Goal: Task Accomplishment & Management: Use online tool/utility

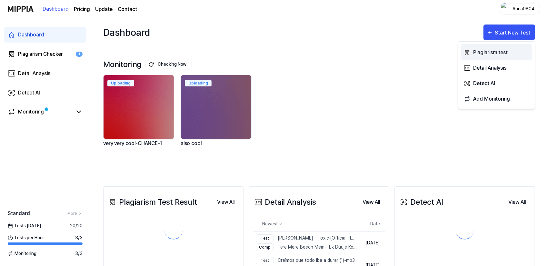
click at [468, 51] on icon "button" at bounding box center [467, 53] width 7 height 8
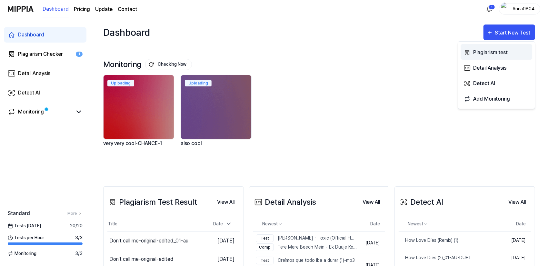
click at [473, 48] on div "Plagiarism test" at bounding box center [501, 52] width 56 height 8
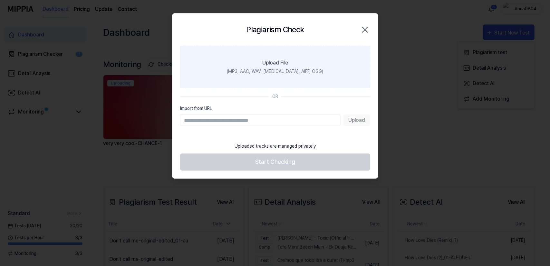
click at [260, 58] on label "Upload File (MP3, AAC, WAV, FLAC, AIFF, OGG)" at bounding box center [275, 67] width 190 height 42
click at [0, 0] on input "Upload File (MP3, AAC, WAV, FLAC, AIFF, OGG)" at bounding box center [0, 0] width 0 height 0
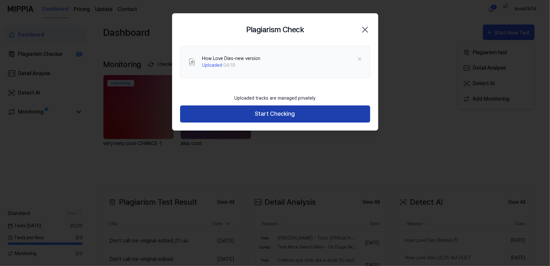
click at [277, 114] on button "Start Checking" at bounding box center [275, 113] width 190 height 17
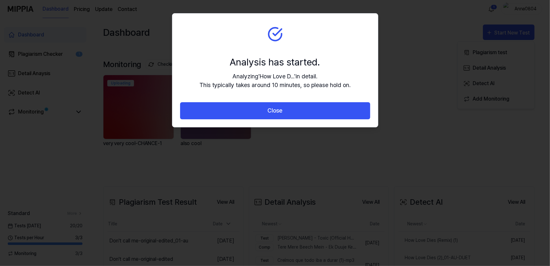
click at [277, 114] on button "Close" at bounding box center [275, 110] width 190 height 17
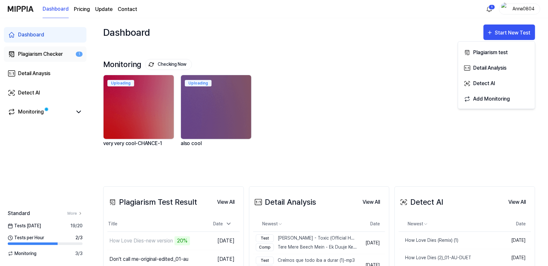
click at [45, 53] on div "Plagiarism Checker" at bounding box center [40, 54] width 45 height 8
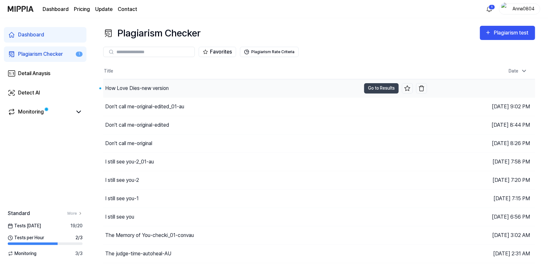
click at [150, 87] on div "How Love Dies-new version" at bounding box center [137, 88] width 64 height 8
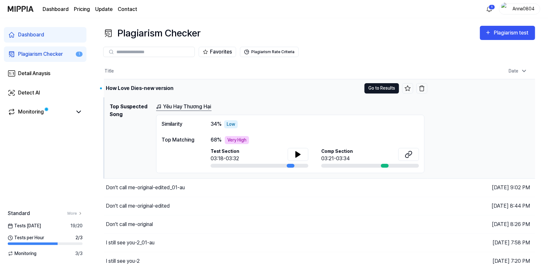
click at [385, 87] on button "Go to Results" at bounding box center [381, 88] width 35 height 10
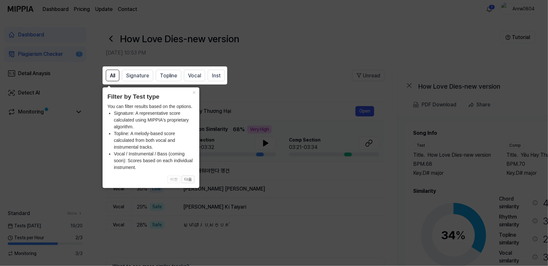
click at [325, 183] on icon at bounding box center [275, 133] width 550 height 266
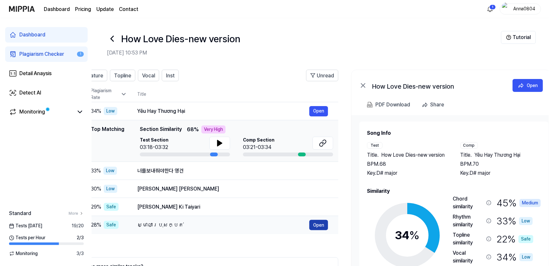
scroll to position [0, 52]
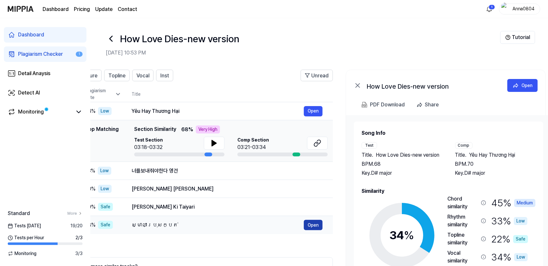
drag, startPoint x: 368, startPoint y: 230, endPoint x: 317, endPoint y: 230, distance: 51.6
click at [317, 230] on button "Open" at bounding box center [313, 225] width 19 height 10
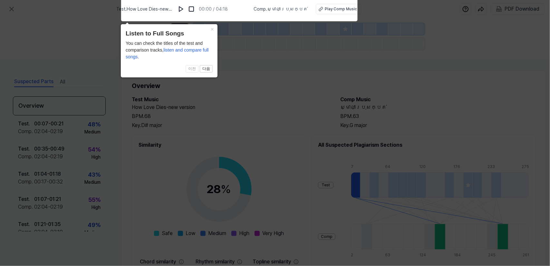
click at [247, 155] on icon at bounding box center [275, 131] width 550 height 269
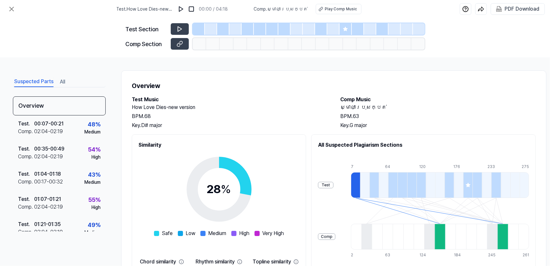
click at [64, 82] on button "All" at bounding box center [62, 82] width 5 height 10
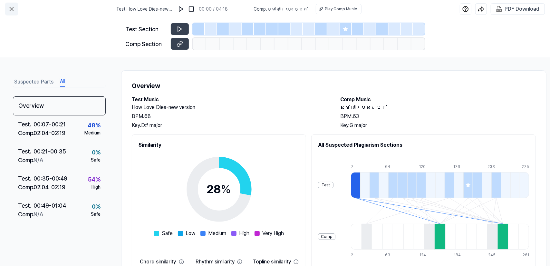
click at [9, 11] on icon at bounding box center [12, 9] width 8 height 8
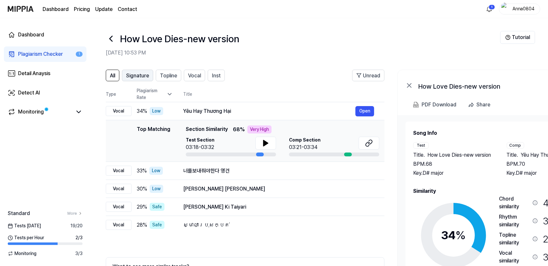
click at [132, 78] on span "Signature" at bounding box center [137, 76] width 23 height 8
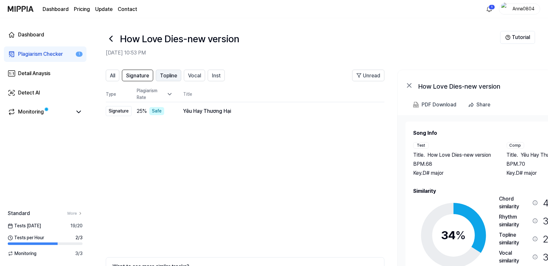
click at [166, 74] on span "Topline" at bounding box center [168, 76] width 17 height 8
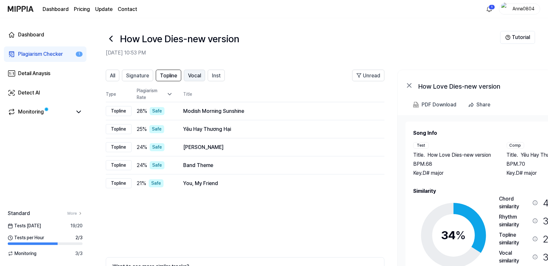
click at [193, 74] on span "Vocal" at bounding box center [194, 76] width 13 height 8
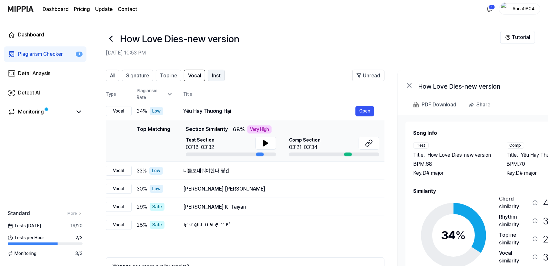
click at [213, 76] on span "Inst" at bounding box center [216, 76] width 9 height 8
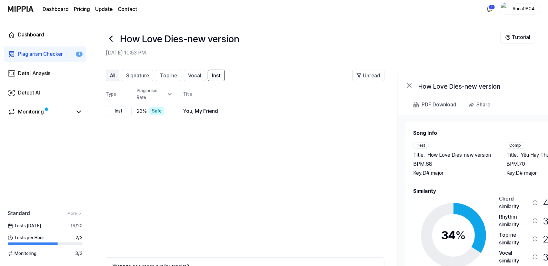
click at [108, 74] on button "All" at bounding box center [113, 76] width 14 height 12
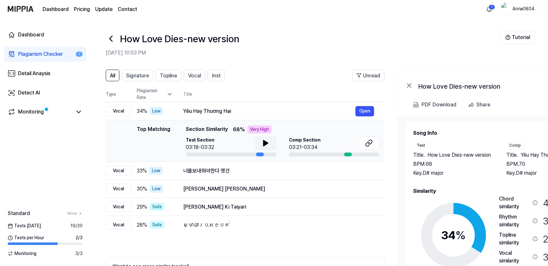
click at [268, 142] on icon at bounding box center [266, 143] width 8 height 8
click at [42, 55] on div "Plagiarism Checker" at bounding box center [40, 54] width 45 height 8
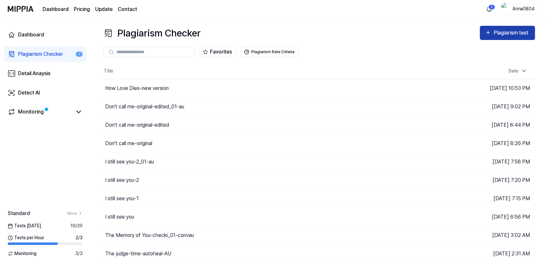
click at [507, 34] on div "Plagiarism test" at bounding box center [512, 33] width 36 height 8
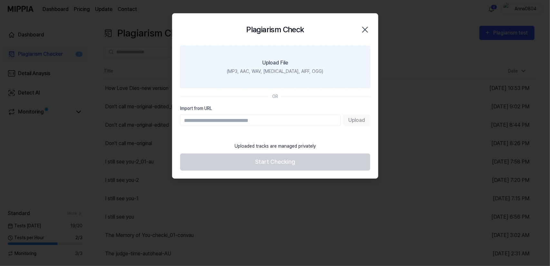
click at [256, 67] on label "Upload File (MP3, AAC, WAV, FLAC, AIFF, OGG)" at bounding box center [275, 67] width 190 height 42
click at [0, 0] on input "Upload File (MP3, AAC, WAV, FLAC, AIFF, OGG)" at bounding box center [0, 0] width 0 height 0
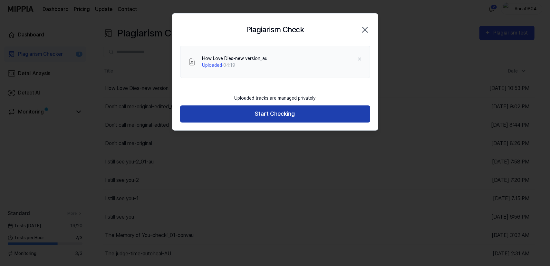
click at [262, 109] on button "Start Checking" at bounding box center [275, 113] width 190 height 17
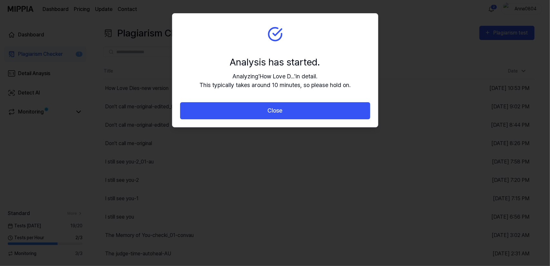
click at [264, 113] on button "Close" at bounding box center [275, 110] width 190 height 17
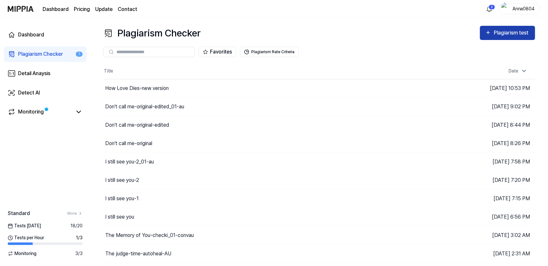
click at [493, 33] on div "Plagiarism test" at bounding box center [507, 33] width 45 height 8
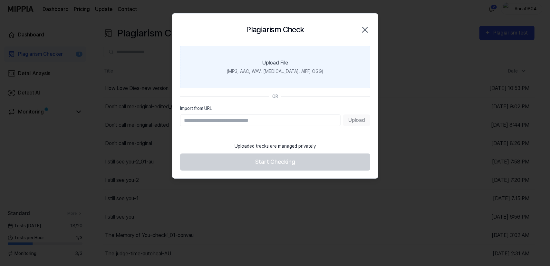
click at [298, 65] on label "Upload File (MP3, AAC, WAV, FLAC, AIFF, OGG)" at bounding box center [275, 67] width 190 height 42
click at [0, 0] on input "Upload File (MP3, AAC, WAV, FLAC, AIFF, OGG)" at bounding box center [0, 0] width 0 height 0
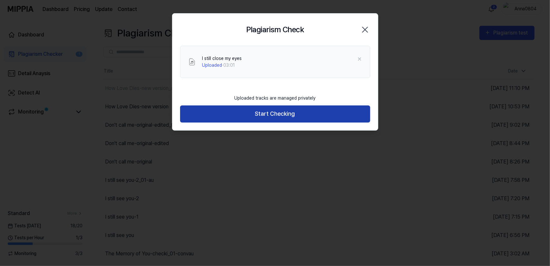
click at [273, 117] on button "Start Checking" at bounding box center [275, 113] width 190 height 17
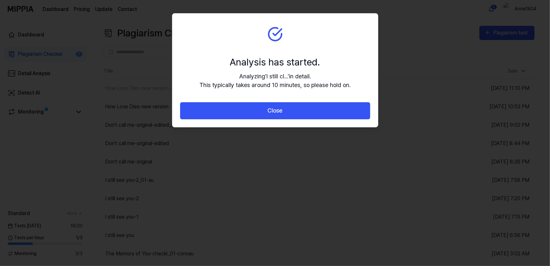
click at [272, 117] on button "Close" at bounding box center [275, 110] width 190 height 17
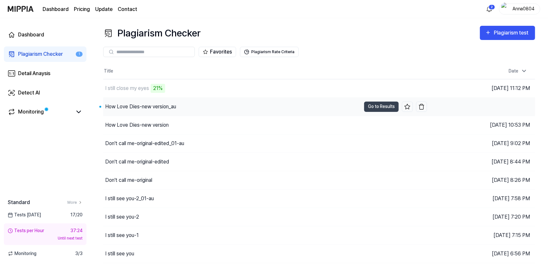
click at [145, 104] on div "How Love Dies-new version_au" at bounding box center [140, 107] width 71 height 8
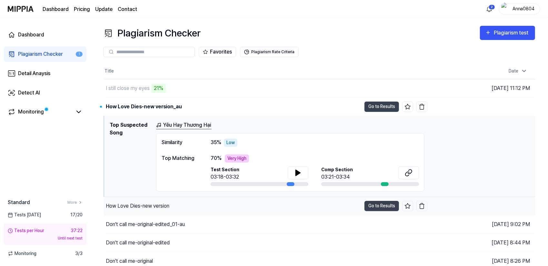
click at [210, 202] on div "How Love Dies-new version" at bounding box center [232, 206] width 257 height 18
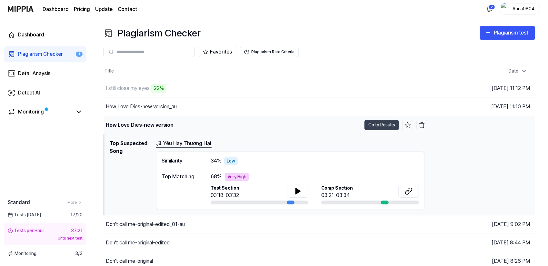
click at [176, 121] on div "How Love Dies-new version" at bounding box center [232, 125] width 257 height 18
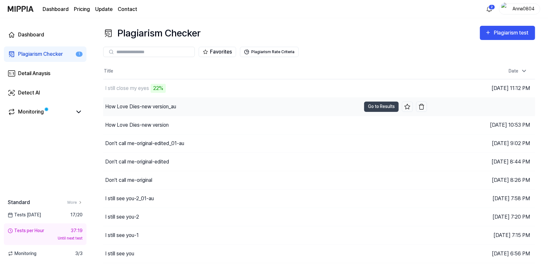
click at [173, 108] on div "How Love Dies-new version_au" at bounding box center [140, 107] width 71 height 8
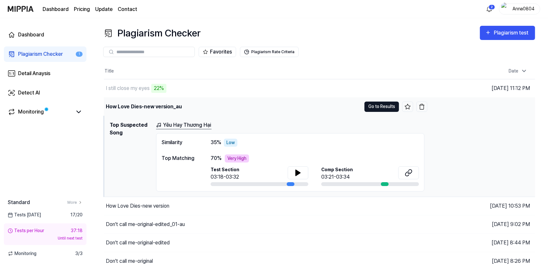
click at [373, 105] on button "Go to Results" at bounding box center [381, 107] width 35 height 10
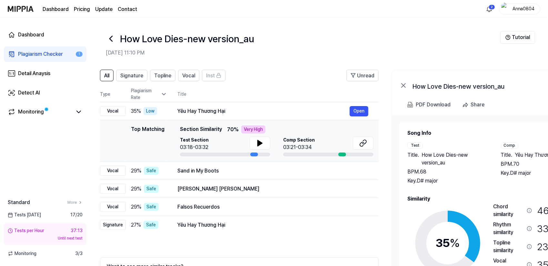
scroll to position [0, 5]
drag, startPoint x: 487, startPoint y: 191, endPoint x: 485, endPoint y: 194, distance: 3.8
click at [482, 194] on div "Song Info Test Title . How Love Dies-new version_au BPM. 68 Key. D# major Comp …" at bounding box center [495, 221] width 174 height 185
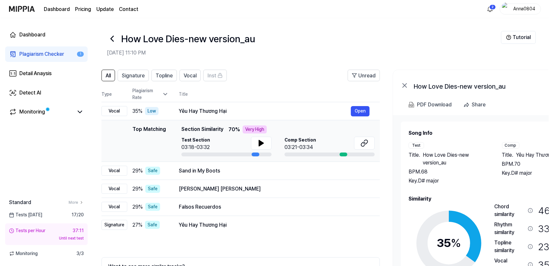
scroll to position [0, 5]
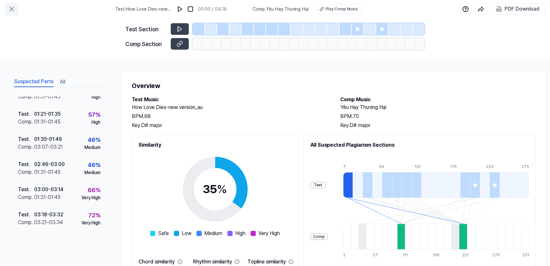
click at [12, 5] on button at bounding box center [11, 9] width 13 height 13
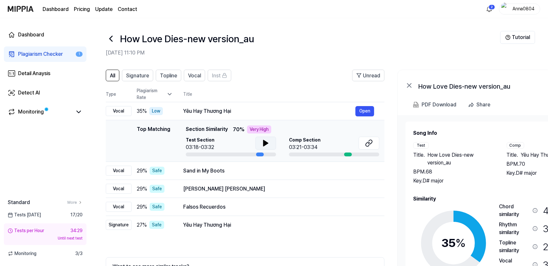
click at [268, 143] on icon at bounding box center [266, 143] width 8 height 8
click at [28, 55] on div "Plagiarism Checker" at bounding box center [40, 54] width 45 height 8
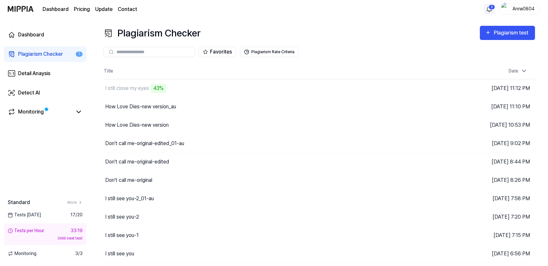
click at [488, 9] on html "Dashboard Pricing Update Contact 3 Anna0804 Dashboard Plagiarism Checker 1 Deta…" at bounding box center [274, 133] width 548 height 266
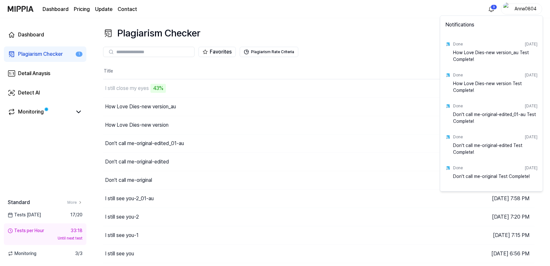
click at [495, 9] on html "Dashboard Pricing Update Contact 3 Anna0804 Dashboard Plagiarism Checker 1 Deta…" at bounding box center [275, 133] width 550 height 266
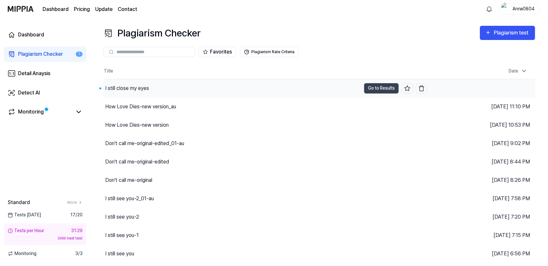
click at [135, 91] on div "I still close my eyes" at bounding box center [127, 88] width 44 height 8
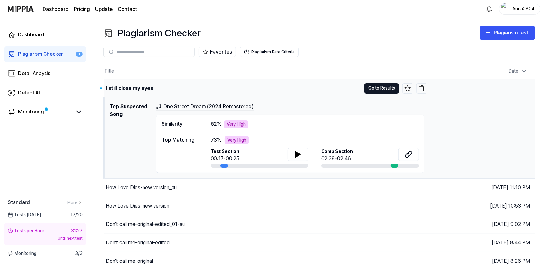
click at [382, 83] on button "Go to Results" at bounding box center [381, 88] width 35 height 10
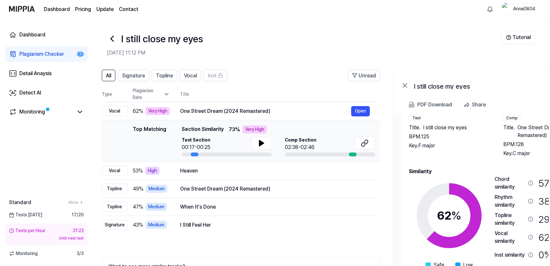
scroll to position [0, 5]
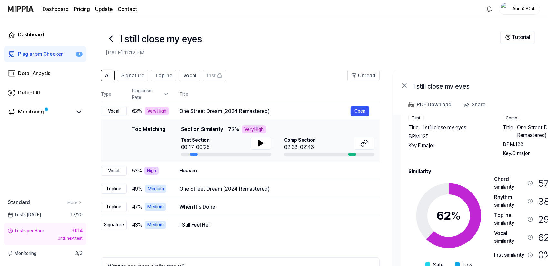
click at [475, 173] on h2 "Similarity" at bounding box center [496, 172] width 176 height 8
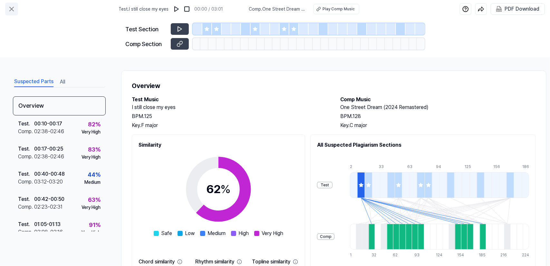
click at [15, 10] on button at bounding box center [11, 9] width 13 height 13
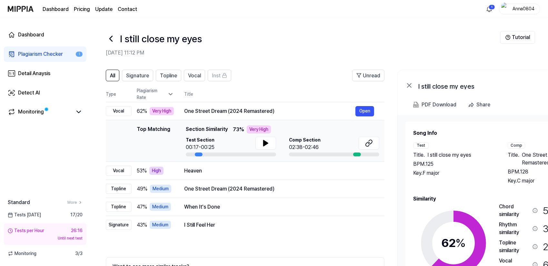
click at [39, 52] on div "Plagiarism Checker" at bounding box center [40, 54] width 45 height 8
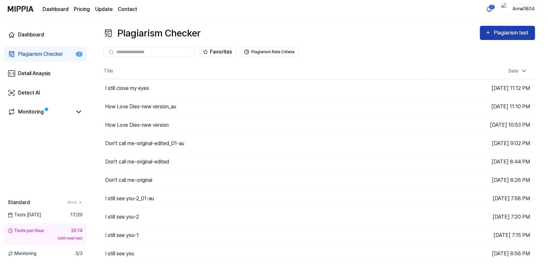
click at [494, 33] on div "Plagiarism test" at bounding box center [512, 33] width 36 height 8
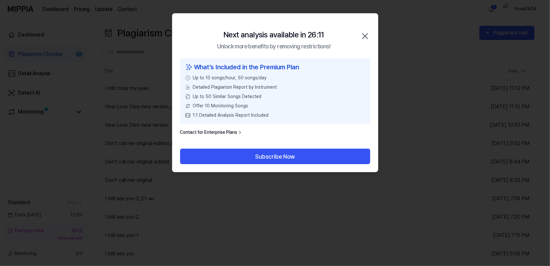
click at [367, 33] on icon "button" at bounding box center [365, 36] width 10 height 10
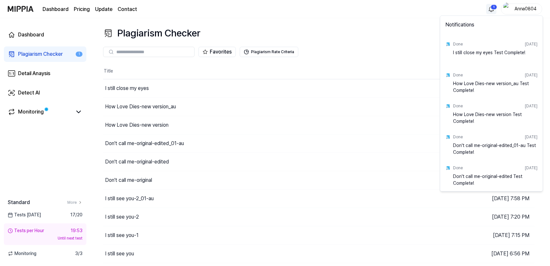
click at [493, 7] on html "Dashboard Pricing Update Contact 1 Anna0804 Dashboard Plagiarism Checker 1 Deta…" at bounding box center [275, 133] width 550 height 266
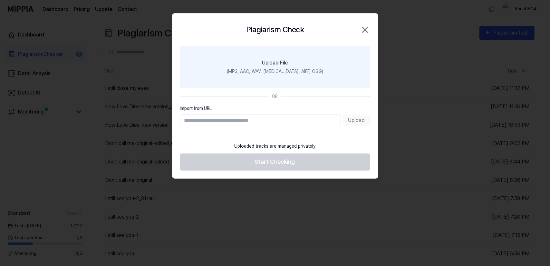
click at [294, 58] on label "Upload File (MP3, AAC, WAV, FLAC, AIFF, OGG)" at bounding box center [275, 67] width 190 height 42
click at [0, 0] on input "Upload File (MP3, AAC, WAV, FLAC, AIFF, OGG)" at bounding box center [0, 0] width 0 height 0
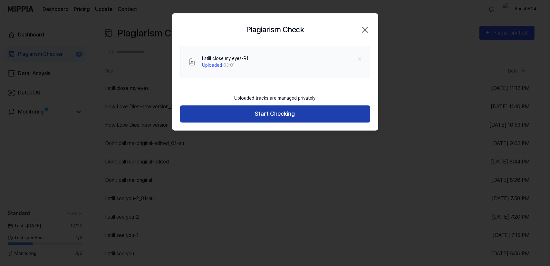
click at [256, 110] on button "Start Checking" at bounding box center [275, 113] width 190 height 17
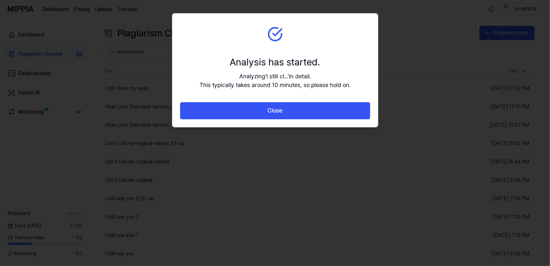
click at [256, 110] on button "Close" at bounding box center [275, 110] width 190 height 17
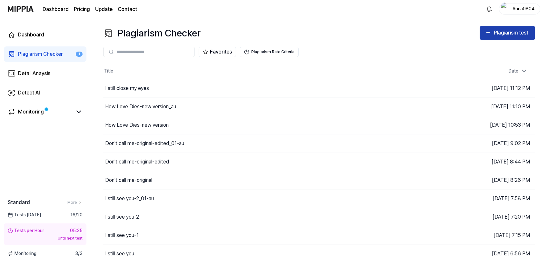
click at [494, 35] on div "Plagiarism test" at bounding box center [512, 33] width 36 height 8
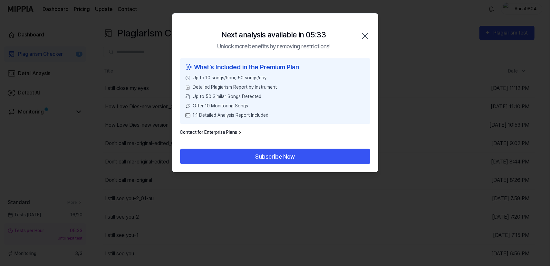
click at [368, 35] on icon "button" at bounding box center [365, 36] width 10 height 10
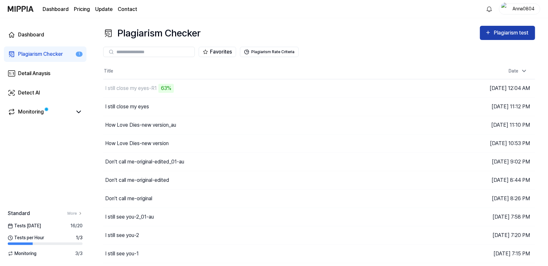
click at [494, 35] on div "Plagiarism test" at bounding box center [512, 33] width 36 height 8
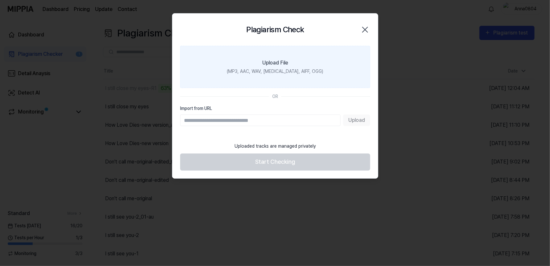
click at [301, 59] on label "Upload File (MP3, AAC, WAV, FLAC, AIFF, OGG)" at bounding box center [275, 67] width 190 height 42
click at [0, 0] on input "Upload File (MP3, AAC, WAV, FLAC, AIFF, OGG)" at bounding box center [0, 0] width 0 height 0
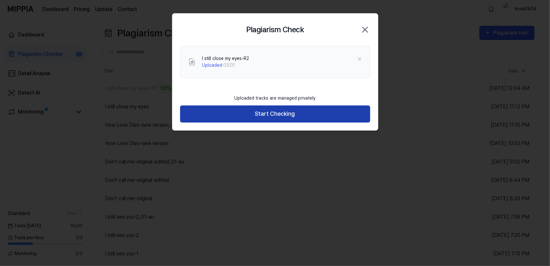
click at [267, 115] on button "Start Checking" at bounding box center [275, 113] width 190 height 17
click at [270, 112] on button "Start Checking" at bounding box center [275, 113] width 190 height 17
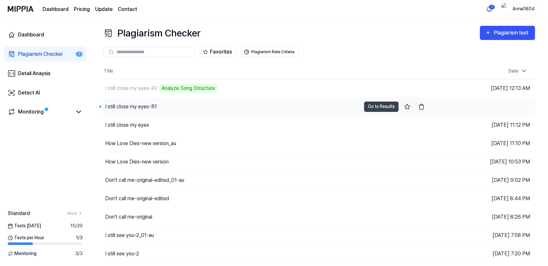
click at [164, 112] on div "I still close my eyes-R1" at bounding box center [232, 107] width 258 height 18
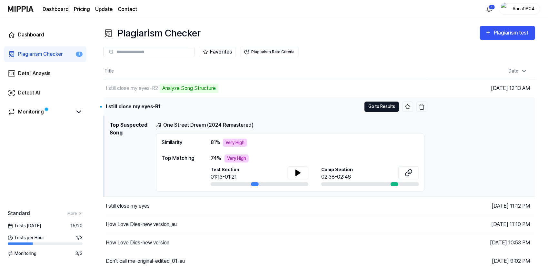
click at [370, 105] on button "Go to Results" at bounding box center [381, 107] width 35 height 10
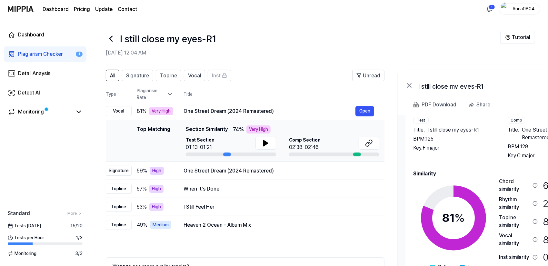
scroll to position [27, 0]
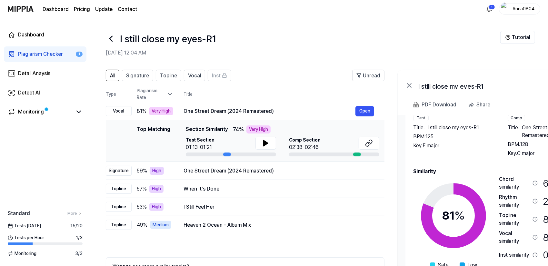
drag, startPoint x: 516, startPoint y: 208, endPoint x: 494, endPoint y: 208, distance: 22.3
click at [516, 208] on div "Rhythm similarity" at bounding box center [514, 200] width 31 height 15
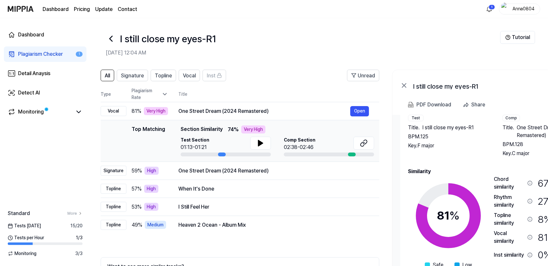
scroll to position [0, 4]
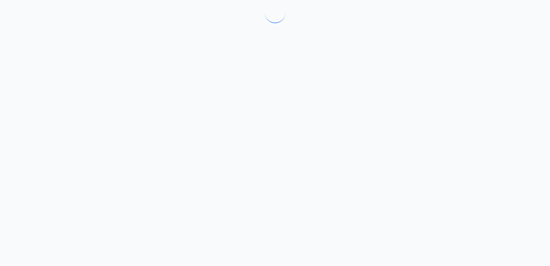
drag, startPoint x: 494, startPoint y: 208, endPoint x: 518, endPoint y: 208, distance: 24.2
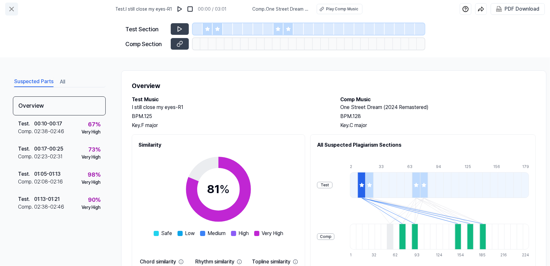
click at [14, 10] on icon at bounding box center [12, 9] width 8 height 8
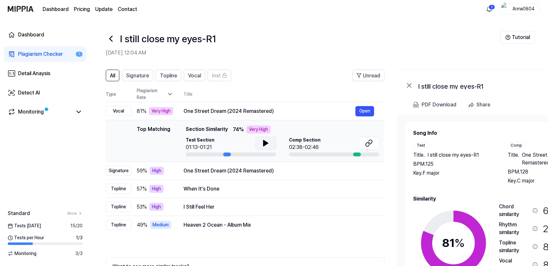
click at [259, 144] on button at bounding box center [265, 143] width 21 height 13
click at [266, 147] on icon at bounding box center [266, 143] width 8 height 8
click at [361, 112] on button "Open" at bounding box center [364, 111] width 19 height 10
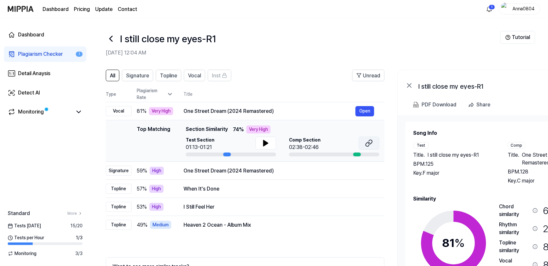
click at [373, 147] on button at bounding box center [369, 143] width 21 height 13
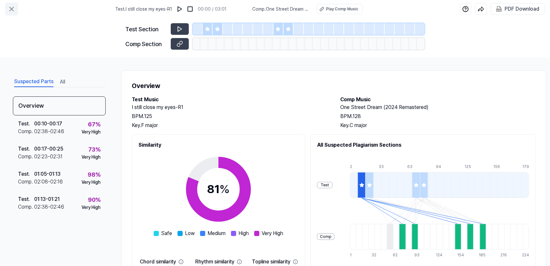
click at [9, 8] on icon at bounding box center [12, 9] width 8 height 8
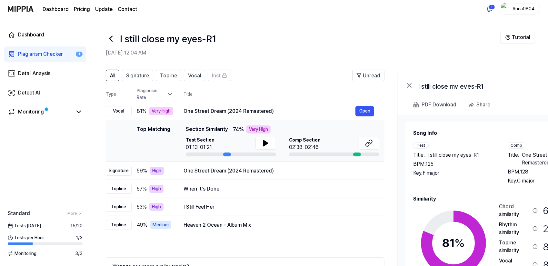
click at [23, 56] on div "Plagiarism Checker" at bounding box center [40, 54] width 45 height 8
click at [28, 53] on div "Plagiarism Checker" at bounding box center [40, 54] width 45 height 8
click at [50, 52] on div "Plagiarism Checker" at bounding box center [40, 54] width 45 height 8
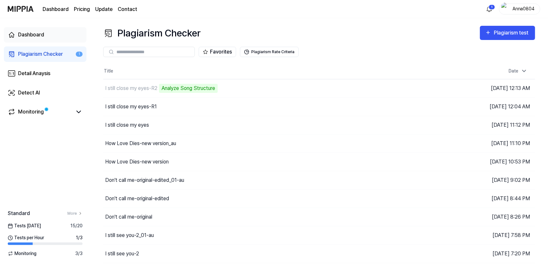
click at [34, 29] on link "Dashboard" at bounding box center [45, 34] width 83 height 15
click at [30, 54] on div "Plagiarism Checker" at bounding box center [40, 54] width 45 height 8
click at [138, 125] on div "I still close my eyes" at bounding box center [127, 125] width 44 height 8
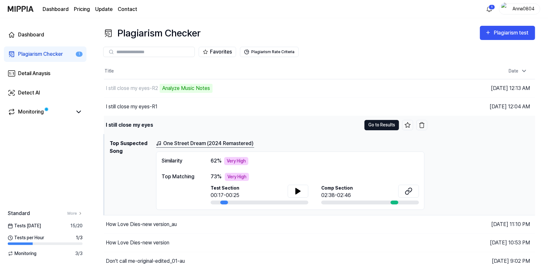
click at [381, 124] on button "Go to Results" at bounding box center [381, 125] width 35 height 10
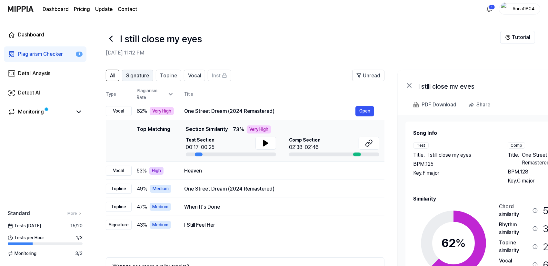
scroll to position [0, 0]
click at [133, 77] on span "Signature" at bounding box center [137, 76] width 23 height 8
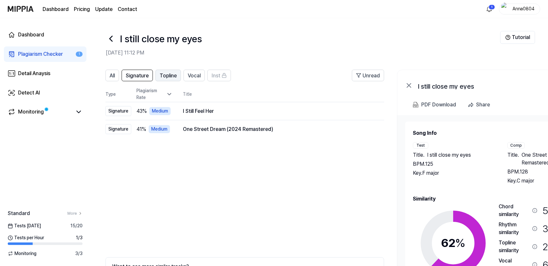
click at [169, 75] on span "Topline" at bounding box center [168, 76] width 17 height 8
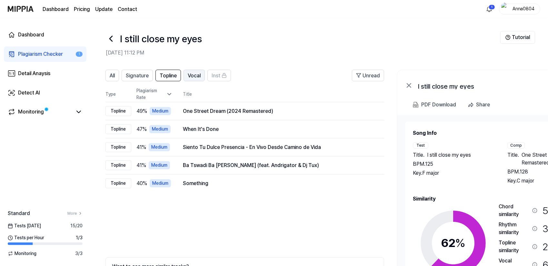
click at [194, 75] on span "Vocal" at bounding box center [194, 76] width 13 height 8
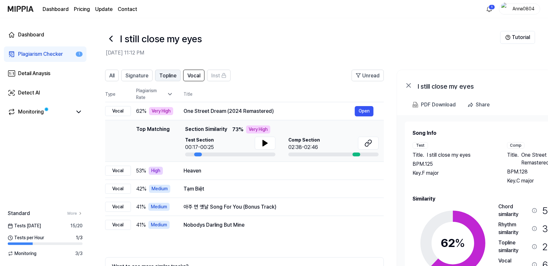
click at [168, 74] on span "Topline" at bounding box center [167, 76] width 17 height 8
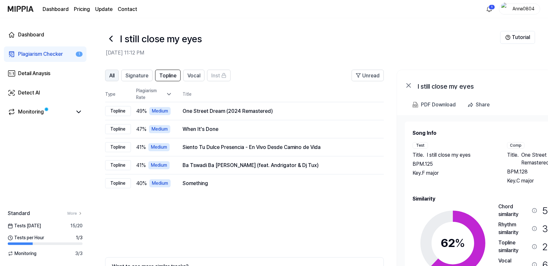
click at [110, 75] on span "All" at bounding box center [111, 76] width 5 height 8
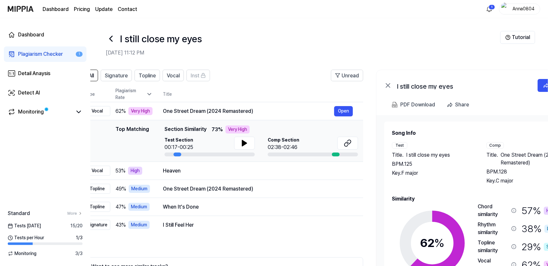
scroll to position [0, 15]
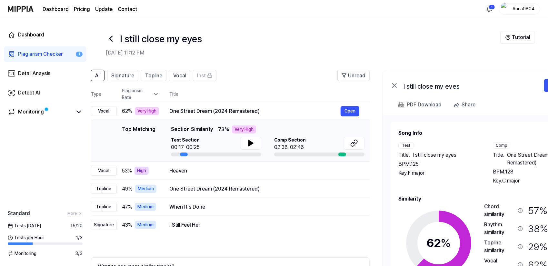
drag, startPoint x: 452, startPoint y: 235, endPoint x: 442, endPoint y: 233, distance: 10.6
click at [442, 233] on div "62 %" at bounding box center [438, 243] width 81 height 81
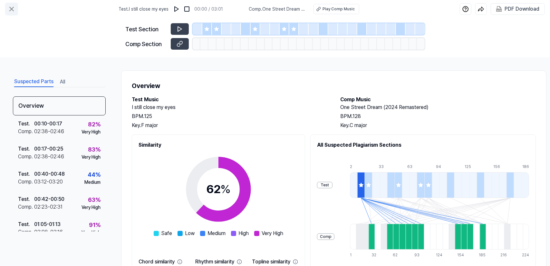
click at [10, 10] on icon at bounding box center [12, 9] width 8 height 8
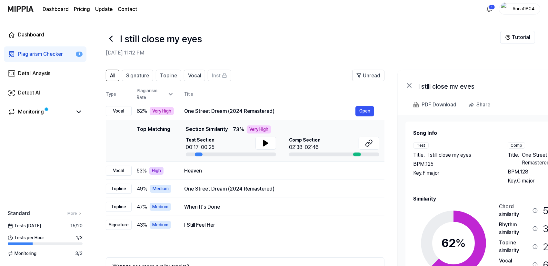
click at [34, 56] on div "Plagiarism Checker" at bounding box center [40, 54] width 45 height 8
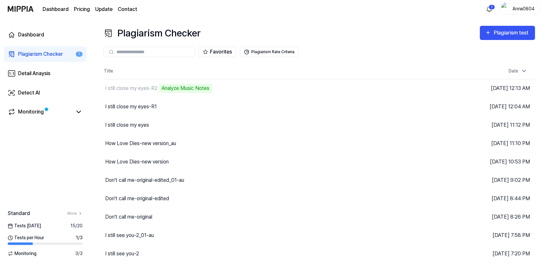
click at [34, 56] on div "Plagiarism Checker" at bounding box center [40, 54] width 45 height 8
click at [492, 33] on div "Plagiarism test" at bounding box center [507, 33] width 45 height 8
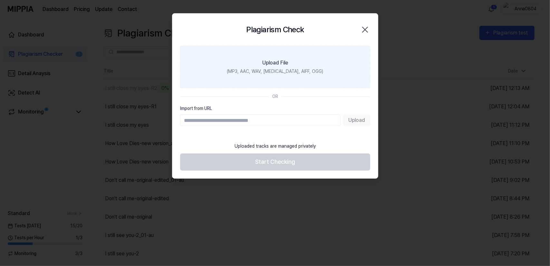
click at [291, 57] on label "Upload File (MP3, AAC, WAV, FLAC, AIFF, OGG)" at bounding box center [275, 67] width 190 height 42
click at [0, 0] on input "Upload File (MP3, AAC, WAV, FLAC, AIFF, OGG)" at bounding box center [0, 0] width 0 height 0
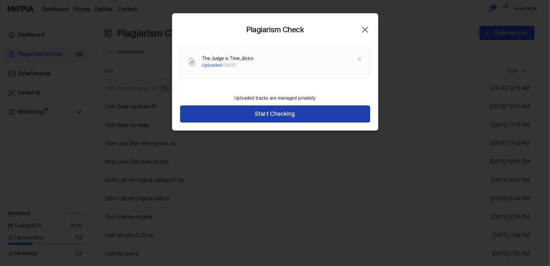
click at [277, 111] on button "Start Checking" at bounding box center [275, 113] width 190 height 17
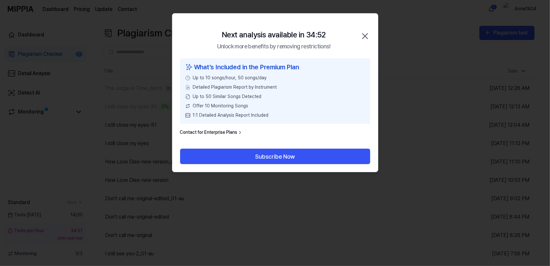
click at [366, 33] on icon "button" at bounding box center [365, 36] width 10 height 10
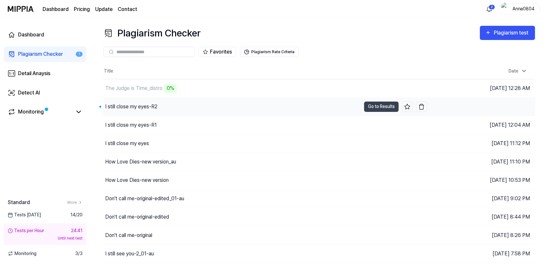
click at [127, 108] on div "I still close my eyes-R2" at bounding box center [131, 107] width 52 height 8
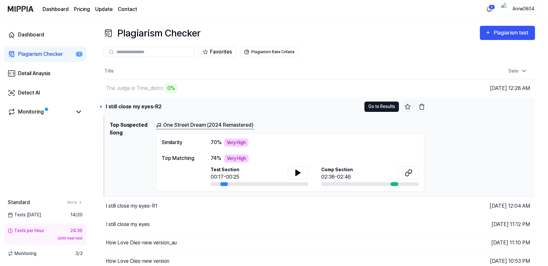
click at [375, 105] on button "Go to Results" at bounding box center [381, 107] width 35 height 10
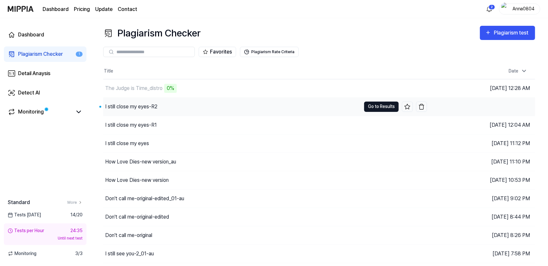
click at [375, 105] on button "Go to Results" at bounding box center [381, 107] width 35 height 10
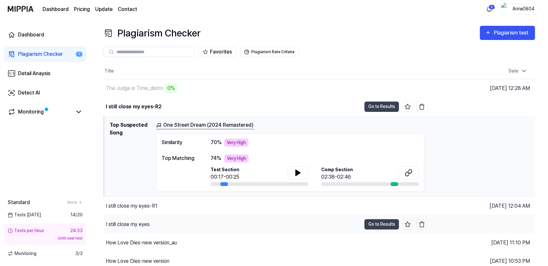
click at [143, 225] on div "I still close my eyes" at bounding box center [128, 225] width 44 height 8
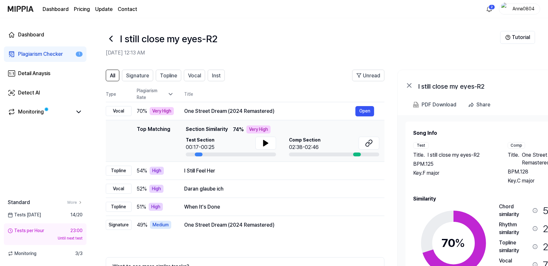
click at [18, 52] on div "Plagiarism Checker" at bounding box center [40, 54] width 45 height 8
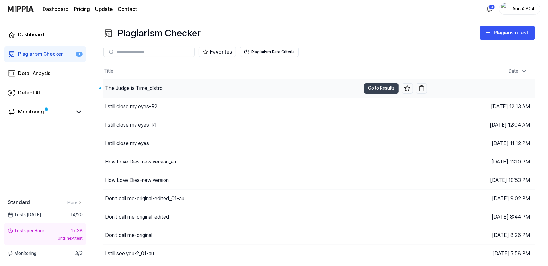
click at [124, 88] on div "The Judge is Time_distro" at bounding box center [133, 88] width 57 height 8
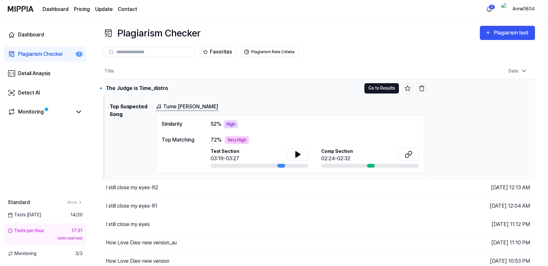
click at [384, 88] on button "Go to Results" at bounding box center [381, 88] width 35 height 10
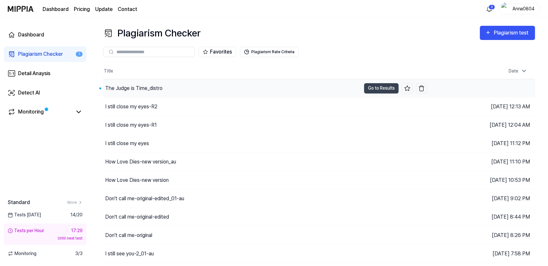
click at [165, 91] on div "The Judge is Time_distro" at bounding box center [232, 88] width 258 height 18
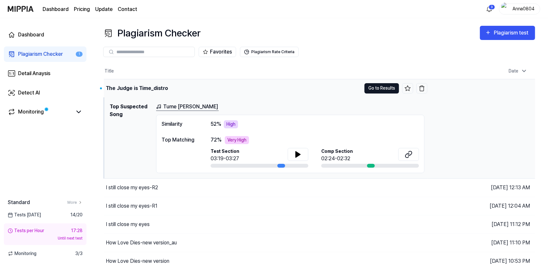
click at [369, 89] on button "Go to Results" at bounding box center [381, 88] width 35 height 10
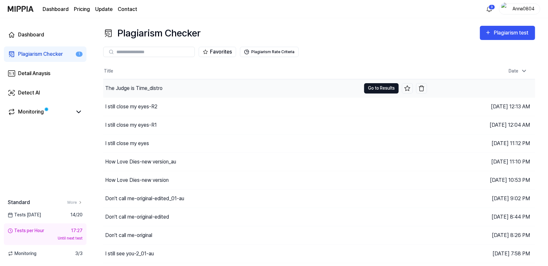
click at [369, 89] on button "Go to Results" at bounding box center [381, 88] width 35 height 10
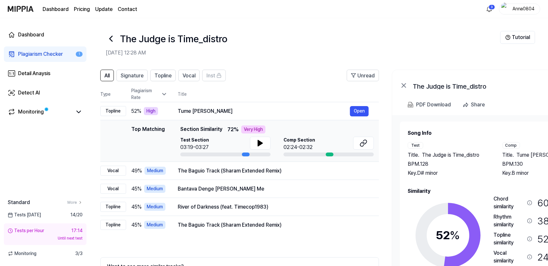
scroll to position [0, 2]
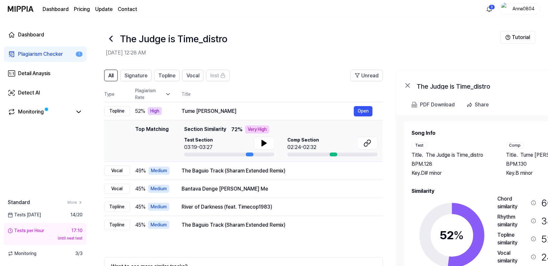
drag, startPoint x: 510, startPoint y: 160, endPoint x: 508, endPoint y: 153, distance: 7.9
click at [508, 153] on div "Title . Tume Baula Janharati BPM. 130 Key. B minor" at bounding box center [547, 164] width 82 height 26
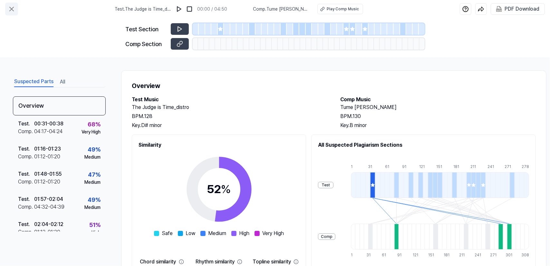
click at [12, 6] on icon at bounding box center [12, 9] width 8 height 8
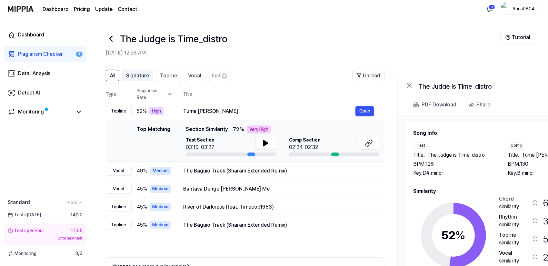
click at [141, 75] on span "Signature" at bounding box center [137, 76] width 23 height 8
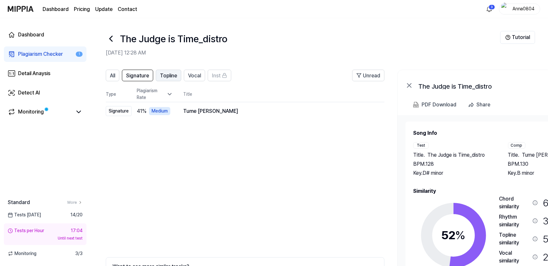
click at [173, 75] on span "Topline" at bounding box center [168, 76] width 17 height 8
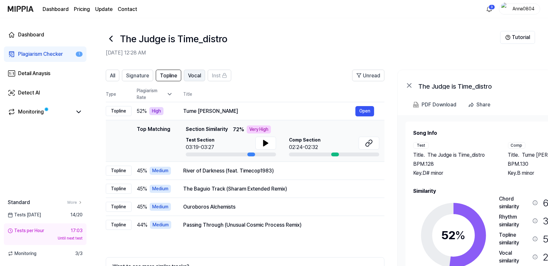
click at [193, 78] on span "Vocal" at bounding box center [194, 76] width 13 height 8
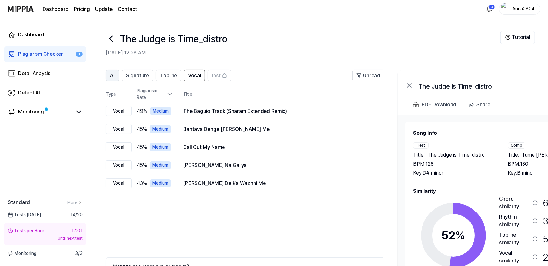
click at [114, 75] on span "All" at bounding box center [112, 76] width 5 height 8
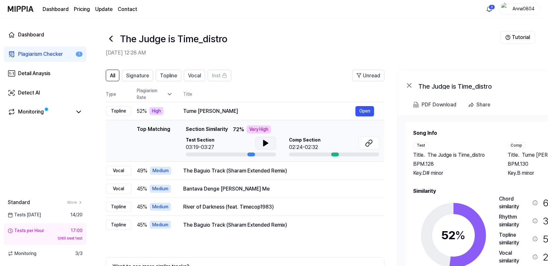
click at [266, 143] on icon at bounding box center [265, 143] width 5 height 6
click at [250, 154] on div at bounding box center [251, 155] width 8 height 4
click at [227, 154] on div at bounding box center [231, 155] width 90 height 4
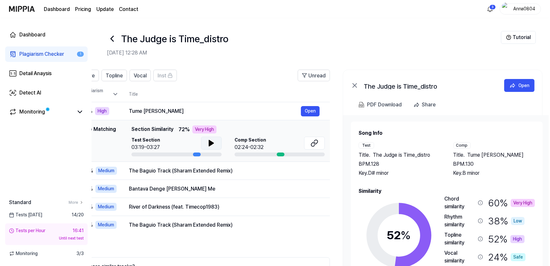
scroll to position [0, 62]
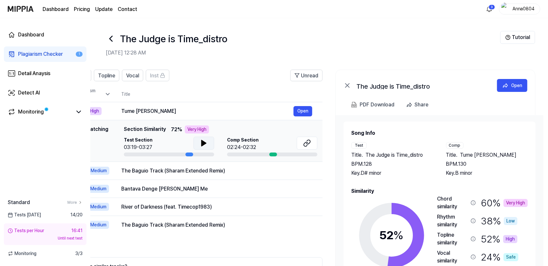
drag, startPoint x: 473, startPoint y: 167, endPoint x: 412, endPoint y: 140, distance: 67.0
click at [412, 140] on div "Song Info Test Title . The Judge is Time_distro BPM. 128 Key. D# minor Comp Tit…" at bounding box center [439, 153] width 176 height 48
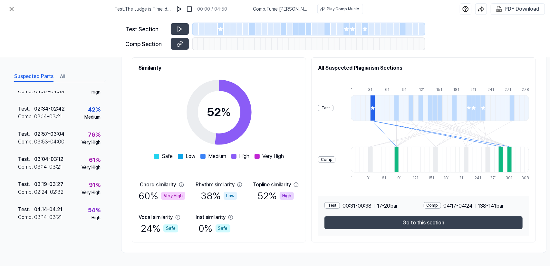
scroll to position [163, 0]
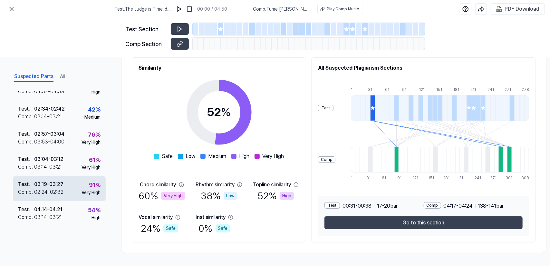
click at [55, 181] on div "03:19 - 03:27" at bounding box center [48, 185] width 29 height 8
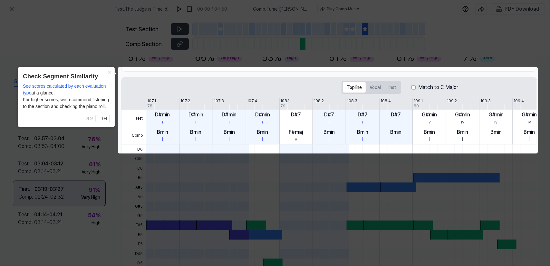
scroll to position [160, 0]
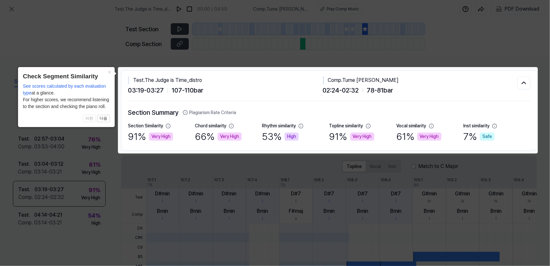
click at [122, 182] on icon at bounding box center [275, 133] width 550 height 266
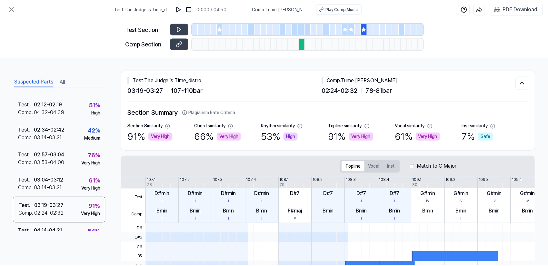
scroll to position [0, 0]
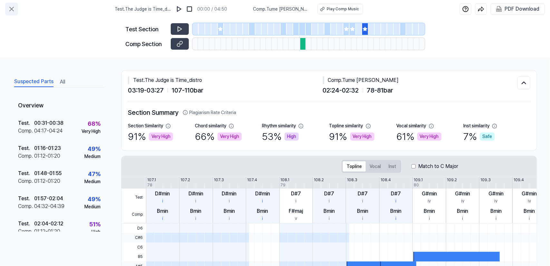
click at [11, 6] on icon at bounding box center [12, 9] width 8 height 8
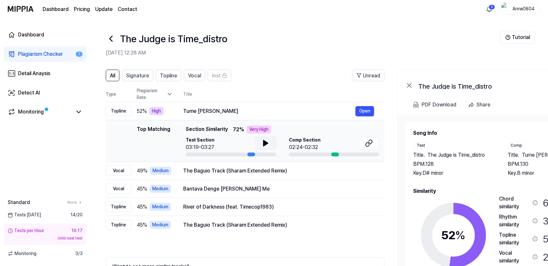
click at [262, 142] on icon at bounding box center [266, 143] width 8 height 8
click at [363, 145] on button at bounding box center [369, 143] width 21 height 13
click at [27, 55] on div "Plagiarism Checker" at bounding box center [40, 54] width 45 height 8
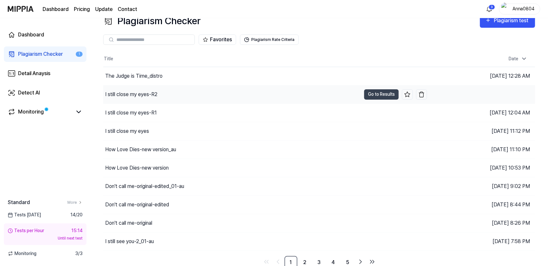
scroll to position [14, 0]
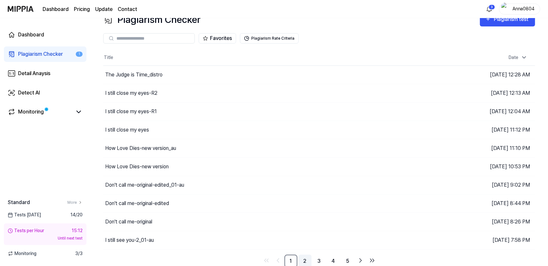
click at [306, 261] on link "2" at bounding box center [305, 261] width 13 height 13
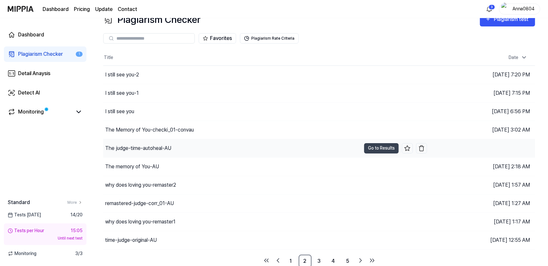
click at [183, 151] on div "The judge-time-autoheal-AU" at bounding box center [232, 148] width 258 height 18
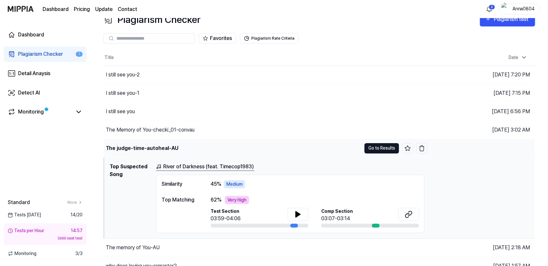
click at [372, 147] on button "Go to Results" at bounding box center [381, 148] width 35 height 10
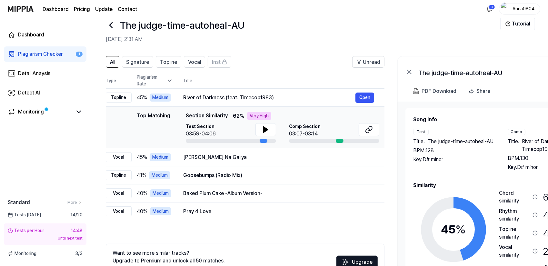
drag, startPoint x: 462, startPoint y: 190, endPoint x: 466, endPoint y: 194, distance: 5.5
click at [466, 194] on icon at bounding box center [453, 229] width 81 height 81
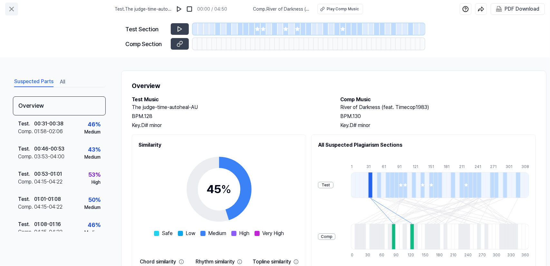
click at [11, 8] on icon at bounding box center [12, 9] width 4 height 4
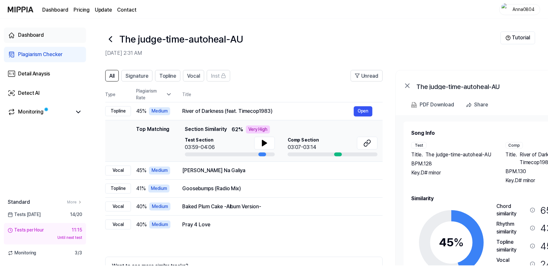
scroll to position [14, 0]
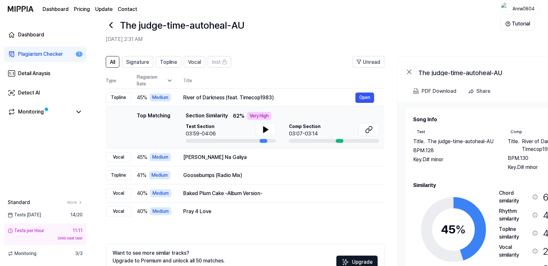
click at [34, 52] on div "Plagiarism Checker" at bounding box center [40, 54] width 45 height 8
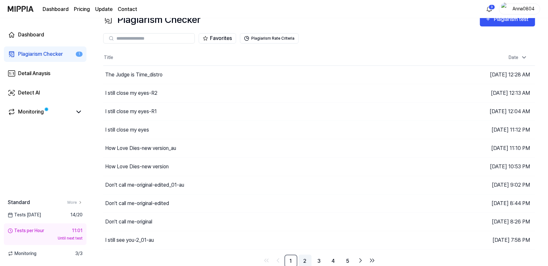
click at [307, 260] on link "2" at bounding box center [305, 261] width 13 height 13
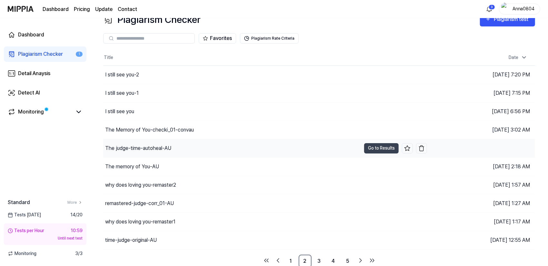
click at [186, 150] on div "The judge-time-autoheal-AU" at bounding box center [232, 148] width 258 height 18
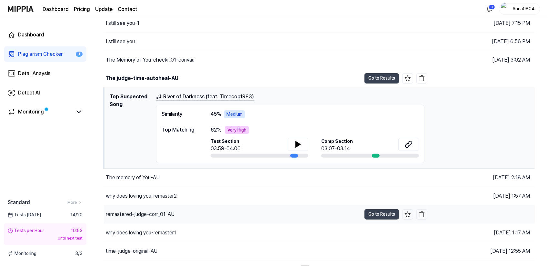
scroll to position [94, 0]
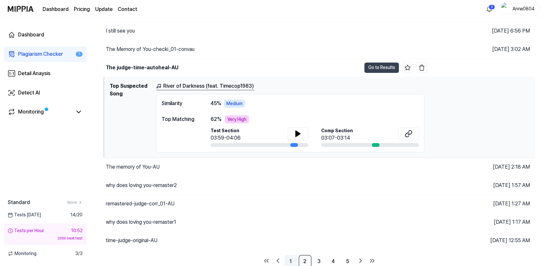
click at [288, 260] on link "1" at bounding box center [290, 261] width 13 height 13
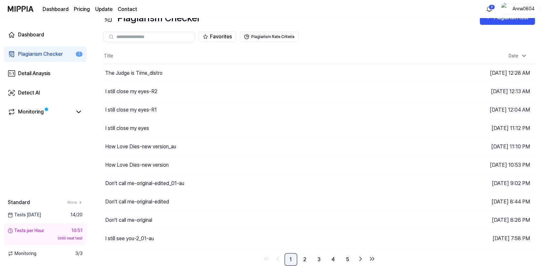
scroll to position [14, 0]
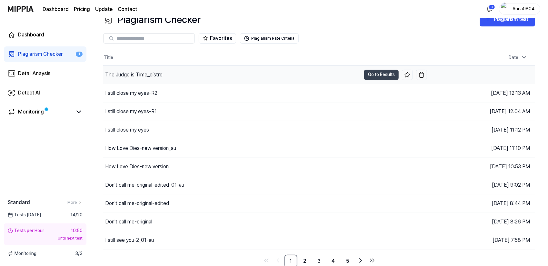
click at [185, 76] on div "The Judge is Time_distro" at bounding box center [232, 75] width 258 height 18
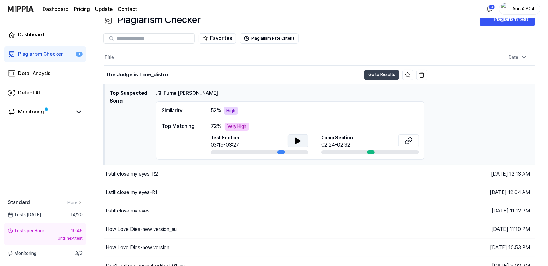
click at [299, 141] on icon at bounding box center [298, 141] width 5 height 6
click at [299, 141] on icon at bounding box center [299, 140] width 1 height 5
click at [45, 53] on div "Plagiarism Checker" at bounding box center [40, 54] width 45 height 8
click at [302, 140] on icon at bounding box center [298, 141] width 8 height 8
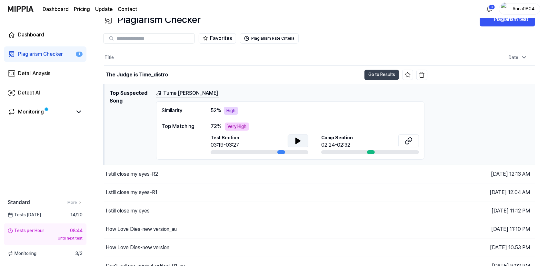
drag, startPoint x: 483, startPoint y: 114, endPoint x: 474, endPoint y: 116, distance: 9.6
click at [474, 116] on div "Tume Baula Janharati Similarity 52 % High Top Matching 72 % Very High Test Sect…" at bounding box center [343, 124] width 374 height 70
click at [374, 72] on button "Go to Results" at bounding box center [381, 75] width 35 height 10
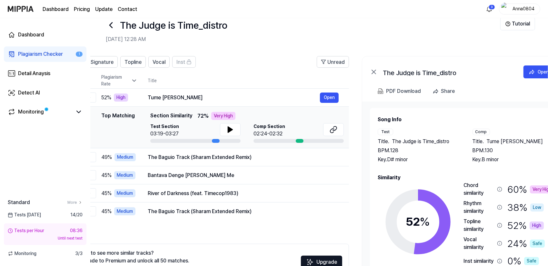
scroll to position [0, 34]
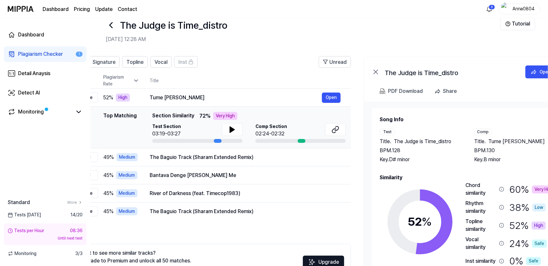
drag, startPoint x: 487, startPoint y: 174, endPoint x: 453, endPoint y: 173, distance: 33.6
click at [453, 173] on div "Song Info Test Title . The Judge is Time_distro BPM. 128 Key. D# minor Comp Tit…" at bounding box center [468, 204] width 176 height 177
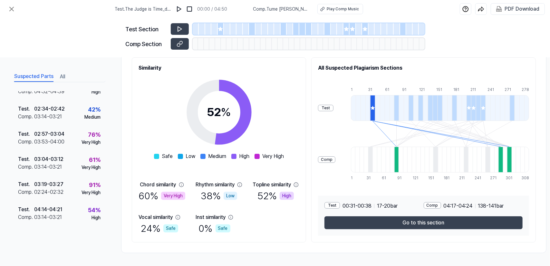
scroll to position [163, 0]
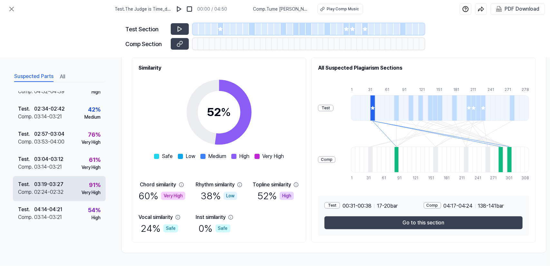
click at [45, 188] on div "02:24 - 02:32" at bounding box center [48, 192] width 29 height 8
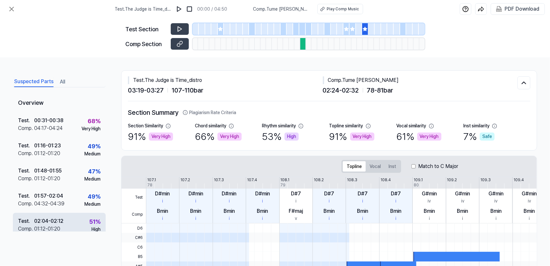
scroll to position [0, 0]
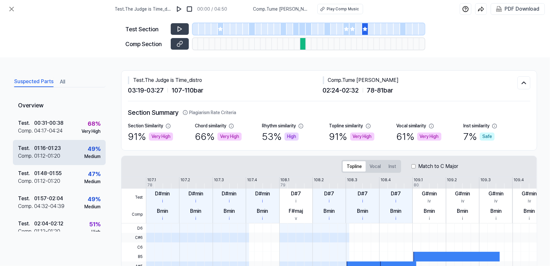
click at [88, 149] on div "49 %" at bounding box center [94, 148] width 13 height 9
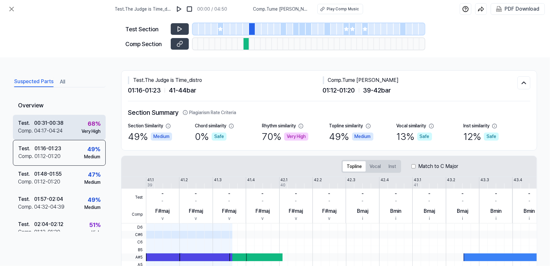
click at [70, 129] on div "Test . 00:31 - 00:38 Comp . 04:17 - 04:24 68 % Very High" at bounding box center [59, 127] width 93 height 25
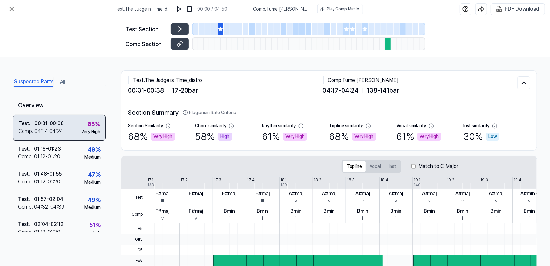
click at [45, 134] on div "04:17 - 04:24" at bounding box center [49, 131] width 29 height 8
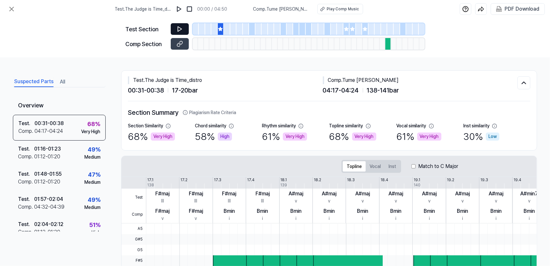
click at [177, 29] on icon at bounding box center [180, 29] width 6 height 6
click at [8, 9] on icon at bounding box center [12, 9] width 8 height 8
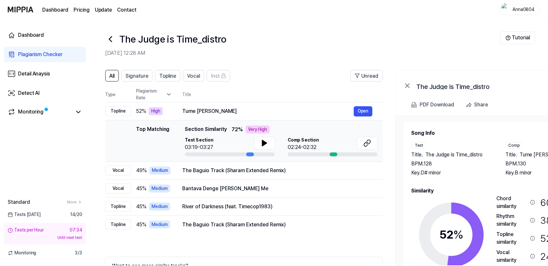
scroll to position [14, 0]
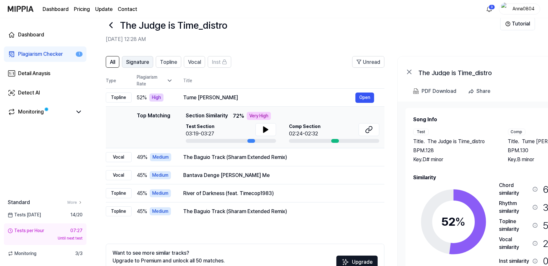
click at [134, 62] on span "Signature" at bounding box center [137, 62] width 23 height 8
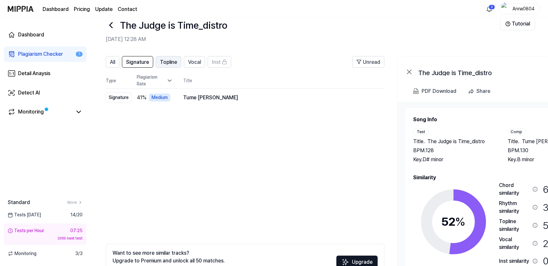
click at [172, 60] on span "Topline" at bounding box center [168, 62] width 17 height 8
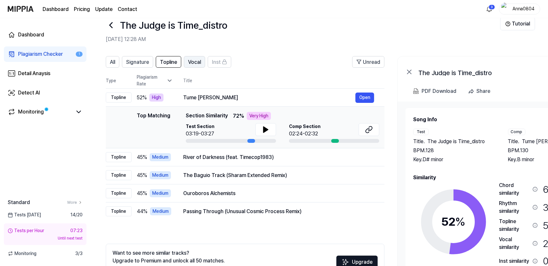
click at [199, 62] on span "Vocal" at bounding box center [194, 62] width 13 height 8
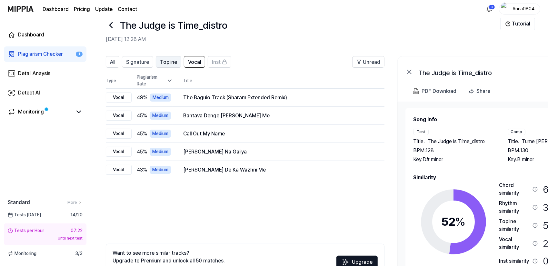
click at [168, 63] on span "Topline" at bounding box center [168, 62] width 17 height 8
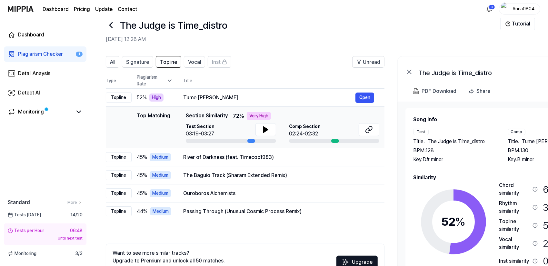
click at [22, 50] on div "Plagiarism Checker" at bounding box center [40, 54] width 45 height 8
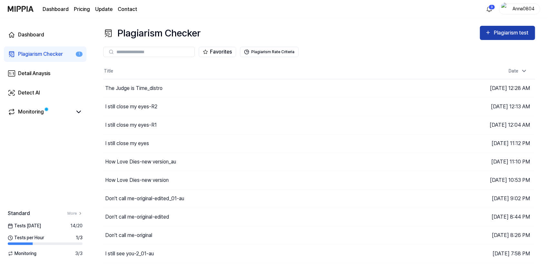
click at [496, 33] on div "Plagiarism test" at bounding box center [512, 33] width 36 height 8
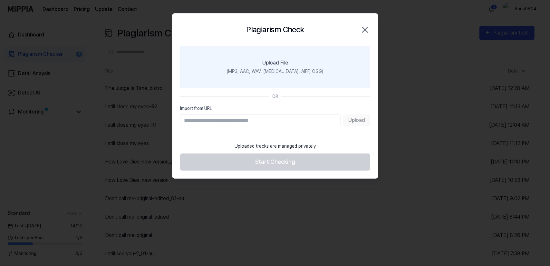
click at [272, 60] on div "Upload File" at bounding box center [276, 63] width 26 height 8
click at [0, 0] on input "Upload File (MP3, AAC, WAV, FLAC, AIFF, OGG)" at bounding box center [0, 0] width 0 height 0
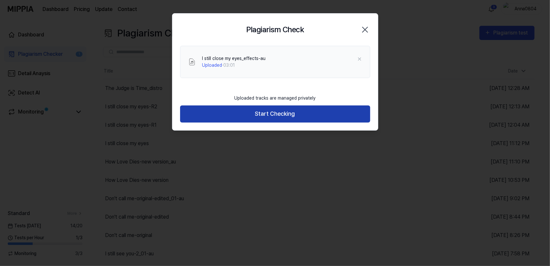
click at [261, 116] on button "Start Checking" at bounding box center [275, 113] width 190 height 17
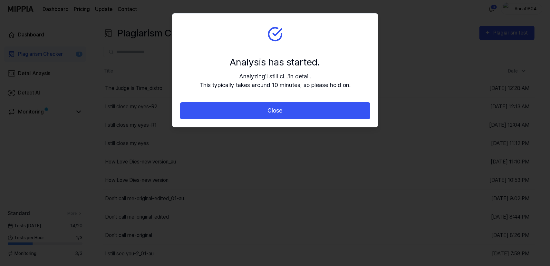
click at [261, 116] on button "Close" at bounding box center [275, 110] width 190 height 17
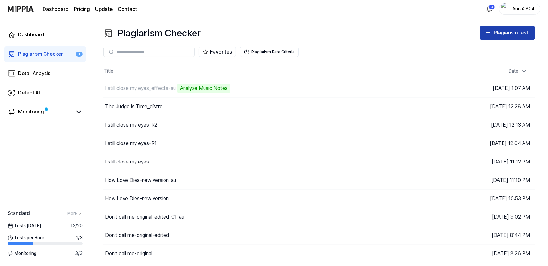
click at [520, 32] on div "Plagiarism test" at bounding box center [512, 33] width 36 height 8
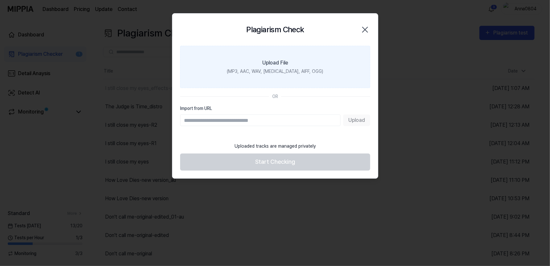
click at [260, 64] on label "Upload File (MP3, AAC, WAV, [MEDICAL_DATA], AIFF, OGG)" at bounding box center [275, 67] width 190 height 42
click at [0, 0] on input "Upload File (MP3, AAC, WAV, [MEDICAL_DATA], AIFF, OGG)" at bounding box center [0, 0] width 0 height 0
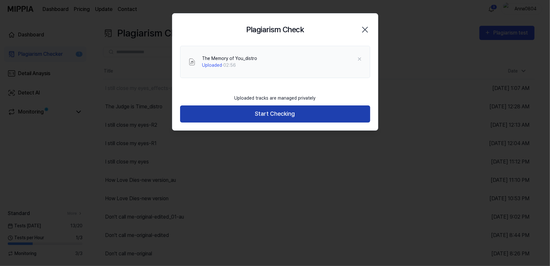
click at [254, 111] on button "Start Checking" at bounding box center [275, 113] width 190 height 17
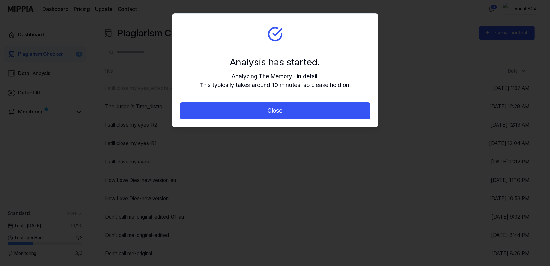
click at [254, 111] on button "Close" at bounding box center [275, 110] width 190 height 17
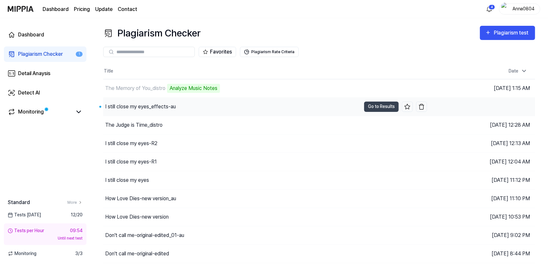
click at [164, 107] on div "I still close my eyes_effects-au" at bounding box center [140, 107] width 71 height 8
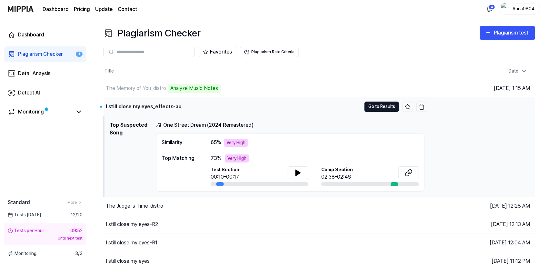
click at [370, 105] on button "Go to Results" at bounding box center [381, 107] width 35 height 10
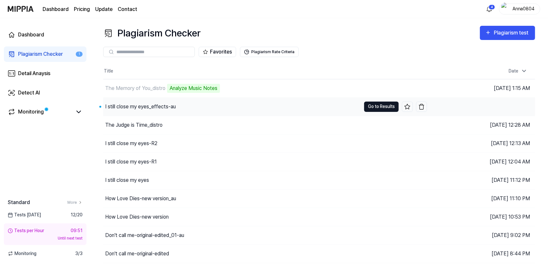
click at [370, 105] on button "Go to Results" at bounding box center [381, 107] width 35 height 10
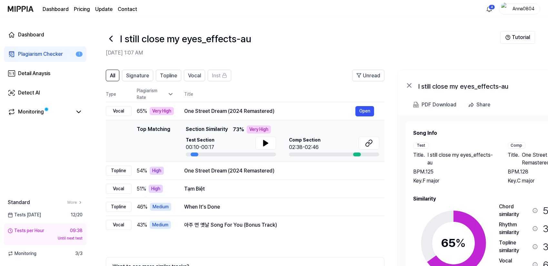
drag, startPoint x: 472, startPoint y: 182, endPoint x: 484, endPoint y: 186, distance: 12.6
click at [484, 186] on div "Song Info Test Title . I still close my eyes_effects-au BPM. 125 Key. F major C…" at bounding box center [501, 221] width 176 height 185
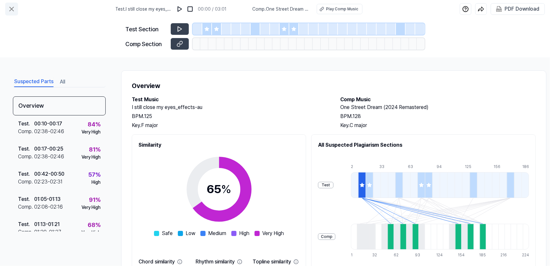
click at [8, 9] on icon at bounding box center [12, 9] width 8 height 8
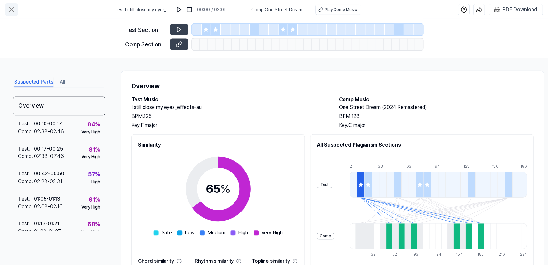
scroll to position [37, 0]
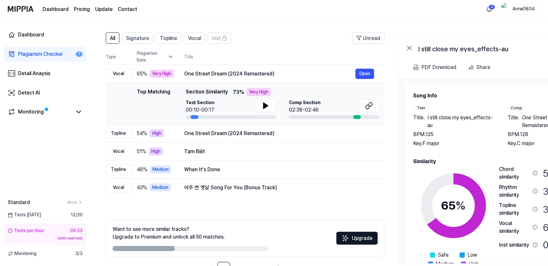
click at [32, 52] on div "Plagiarism Checker" at bounding box center [40, 54] width 45 height 8
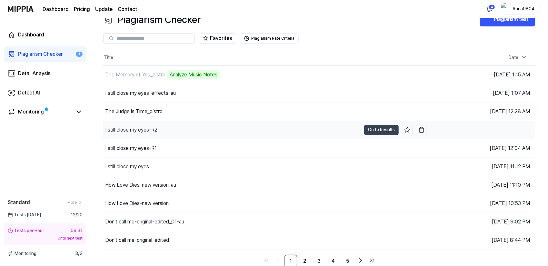
click at [142, 129] on div "I still close my eyes-R2" at bounding box center [131, 130] width 52 height 8
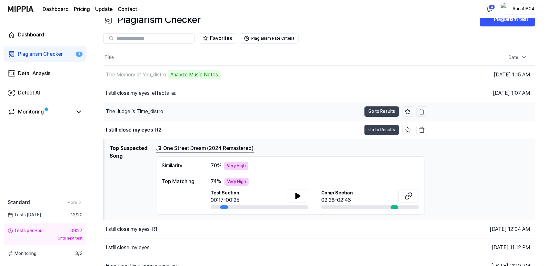
click at [131, 111] on div "The Judge is Time_distro" at bounding box center [134, 112] width 57 height 8
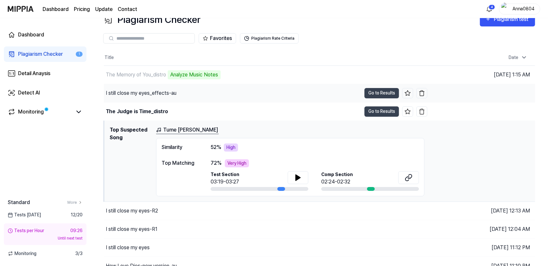
click at [136, 92] on div "I still close my eyes_effects-au" at bounding box center [141, 93] width 71 height 8
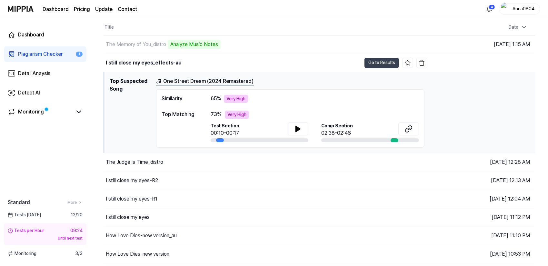
scroll to position [46, 0]
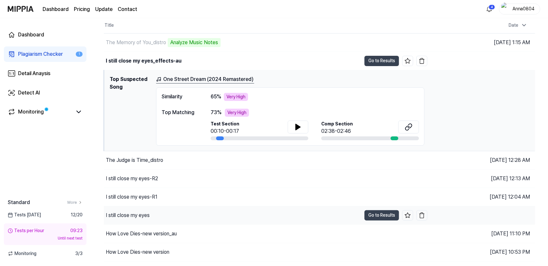
click at [145, 216] on div "I still close my eyes" at bounding box center [128, 216] width 44 height 8
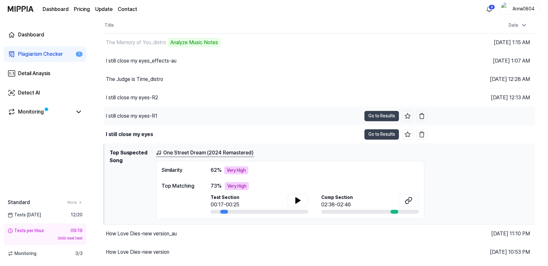
click at [131, 114] on div "I still close my eyes-R1" at bounding box center [132, 116] width 52 height 8
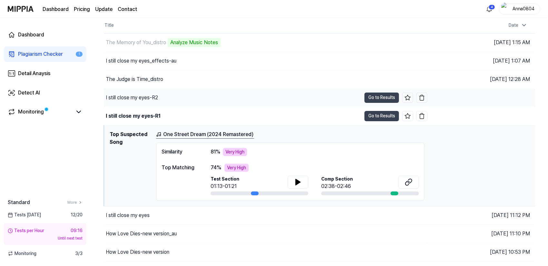
click at [130, 93] on div "I still close my eyes-R2" at bounding box center [232, 98] width 257 height 18
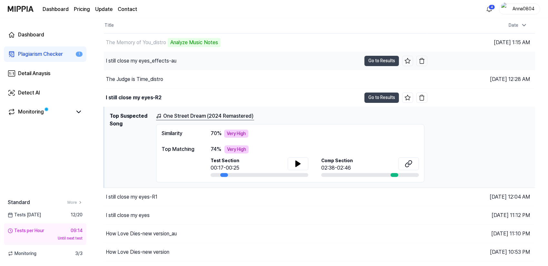
click at [131, 59] on div "I still close my eyes_effects-au" at bounding box center [141, 61] width 71 height 8
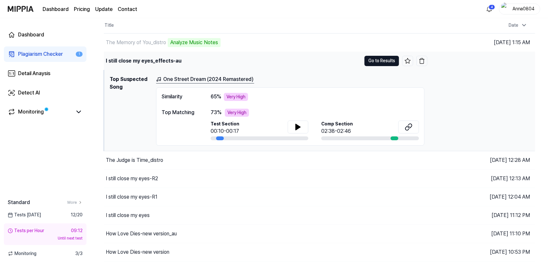
click at [370, 60] on button "Go to Results" at bounding box center [381, 61] width 35 height 10
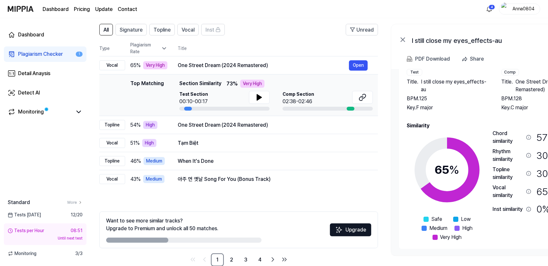
scroll to position [0, 9]
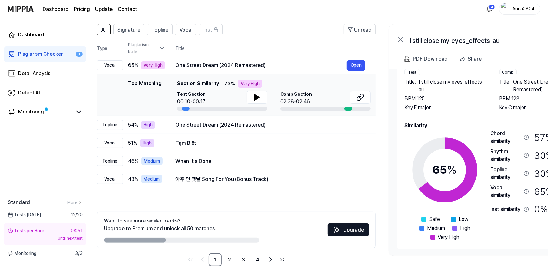
drag, startPoint x: 479, startPoint y: 212, endPoint x: 471, endPoint y: 217, distance: 9.5
click at [471, 217] on div "65 % Safe Low Medium High Very High" at bounding box center [444, 186] width 81 height 112
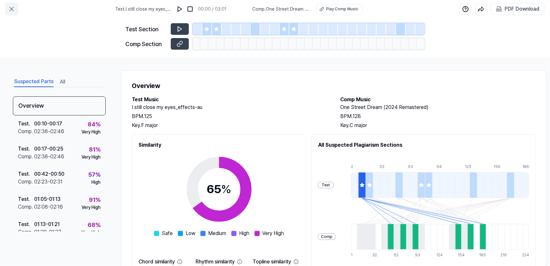
click at [12, 7] on icon at bounding box center [12, 9] width 8 height 8
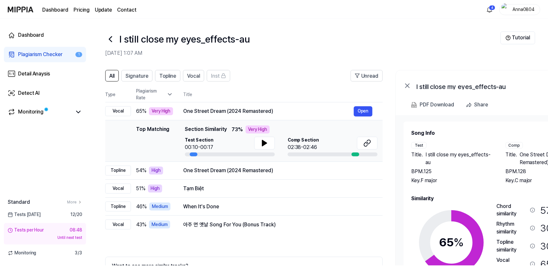
scroll to position [46, 0]
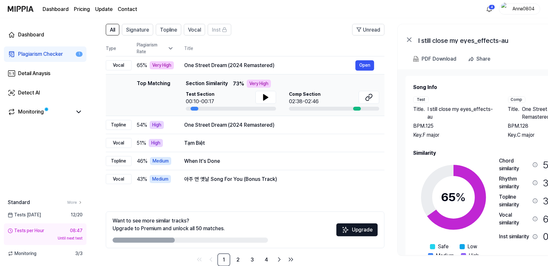
click at [36, 50] on div "Plagiarism Checker" at bounding box center [40, 54] width 45 height 8
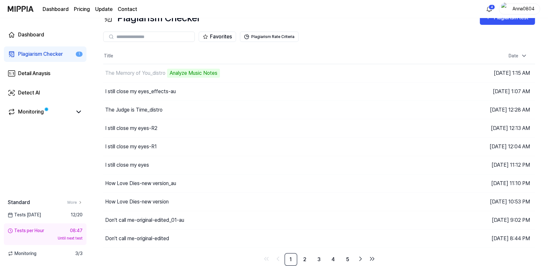
scroll to position [14, 0]
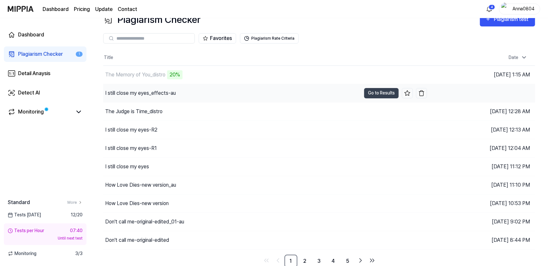
click at [144, 94] on div "I still close my eyes_effects-au" at bounding box center [140, 93] width 71 height 8
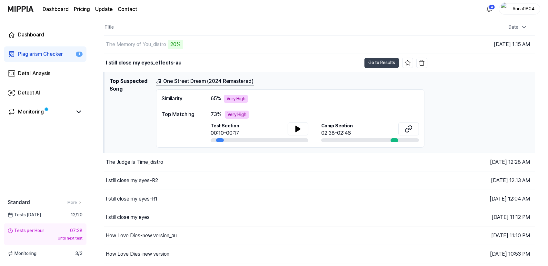
scroll to position [46, 0]
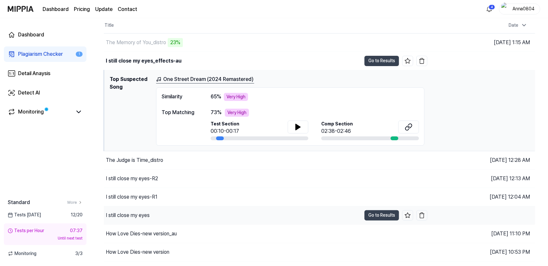
click at [146, 212] on div "I still close my eyes" at bounding box center [128, 216] width 44 height 8
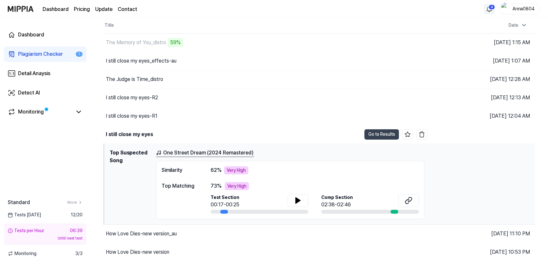
click at [486, 7] on html "Dashboard Pricing Update Contact 4 Anna0804 Dashboard Plagiarism Checker 1 Deta…" at bounding box center [274, 87] width 548 height 266
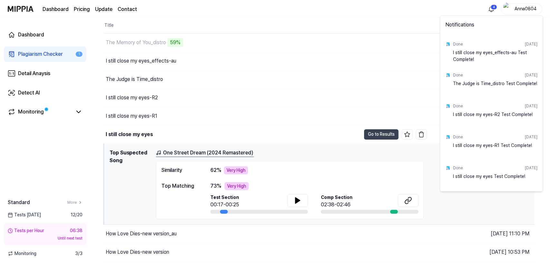
click at [492, 8] on html "Dashboard Pricing Update Contact 4 Anna0804 Dashboard Plagiarism Checker 1 Deta…" at bounding box center [275, 87] width 550 height 266
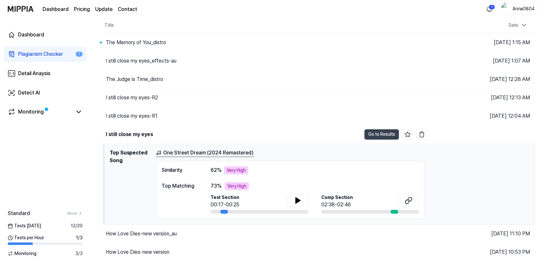
click at [38, 55] on div "Plagiarism Checker" at bounding box center [40, 54] width 45 height 8
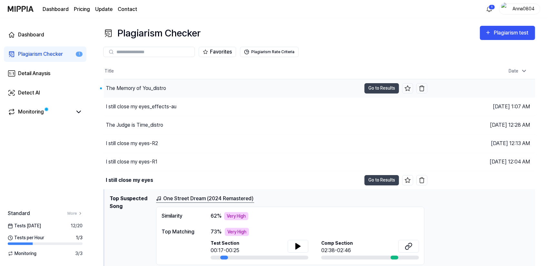
click at [131, 89] on div "The Memory of You_distro" at bounding box center [136, 88] width 60 height 8
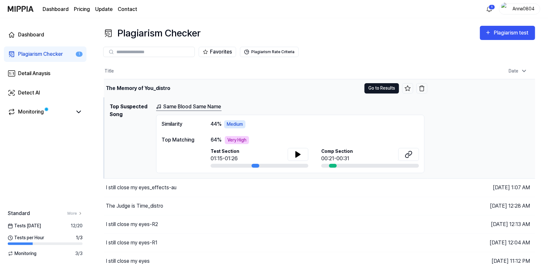
click at [377, 87] on button "Go to Results" at bounding box center [381, 88] width 35 height 10
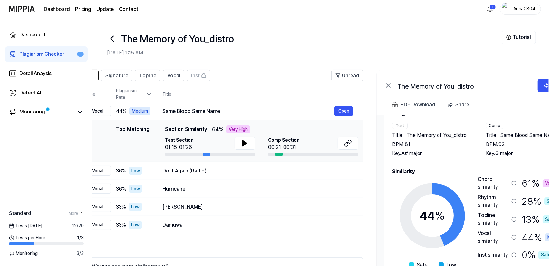
scroll to position [0, 21]
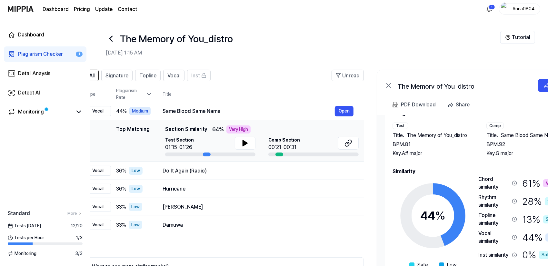
drag, startPoint x: 522, startPoint y: 232, endPoint x: 502, endPoint y: 208, distance: 31.1
click at [502, 208] on div "Chord similarity 61 % Very High Rhythm similarity 28 % Safe Topline similarity …" at bounding box center [522, 229] width 89 height 109
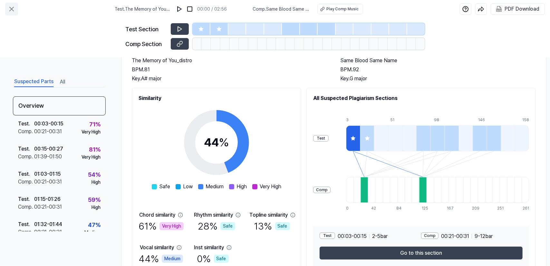
click at [11, 6] on icon at bounding box center [12, 9] width 8 height 8
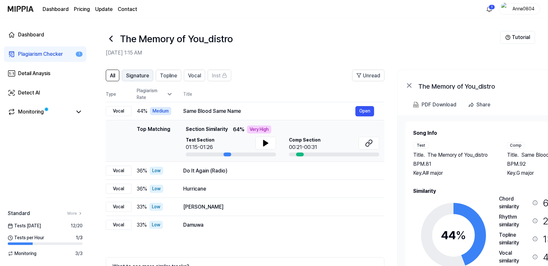
click at [145, 79] on button "Signature" at bounding box center [137, 76] width 31 height 12
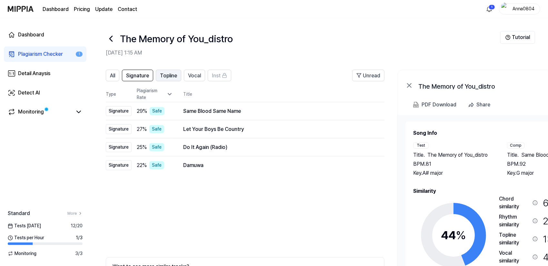
click at [168, 77] on span "Topline" at bounding box center [168, 76] width 17 height 8
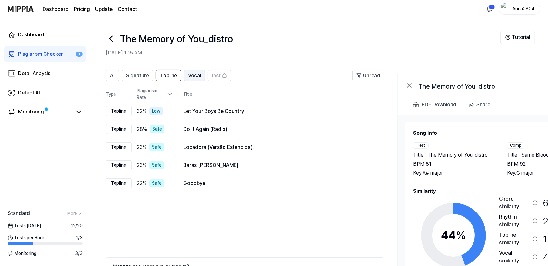
click at [195, 76] on span "Vocal" at bounding box center [194, 76] width 13 height 8
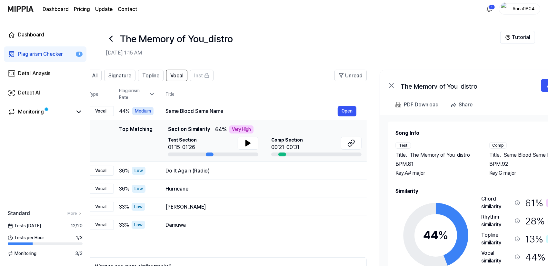
scroll to position [0, 13]
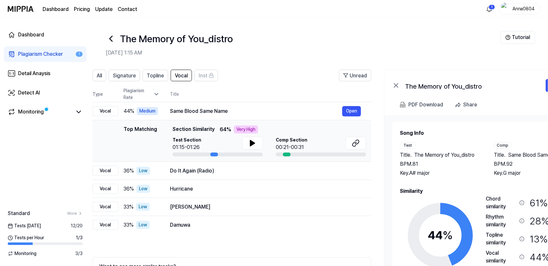
drag, startPoint x: 506, startPoint y: 204, endPoint x: 511, endPoint y: 198, distance: 8.2
click at [511, 198] on div "Chord similarity" at bounding box center [501, 202] width 31 height 15
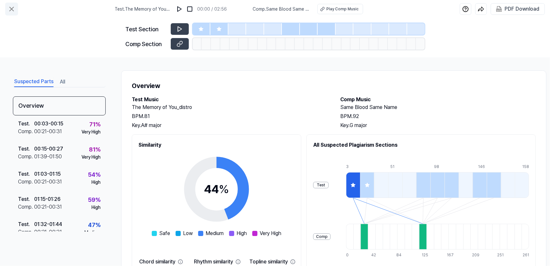
click at [12, 8] on icon at bounding box center [12, 9] width 8 height 8
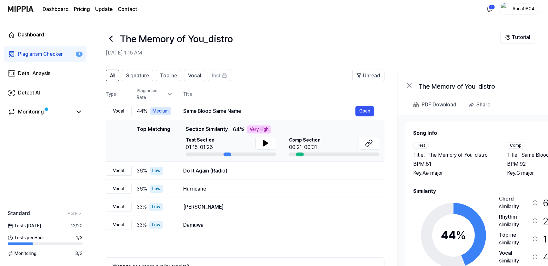
click at [23, 56] on div "Plagiarism Checker" at bounding box center [40, 54] width 45 height 8
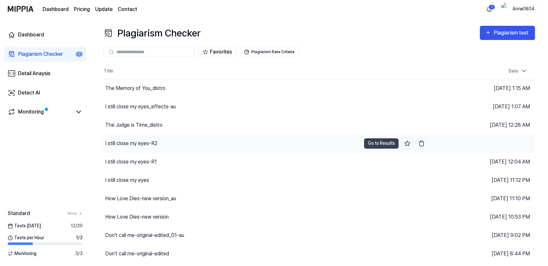
click at [152, 144] on div "I still close my eyes-R2" at bounding box center [131, 144] width 52 height 8
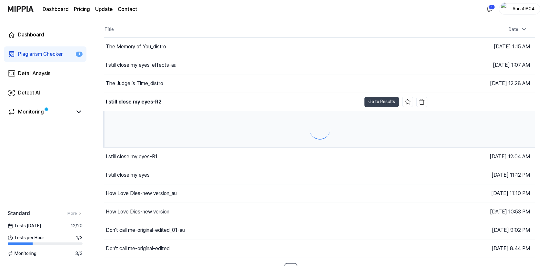
scroll to position [50, 0]
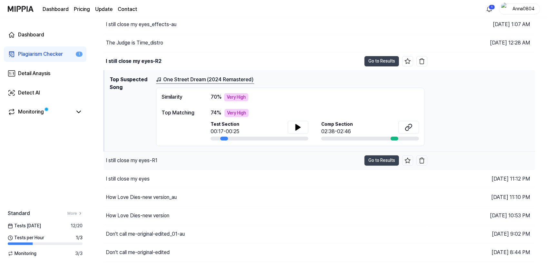
click at [143, 160] on div "I still close my eyes-R1" at bounding box center [132, 161] width 52 height 8
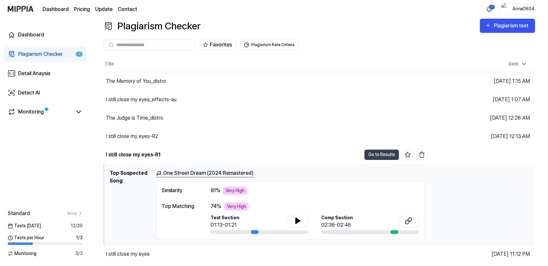
scroll to position [0, 0]
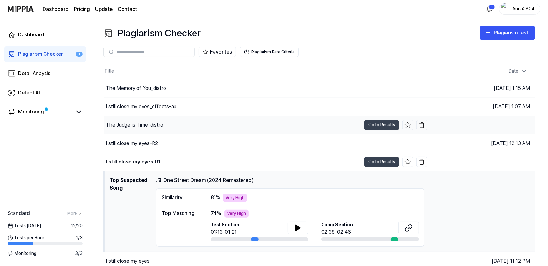
click at [151, 128] on div "The Judge is Time_distro" at bounding box center [134, 125] width 57 height 8
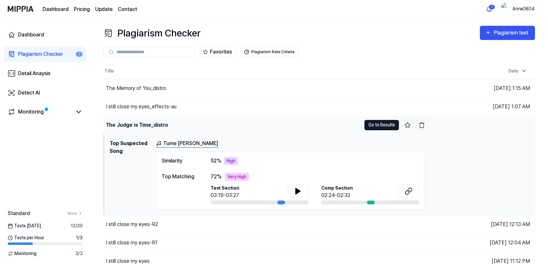
click at [380, 125] on button "Go to Results" at bounding box center [381, 125] width 35 height 10
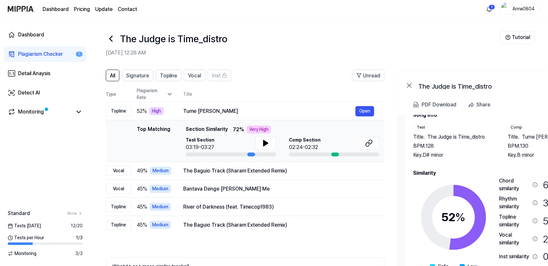
scroll to position [20, 0]
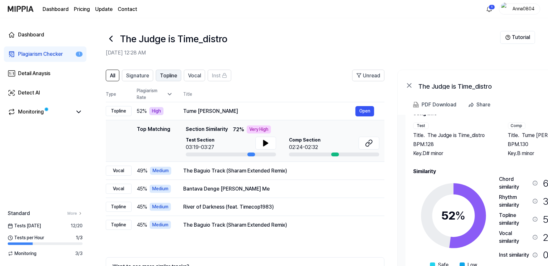
click at [171, 80] on button "Topline" at bounding box center [168, 76] width 25 height 12
click at [192, 76] on span "Vocal" at bounding box center [194, 76] width 13 height 8
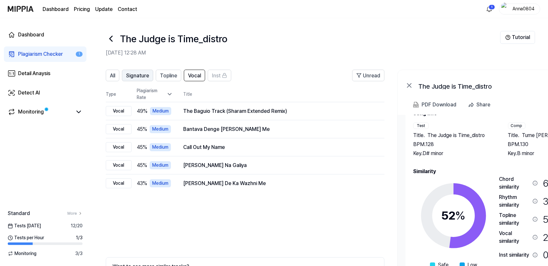
click at [137, 75] on span "Signature" at bounding box center [137, 76] width 23 height 8
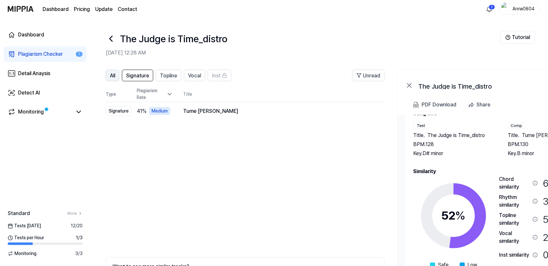
click at [112, 76] on span "All" at bounding box center [112, 76] width 5 height 8
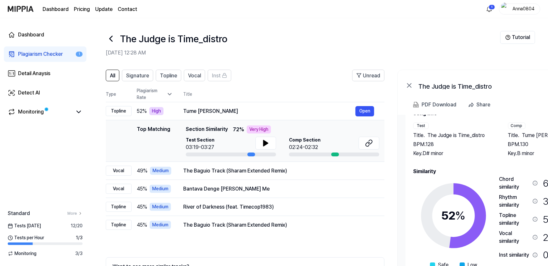
drag, startPoint x: 520, startPoint y: 45, endPoint x: 508, endPoint y: 57, distance: 16.4
click at [440, 53] on header "The Judge is Time_distro Aug 14, 2025, 12:28 AM Tutorial" at bounding box center [319, 40] width 458 height 45
click at [515, 58] on header "The Judge is Time_distro Aug 14, 2025, 12:28 AM Tutorial" at bounding box center [319, 40] width 458 height 45
click at [512, 33] on button "Tutorial" at bounding box center [517, 37] width 35 height 13
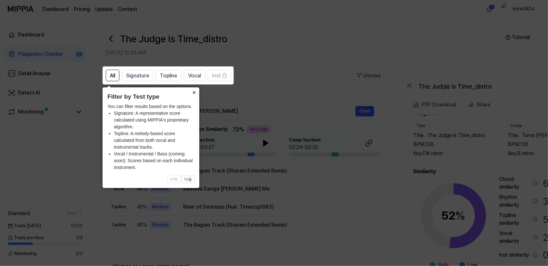
click at [271, 55] on icon at bounding box center [275, 133] width 550 height 266
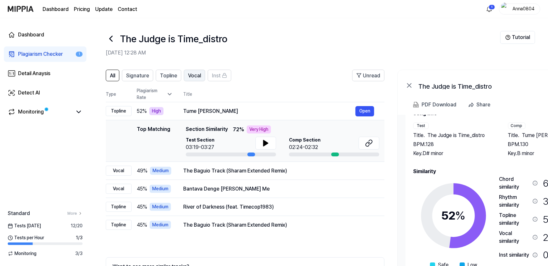
click at [201, 74] on button "Vocal" at bounding box center [194, 76] width 21 height 12
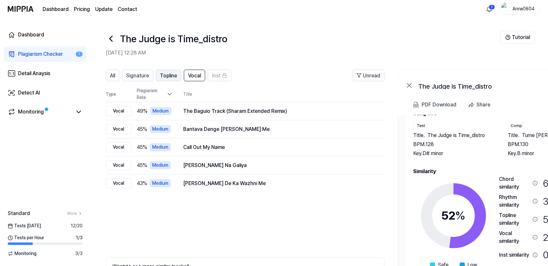
click at [166, 75] on span "Topline" at bounding box center [168, 76] width 17 height 8
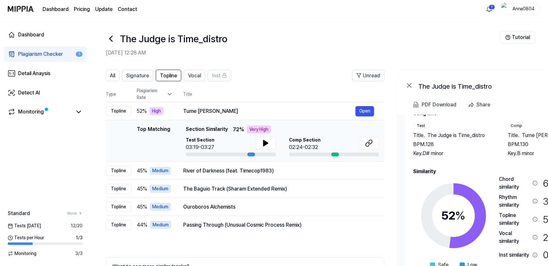
drag, startPoint x: 517, startPoint y: 48, endPoint x: 501, endPoint y: 49, distance: 15.5
click at [501, 49] on header "The Judge is Time_distro Aug 14, 2025, 12:28 AM Tutorial" at bounding box center [319, 40] width 458 height 45
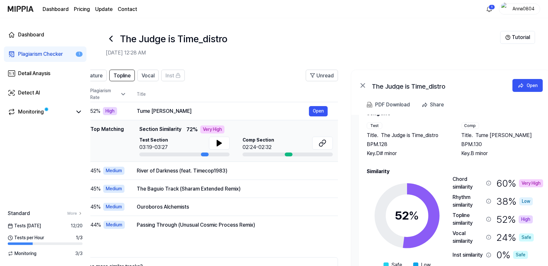
scroll to position [0, 62]
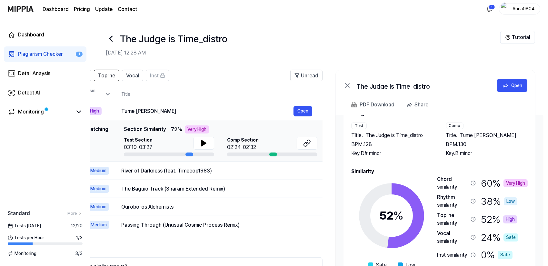
drag, startPoint x: 532, startPoint y: 147, endPoint x: 437, endPoint y: 148, distance: 95.5
click at [437, 148] on div "Test Title . The Judge is Time_distro BPM. 128 Key. D# minor Comp Title . Tume …" at bounding box center [439, 140] width 176 height 35
click at [511, 85] on div "Open" at bounding box center [516, 85] width 11 height 7
drag, startPoint x: 518, startPoint y: 119, endPoint x: 488, endPoint y: 120, distance: 29.4
click at [489, 120] on div "Song Info Test Title . The Judge is Time_distro BPM. 128 Key. D# minor Comp Tit…" at bounding box center [439, 134] width 176 height 48
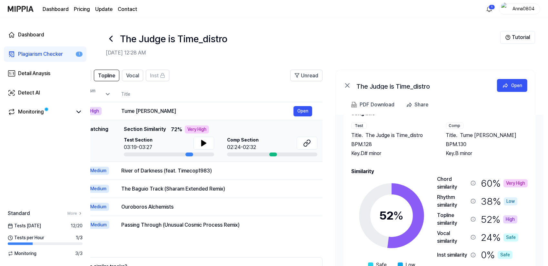
scroll to position [14, 0]
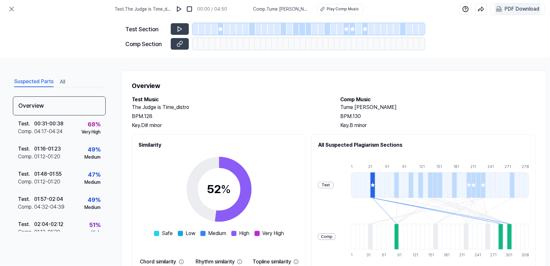
click at [519, 9] on div "PDF Download" at bounding box center [522, 9] width 35 height 8
click at [521, 11] on div "PDF Download" at bounding box center [522, 9] width 35 height 8
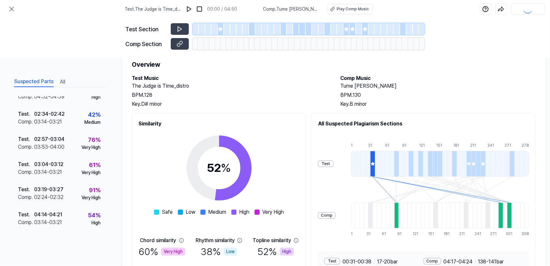
scroll to position [79, 0]
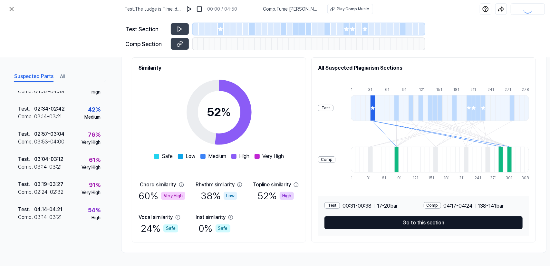
click at [421, 220] on button "Go to this section" at bounding box center [424, 222] width 198 height 13
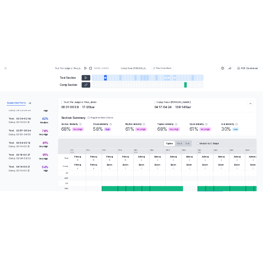
scroll to position [0, 0]
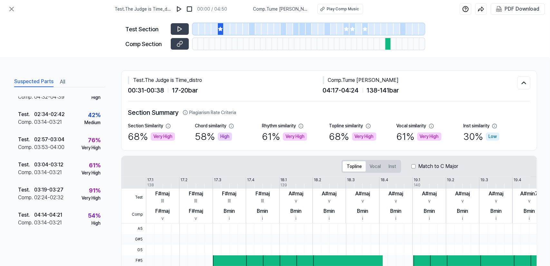
drag, startPoint x: 258, startPoint y: 249, endPoint x: 265, endPoint y: 275, distance: 26.8
click at [265, 266] on html "Test . The Judge is Time_distro 00:00 / 04:50 Comp . Tume Baula Janharati Play …" at bounding box center [275, 133] width 550 height 266
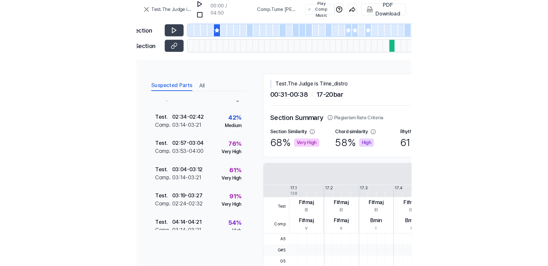
scroll to position [160, 0]
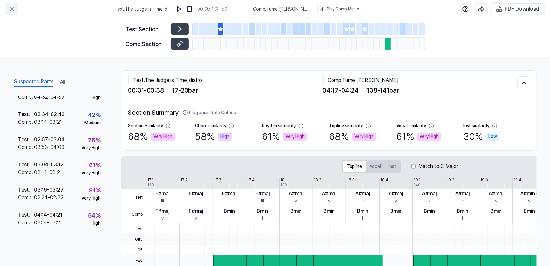
click at [9, 11] on icon at bounding box center [12, 9] width 8 height 8
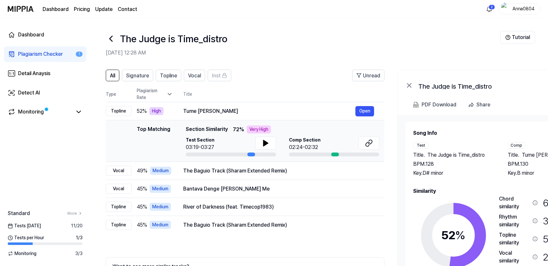
click at [43, 52] on div "Plagiarism Checker" at bounding box center [40, 54] width 45 height 8
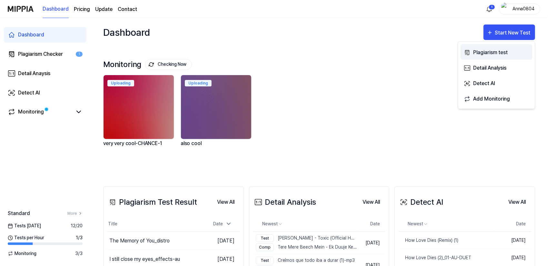
click at [489, 45] on button "Plagiarism test" at bounding box center [497, 51] width 72 height 15
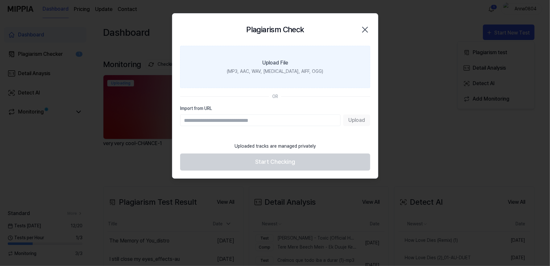
click at [297, 60] on label "Upload File (MP3, AAC, WAV, [MEDICAL_DATA], AIFF, OGG)" at bounding box center [275, 67] width 190 height 42
click at [0, 0] on input "Upload File (MP3, AAC, WAV, [MEDICAL_DATA], AIFF, OGG)" at bounding box center [0, 0] width 0 height 0
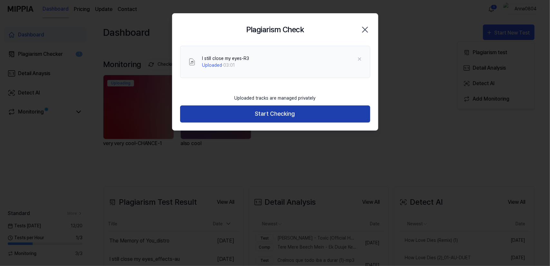
click at [267, 117] on button "Start Checking" at bounding box center [275, 113] width 190 height 17
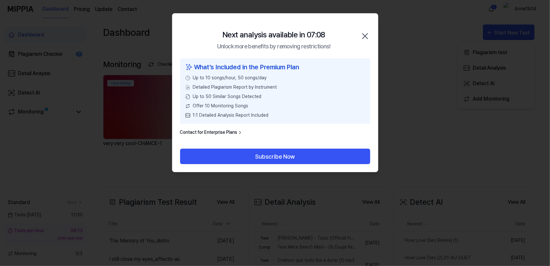
click at [366, 36] on icon "button" at bounding box center [365, 36] width 5 height 5
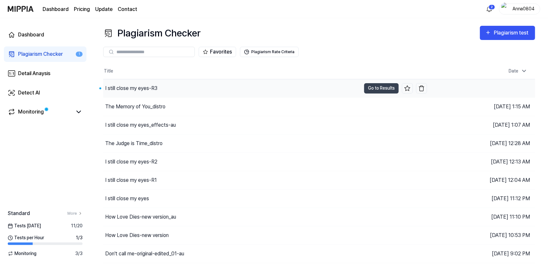
click at [150, 89] on div "I still close my eyes-R3" at bounding box center [131, 88] width 52 height 8
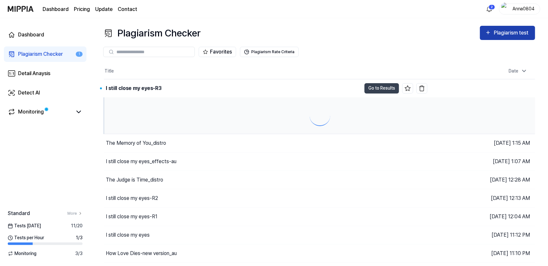
click at [497, 32] on div "Plagiarism test" at bounding box center [512, 33] width 36 height 8
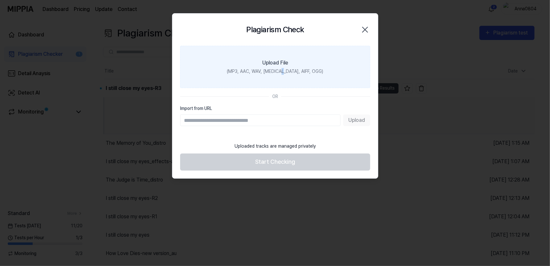
click at [292, 65] on label "Upload File (MP3, AAC, WAV, [MEDICAL_DATA], AIFF, OGG)" at bounding box center [275, 67] width 190 height 42
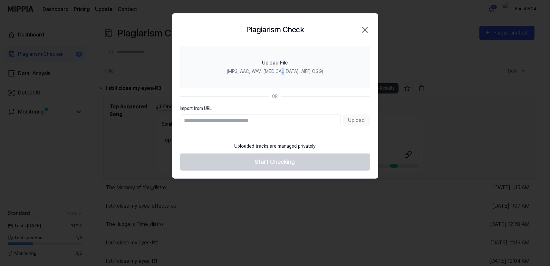
click at [362, 30] on icon "button" at bounding box center [365, 30] width 10 height 10
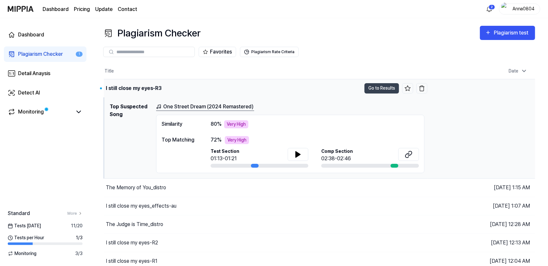
click at [136, 87] on div "I still close my eyes-R3" at bounding box center [134, 88] width 56 height 8
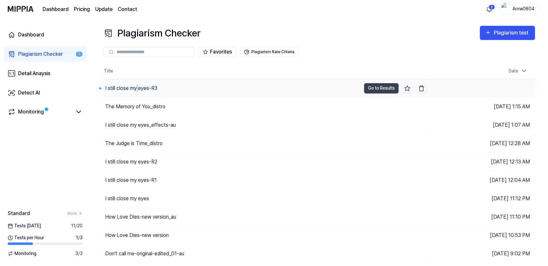
click at [136, 87] on div "I still close my eyes-R3" at bounding box center [131, 88] width 52 height 8
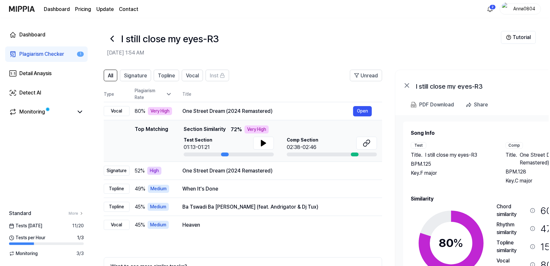
scroll to position [0, 3]
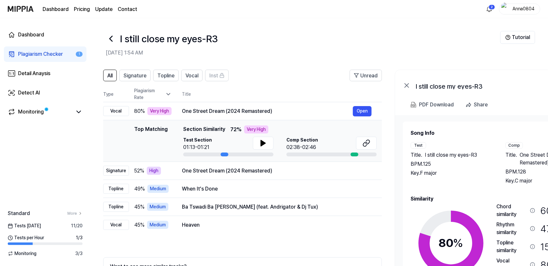
click at [457, 193] on div "Song Info Test Title . I still close my eyes-R3 BPM. 125 Key. F major Comp Titl…" at bounding box center [499, 221] width 177 height 185
click at [59, 54] on div "Plagiarism Checker" at bounding box center [40, 54] width 45 height 8
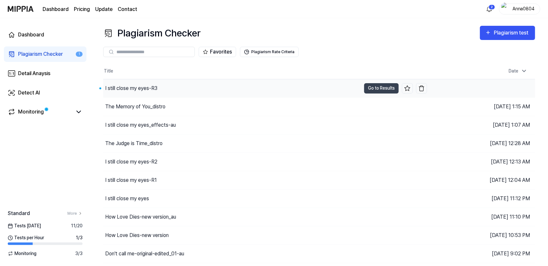
click at [153, 89] on div "I still close my eyes-R3" at bounding box center [131, 88] width 52 height 8
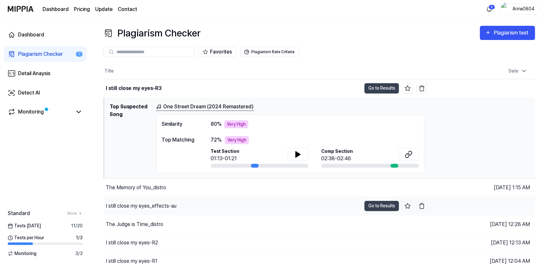
click at [138, 205] on div "I still close my eyes_effects-au" at bounding box center [141, 206] width 71 height 8
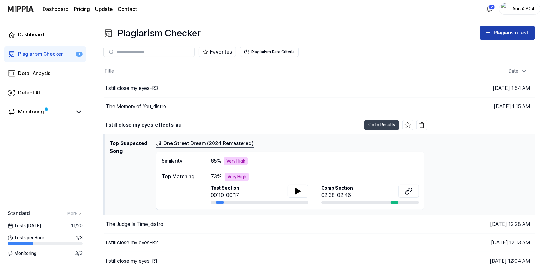
click at [493, 26] on button "Plagiarism test" at bounding box center [507, 33] width 55 height 14
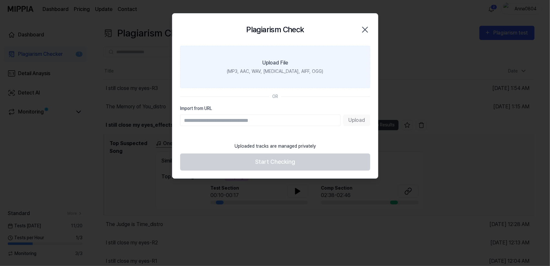
click at [270, 61] on div "Upload File" at bounding box center [276, 63] width 26 height 8
click at [0, 0] on input "Upload File (MP3, AAC, WAV, FLAC, AIFF, OGG)" at bounding box center [0, 0] width 0 height 0
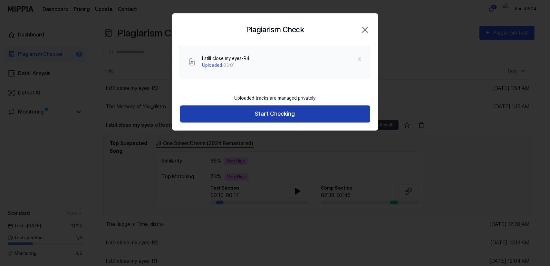
click at [296, 116] on button "Start Checking" at bounding box center [275, 113] width 190 height 17
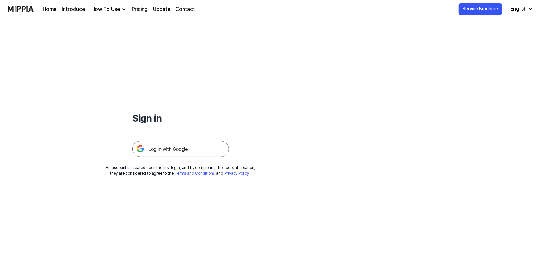
click at [163, 149] on img at bounding box center [180, 149] width 97 height 16
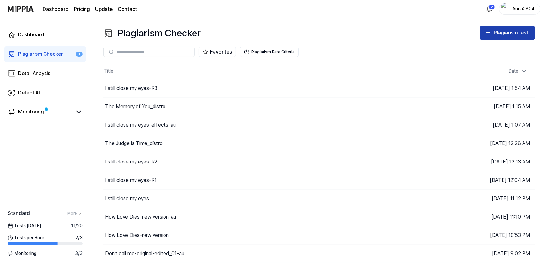
click at [486, 34] on icon "button" at bounding box center [488, 33] width 6 height 8
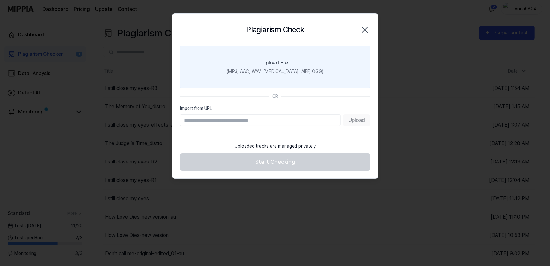
click at [290, 66] on label "Upload File (MP3, AAC, WAV, [MEDICAL_DATA], AIFF, OGG)" at bounding box center [275, 67] width 190 height 42
click at [0, 0] on input "Upload File (MP3, AAC, WAV, [MEDICAL_DATA], AIFF, OGG)" at bounding box center [0, 0] width 0 height 0
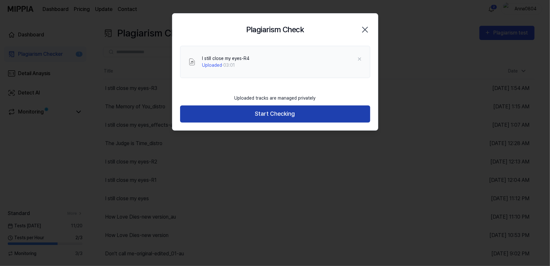
click at [275, 118] on button "Start Checking" at bounding box center [275, 113] width 190 height 17
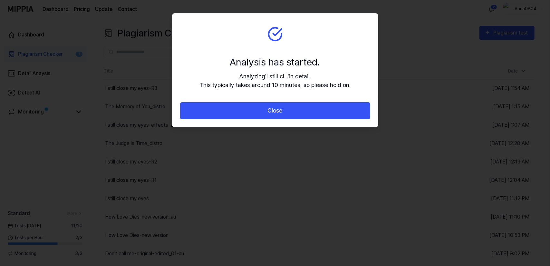
click at [275, 118] on button "Close" at bounding box center [275, 110] width 190 height 17
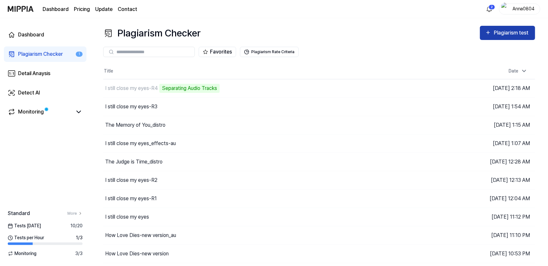
click at [488, 35] on icon "button" at bounding box center [488, 33] width 6 height 8
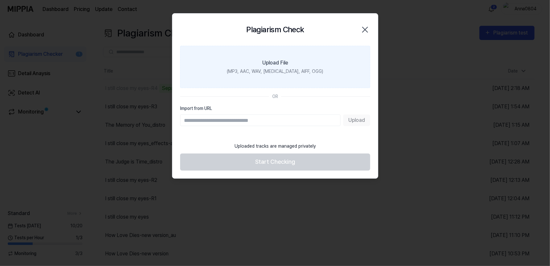
click at [307, 57] on label "Upload File (MP3, AAC, WAV, [MEDICAL_DATA], AIFF, OGG)" at bounding box center [275, 67] width 190 height 42
click at [0, 0] on input "Upload File (MP3, AAC, WAV, [MEDICAL_DATA], AIFF, OGG)" at bounding box center [0, 0] width 0 height 0
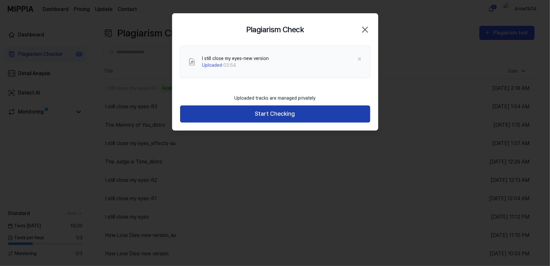
click at [257, 111] on button "Start Checking" at bounding box center [275, 113] width 190 height 17
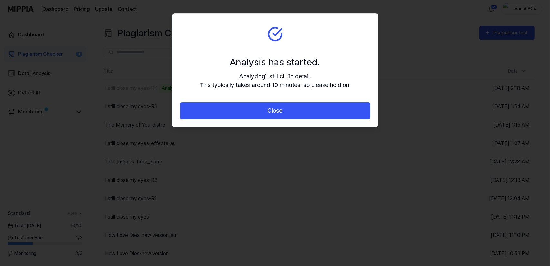
click at [257, 111] on button "Close" at bounding box center [275, 110] width 190 height 17
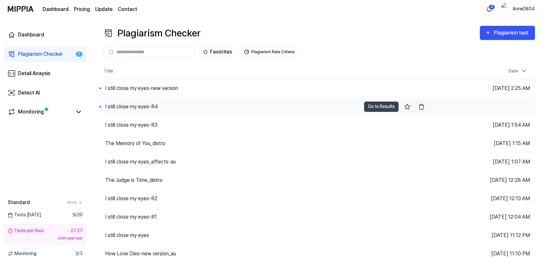
click at [138, 107] on div "I still close my eyes-R4" at bounding box center [131, 107] width 53 height 8
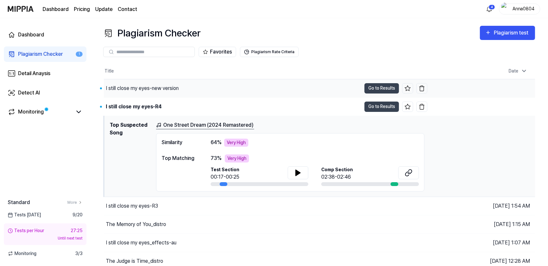
click at [165, 87] on div "I still close my eyes-new version" at bounding box center [142, 88] width 73 height 8
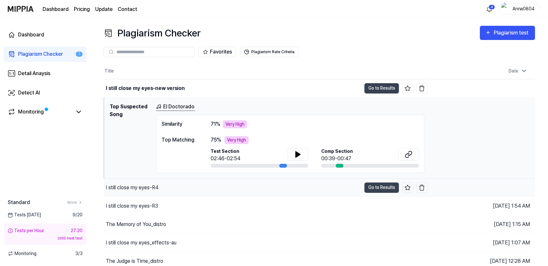
click at [150, 190] on div "I still close my eyes-R4" at bounding box center [132, 188] width 53 height 8
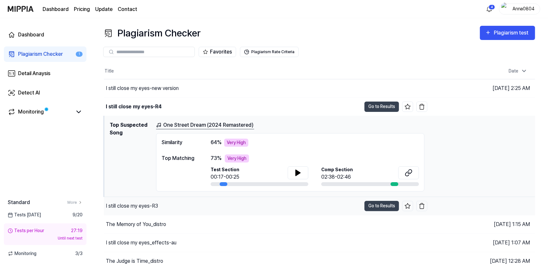
click at [161, 202] on div "I still close my eyes-R3" at bounding box center [232, 206] width 257 height 18
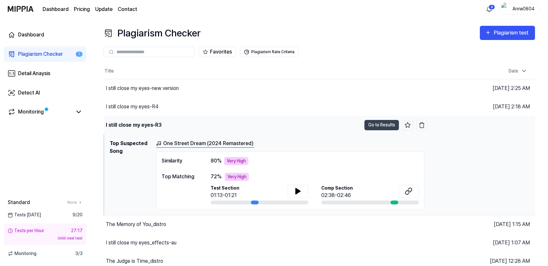
click at [142, 124] on div "I still close my eyes-R3" at bounding box center [134, 125] width 56 height 8
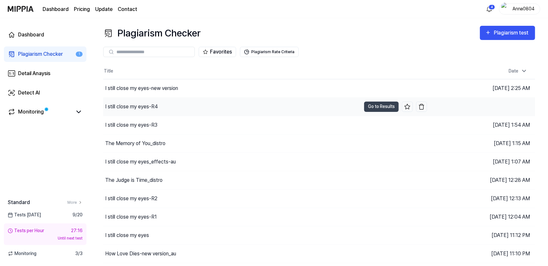
click at [143, 106] on div "I still close my eyes-R4" at bounding box center [131, 107] width 53 height 8
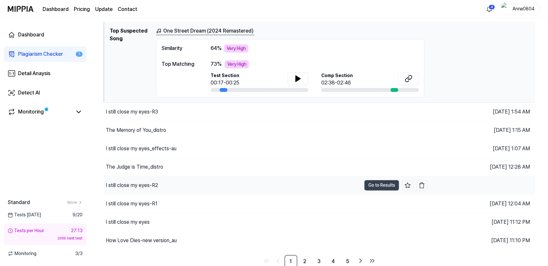
click at [131, 186] on div "I still close my eyes-R2" at bounding box center [132, 186] width 52 height 8
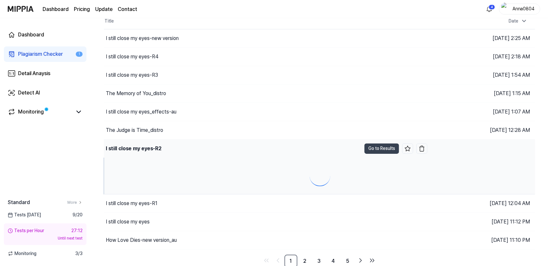
scroll to position [94, 0]
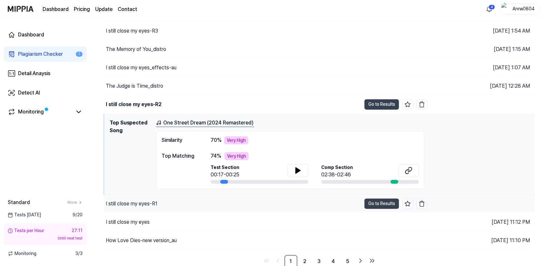
click at [131, 206] on div "I still close my eyes-R1" at bounding box center [232, 204] width 257 height 18
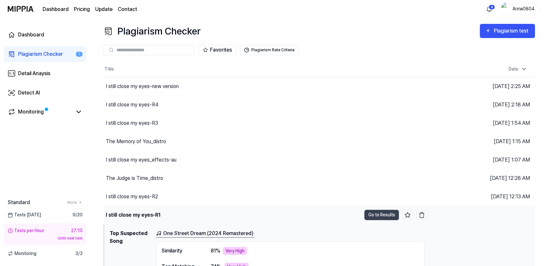
scroll to position [0, 0]
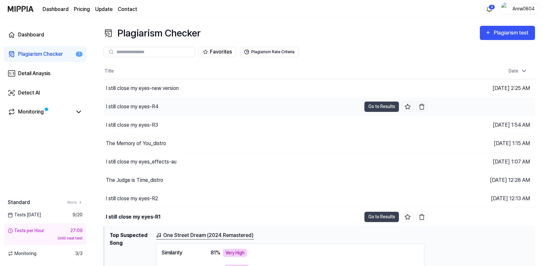
click at [157, 104] on div "I still close my eyes-R4" at bounding box center [132, 107] width 53 height 8
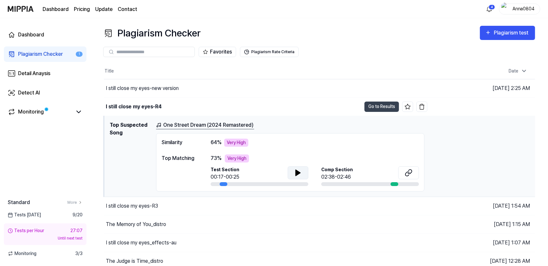
click at [301, 170] on icon at bounding box center [298, 173] width 8 height 8
click at [299, 170] on icon at bounding box center [299, 172] width 1 height 5
click at [378, 105] on button "Go to Results" at bounding box center [381, 107] width 35 height 10
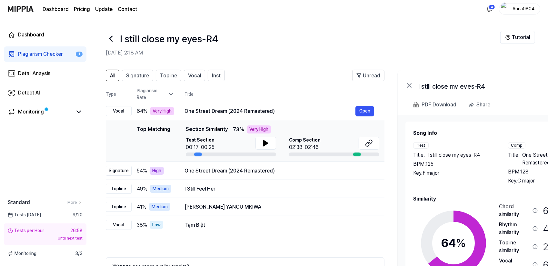
click at [473, 170] on div "Key. F major" at bounding box center [454, 173] width 82 height 8
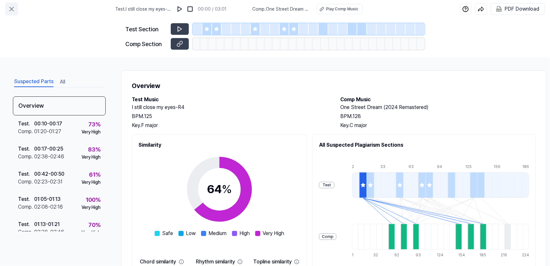
click at [7, 5] on button at bounding box center [11, 9] width 13 height 13
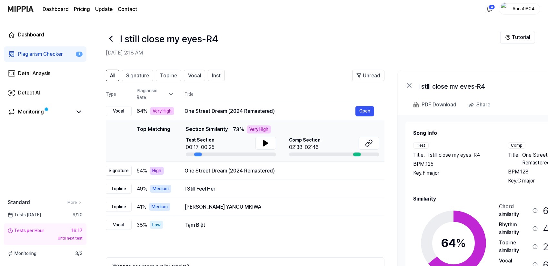
click at [38, 55] on div "Plagiarism Checker" at bounding box center [40, 54] width 45 height 8
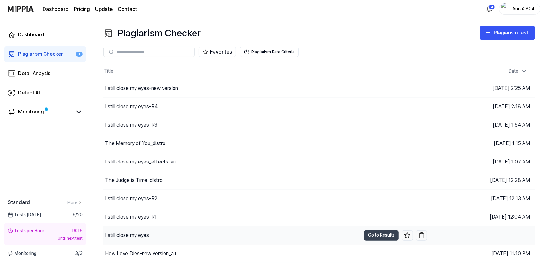
click at [148, 228] on div "I still close my eyes" at bounding box center [232, 235] width 258 height 18
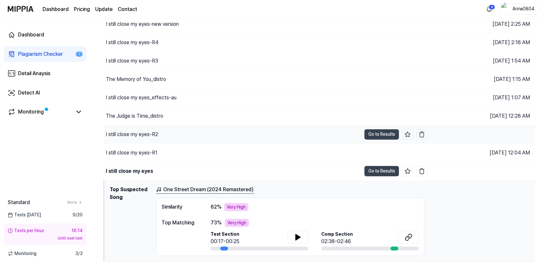
scroll to position [64, 0]
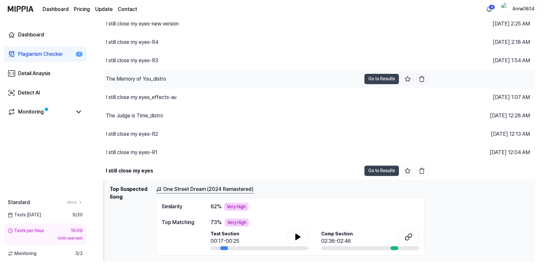
click at [176, 80] on div "The Memory of You_distro" at bounding box center [232, 79] width 257 height 18
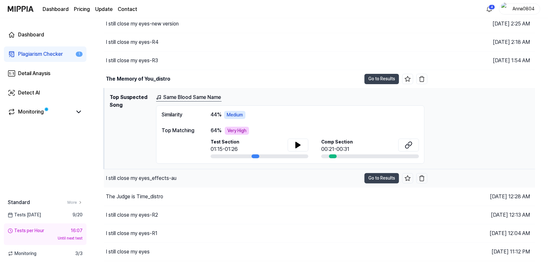
click at [172, 178] on div "I still close my eyes_effects-au" at bounding box center [141, 178] width 71 height 8
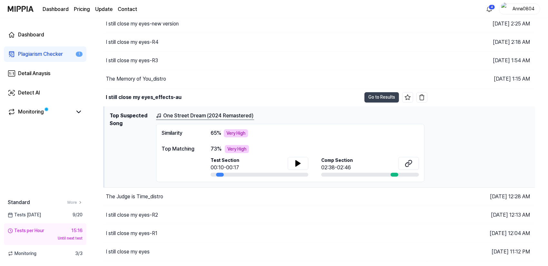
click at [28, 55] on div "Plagiarism Checker" at bounding box center [40, 54] width 45 height 8
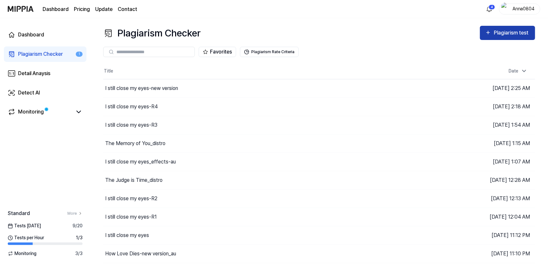
click at [505, 36] on div "Plagiarism test" at bounding box center [512, 33] width 36 height 8
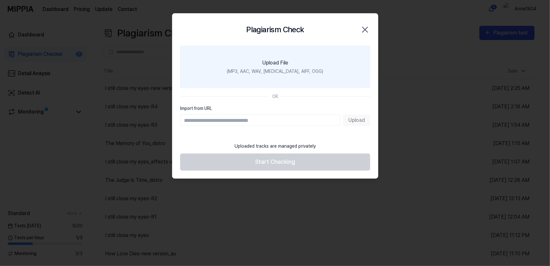
click at [284, 65] on div "Upload File" at bounding box center [276, 63] width 26 height 8
click at [0, 0] on input "Upload File (MP3, AAC, WAV, FLAC, AIFF, OGG)" at bounding box center [0, 0] width 0 height 0
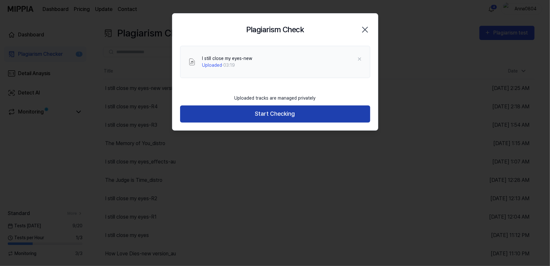
click at [277, 114] on button "Start Checking" at bounding box center [275, 113] width 190 height 17
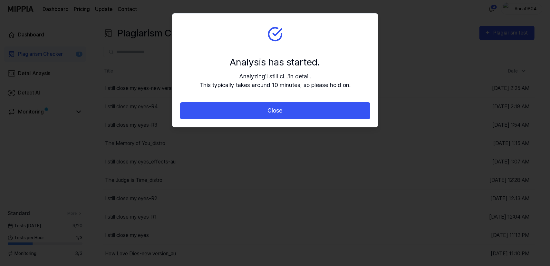
click at [277, 114] on button "Close" at bounding box center [275, 110] width 190 height 17
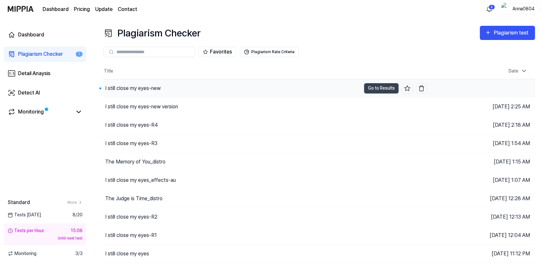
click at [135, 88] on div "I still close my eyes-new" at bounding box center [132, 88] width 55 height 8
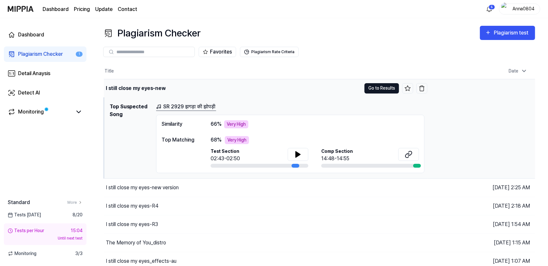
click at [370, 86] on button "Go to Results" at bounding box center [381, 88] width 35 height 10
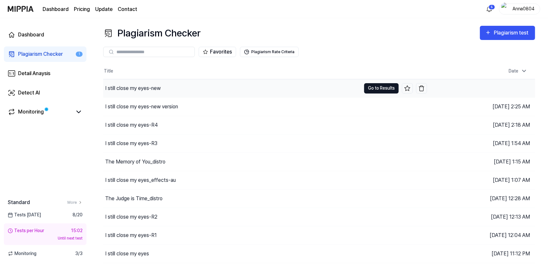
click at [370, 86] on button "Go to Results" at bounding box center [381, 88] width 35 height 10
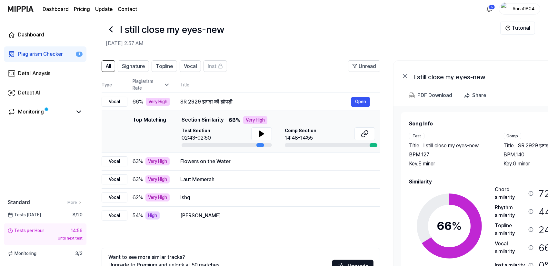
scroll to position [0, 1]
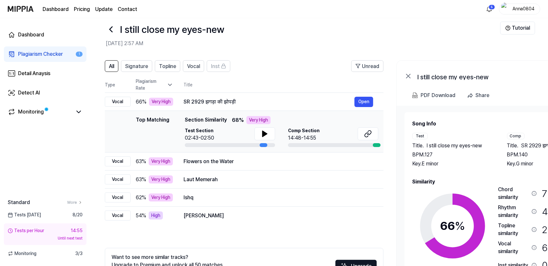
click at [482, 167] on div "Song Info Test Title . I still close my eyes-new BPM. 127 Key. E minor Comp Tit…" at bounding box center [500, 208] width 176 height 177
click at [135, 64] on span "Signature" at bounding box center [136, 67] width 23 height 8
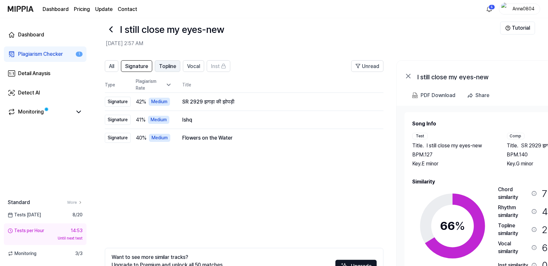
click at [173, 66] on span "Topline" at bounding box center [167, 67] width 17 height 8
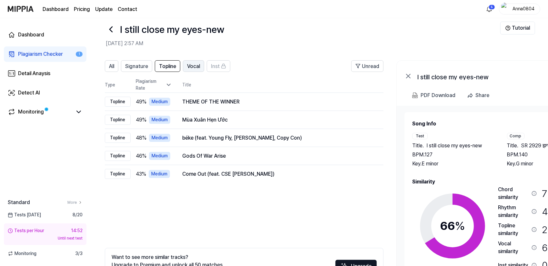
click at [195, 68] on span "Vocal" at bounding box center [193, 67] width 13 height 8
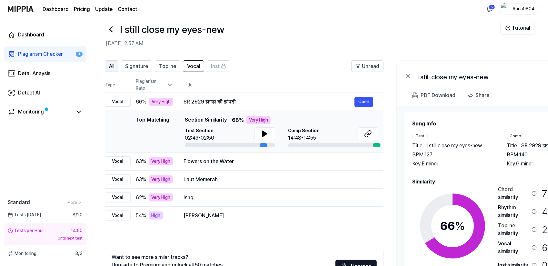
click at [111, 67] on span "All" at bounding box center [111, 67] width 5 height 8
click at [34, 54] on div "Plagiarism Checker" at bounding box center [40, 54] width 45 height 8
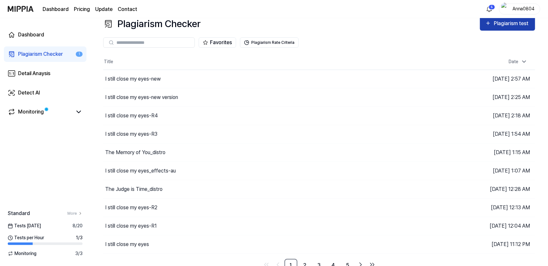
click at [487, 25] on icon "button" at bounding box center [488, 23] width 6 height 8
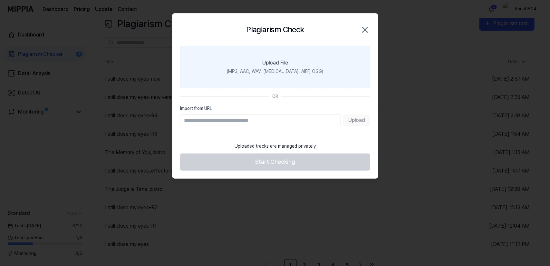
click at [258, 75] on label "Upload File (MP3, AAC, WAV, FLAC, AIFF, OGG)" at bounding box center [275, 67] width 190 height 42
click at [0, 0] on input "Upload File (MP3, AAC, WAV, FLAC, AIFF, OGG)" at bounding box center [0, 0] width 0 height 0
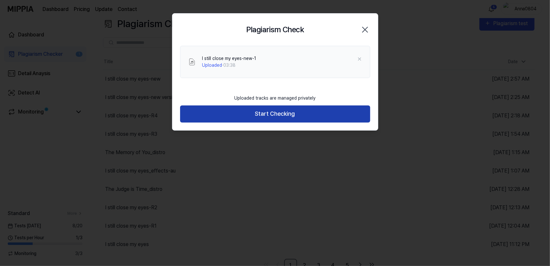
click at [264, 114] on button "Start Checking" at bounding box center [275, 113] width 190 height 17
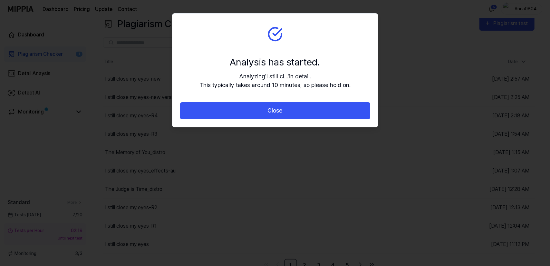
click at [264, 114] on button "Close" at bounding box center [275, 110] width 190 height 17
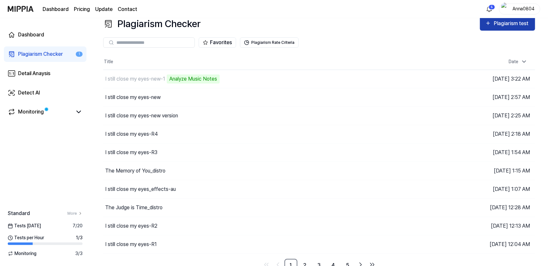
click at [496, 22] on div "Plagiarism test" at bounding box center [512, 23] width 36 height 8
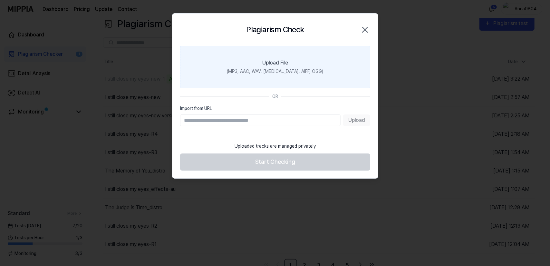
click at [304, 62] on label "Upload File (MP3, AAC, WAV, [MEDICAL_DATA], AIFF, OGG)" at bounding box center [275, 67] width 190 height 42
click at [0, 0] on input "Upload File (MP3, AAC, WAV, [MEDICAL_DATA], AIFF, OGG)" at bounding box center [0, 0] width 0 height 0
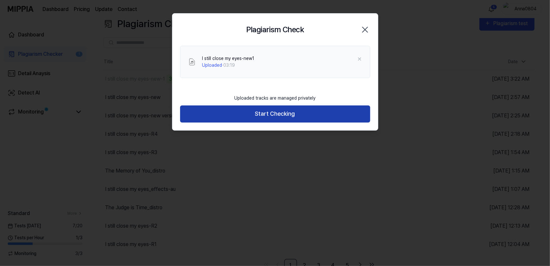
click at [255, 114] on button "Start Checking" at bounding box center [275, 113] width 190 height 17
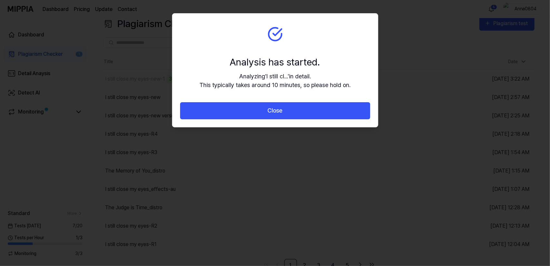
click at [255, 114] on button "Close" at bounding box center [275, 110] width 190 height 17
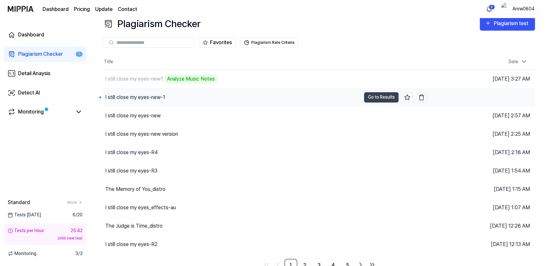
click at [132, 97] on div "I still close my eyes-new-1" at bounding box center [135, 98] width 60 height 8
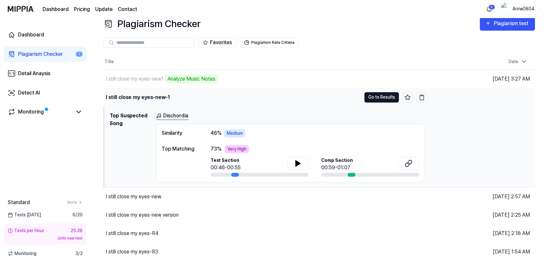
click at [374, 95] on button "Go to Results" at bounding box center [381, 97] width 35 height 10
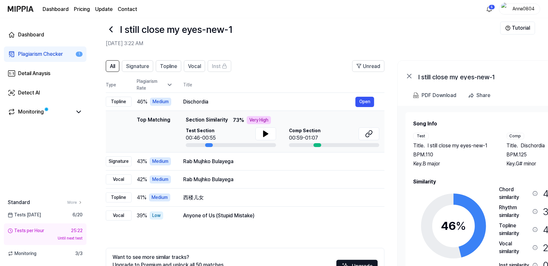
drag, startPoint x: 471, startPoint y: 191, endPoint x: 477, endPoint y: 185, distance: 8.7
click at [477, 185] on div "Similarity 46 % Safe Low Medium High Very High Chord similarity 42 % Medium Rhy…" at bounding box center [500, 237] width 174 height 119
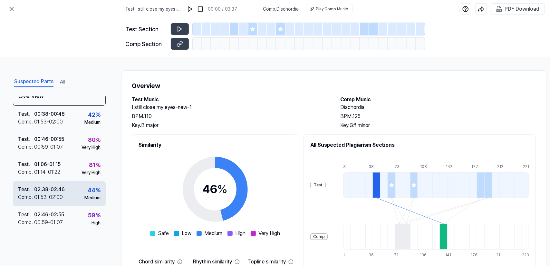
scroll to position [12, 0]
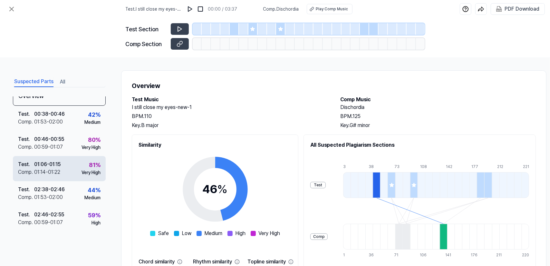
click at [68, 173] on div "Test . 01:06 - 01:15 Comp . 01:14 - 01:22 81 % Very High" at bounding box center [59, 168] width 93 height 25
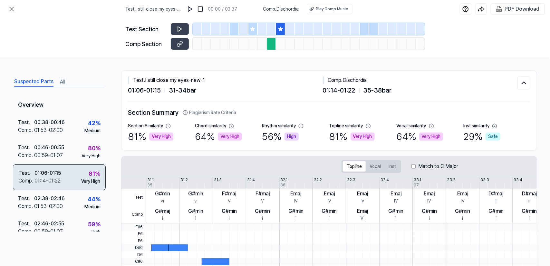
scroll to position [0, 0]
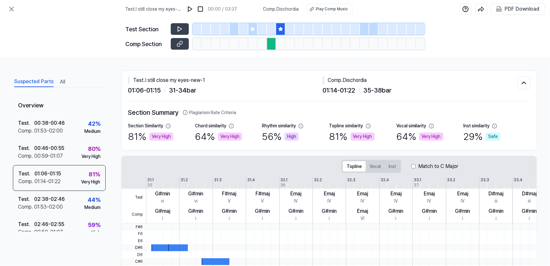
click at [58, 80] on div "Suspected Parts All" at bounding box center [59, 81] width 93 height 12
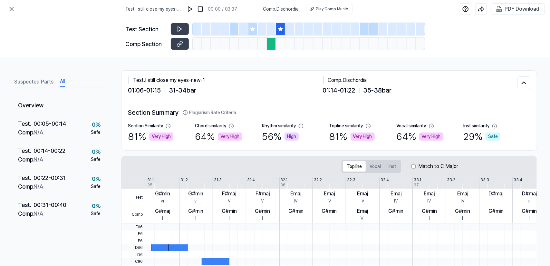
click at [63, 80] on button "All" at bounding box center [62, 82] width 5 height 10
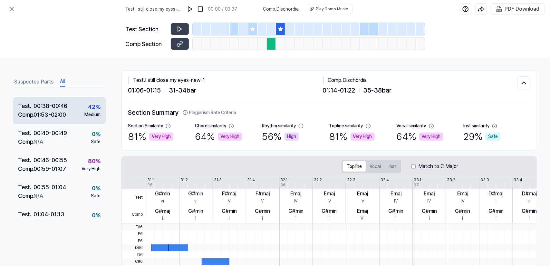
scroll to position [129, 0]
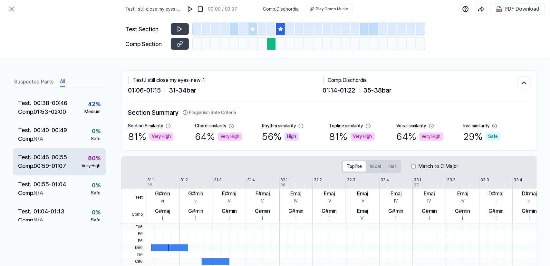
click at [62, 158] on div "00:46 - 00:55" at bounding box center [51, 157] width 34 height 9
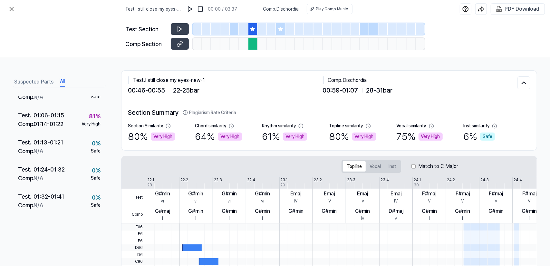
scroll to position [184, 0]
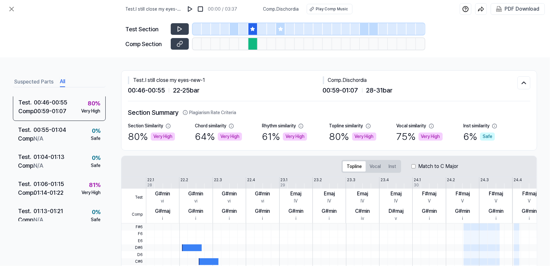
click at [25, 81] on button "Suspected Parts" at bounding box center [33, 82] width 39 height 10
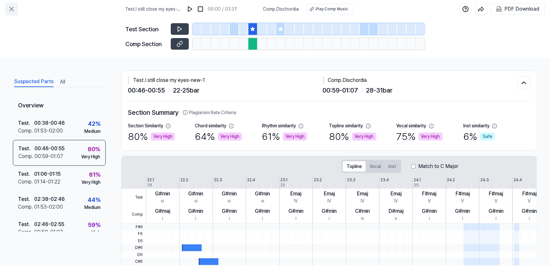
click at [11, 8] on icon at bounding box center [12, 9] width 4 height 4
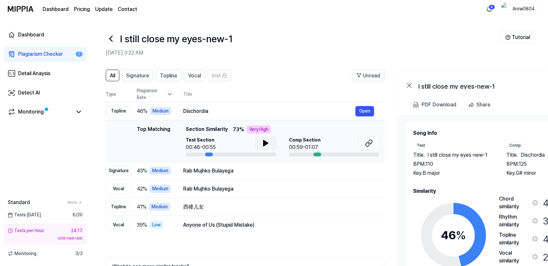
click at [268, 140] on icon at bounding box center [266, 143] width 8 height 8
click at [24, 51] on div "Plagiarism Checker" at bounding box center [40, 54] width 45 height 8
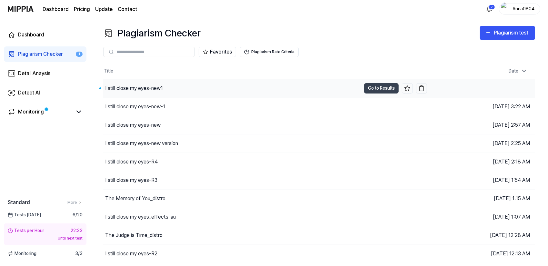
click at [127, 88] on div "I still close my eyes-new1" at bounding box center [134, 88] width 58 height 8
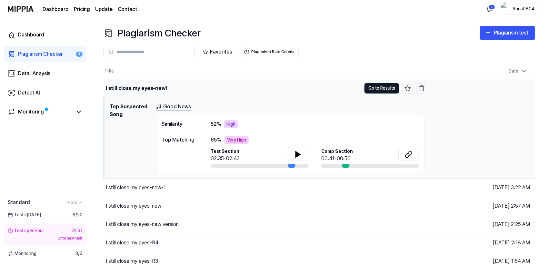
click at [371, 88] on button "Go to Results" at bounding box center [381, 88] width 35 height 10
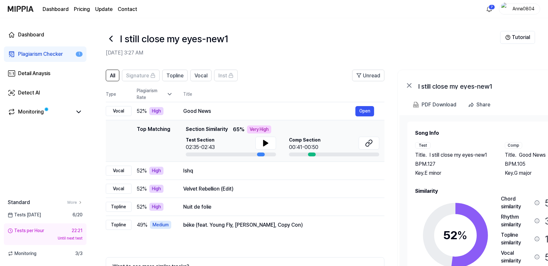
drag, startPoint x: 459, startPoint y: 178, endPoint x: 479, endPoint y: 181, distance: 19.6
click at [479, 181] on div "Song Info Test Title . I still close my eyes-new1 BPM. 127 Key. E minor Comp Ti…" at bounding box center [498, 217] width 166 height 177
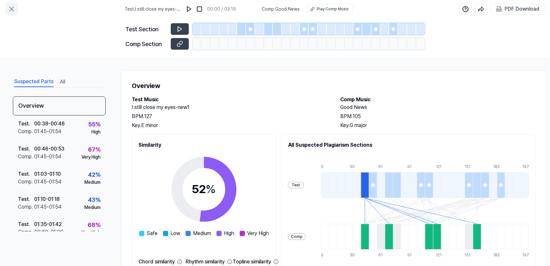
click at [10, 7] on icon at bounding box center [12, 9] width 4 height 4
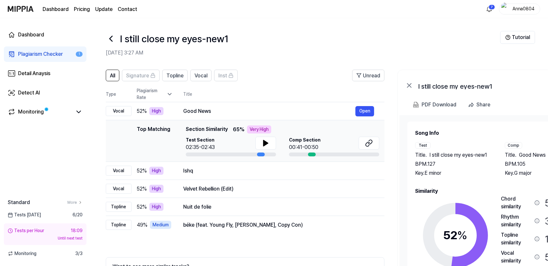
click at [42, 55] on div "Plagiarism Checker" at bounding box center [40, 54] width 45 height 8
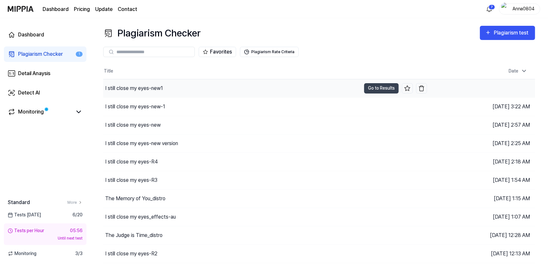
click at [168, 91] on div "I still close my eyes-new1" at bounding box center [232, 88] width 258 height 18
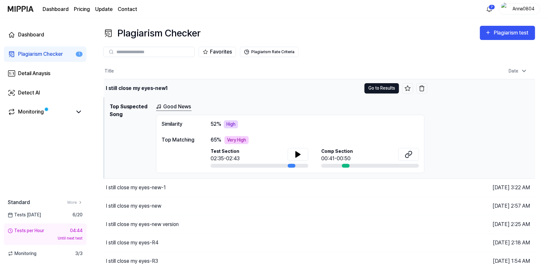
click at [367, 87] on button "Go to Results" at bounding box center [381, 88] width 35 height 10
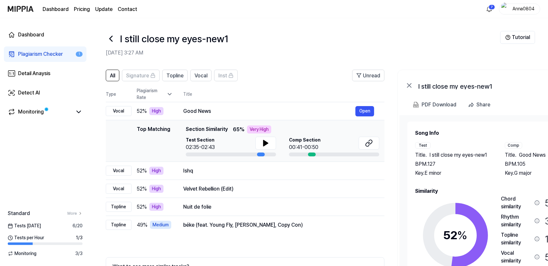
click at [47, 55] on div "Plagiarism Checker" at bounding box center [40, 54] width 45 height 8
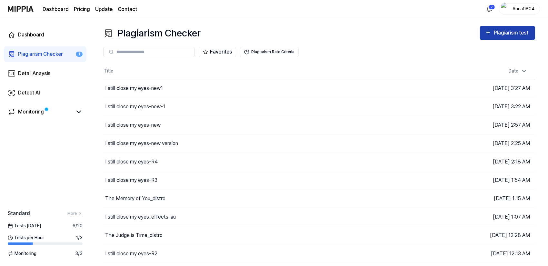
click at [503, 33] on div "Plagiarism test" at bounding box center [512, 33] width 36 height 8
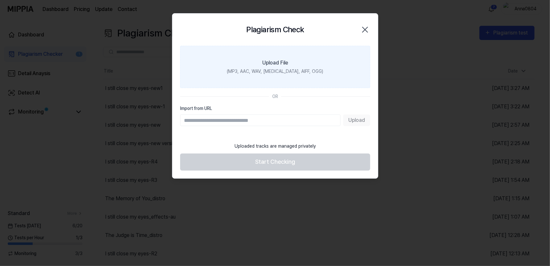
click at [274, 58] on label "Upload File (MP3, AAC, WAV, [MEDICAL_DATA], AIFF, OGG)" at bounding box center [275, 67] width 190 height 42
click at [0, 0] on input "Upload File (MP3, AAC, WAV, [MEDICAL_DATA], AIFF, OGG)" at bounding box center [0, 0] width 0 height 0
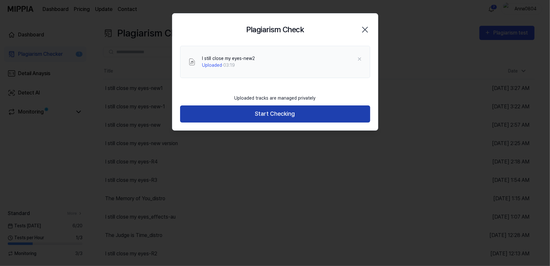
click at [277, 111] on button "Start Checking" at bounding box center [275, 113] width 190 height 17
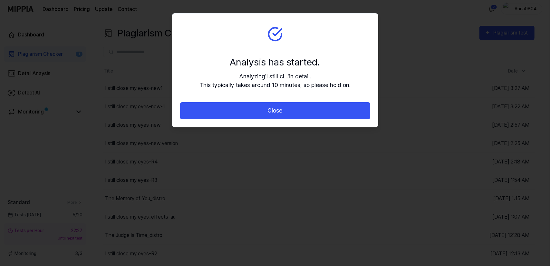
click at [277, 111] on button "Close" at bounding box center [275, 110] width 190 height 17
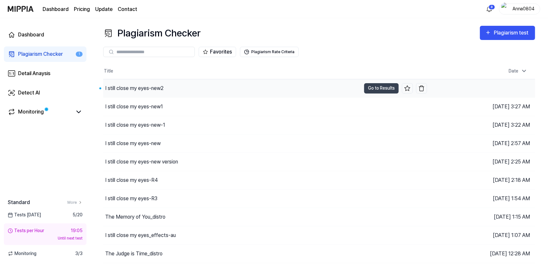
click at [157, 87] on div "I still close my eyes-new2" at bounding box center [134, 88] width 58 height 8
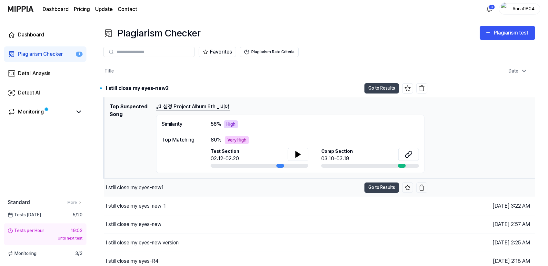
click at [184, 181] on div "I still close my eyes-new1" at bounding box center [232, 188] width 257 height 18
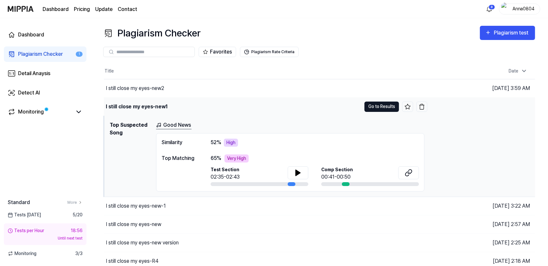
click at [382, 109] on button "Go to Results" at bounding box center [381, 107] width 35 height 10
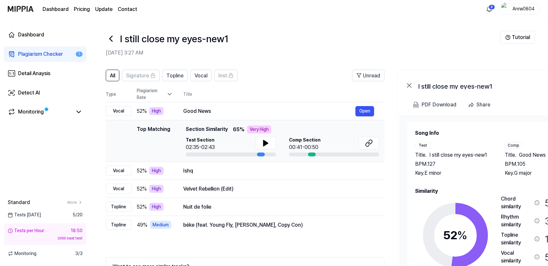
click at [35, 55] on div "Plagiarism Checker" at bounding box center [40, 54] width 45 height 8
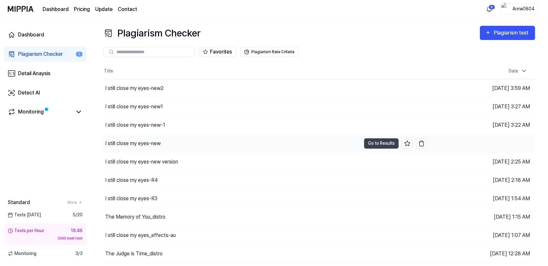
click at [167, 145] on div "I still close my eyes-new" at bounding box center [232, 143] width 258 height 18
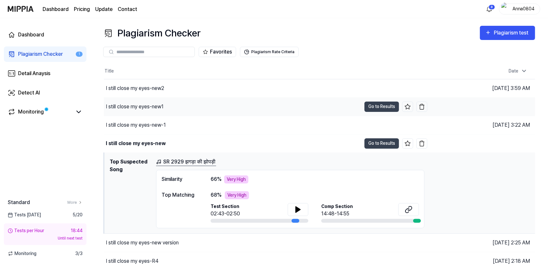
click at [177, 107] on div "I still close my eyes-new1" at bounding box center [232, 107] width 257 height 18
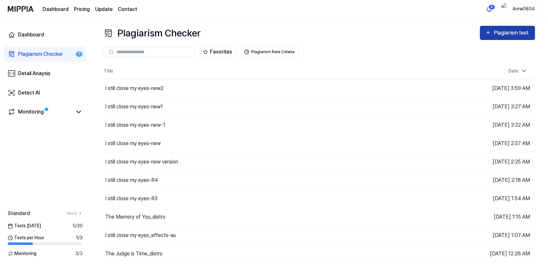
click at [494, 36] on div "Plagiarism test" at bounding box center [512, 33] width 36 height 8
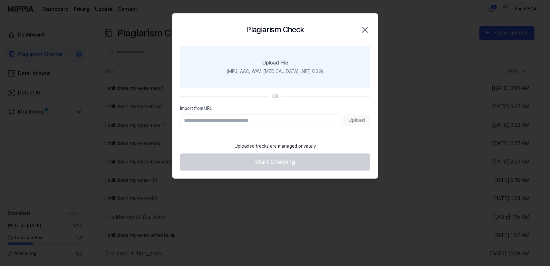
click at [301, 59] on label "Upload File (MP3, AAC, WAV, FLAC, AIFF, OGG)" at bounding box center [275, 67] width 190 height 42
click at [0, 0] on input "Upload File (MP3, AAC, WAV, FLAC, AIFF, OGG)" at bounding box center [0, 0] width 0 height 0
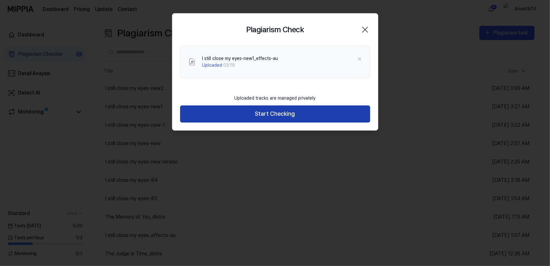
click at [272, 112] on button "Start Checking" at bounding box center [275, 113] width 190 height 17
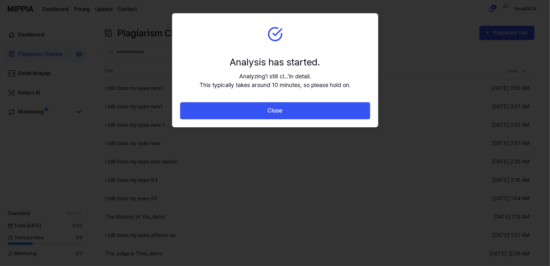
click at [272, 112] on button "Close" at bounding box center [275, 110] width 190 height 17
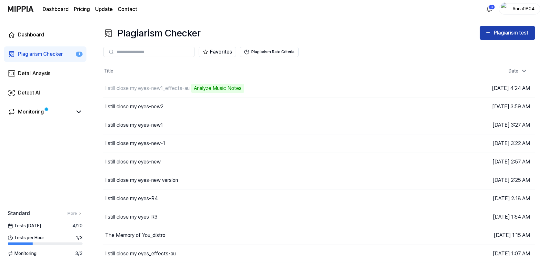
click at [491, 31] on div "Plagiarism test" at bounding box center [507, 33] width 45 height 8
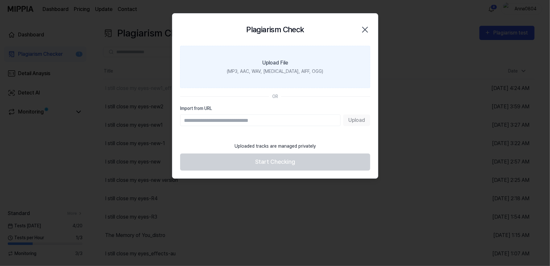
click at [256, 65] on label "Upload File (MP3, AAC, WAV, FLAC, AIFF, OGG)" at bounding box center [275, 67] width 190 height 42
click at [0, 0] on input "Upload File (MP3, AAC, WAV, FLAC, AIFF, OGG)" at bounding box center [0, 0] width 0 height 0
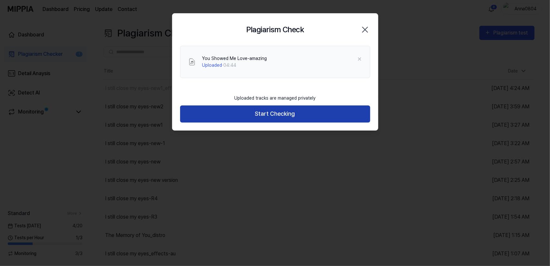
click at [281, 113] on button "Start Checking" at bounding box center [275, 113] width 190 height 17
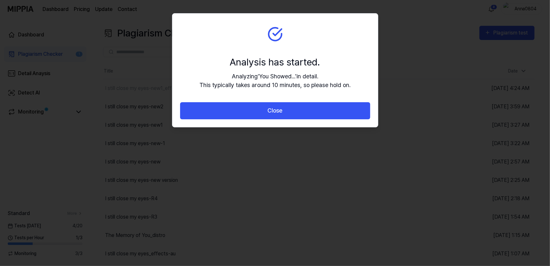
click at [280, 113] on button "Close" at bounding box center [275, 110] width 190 height 17
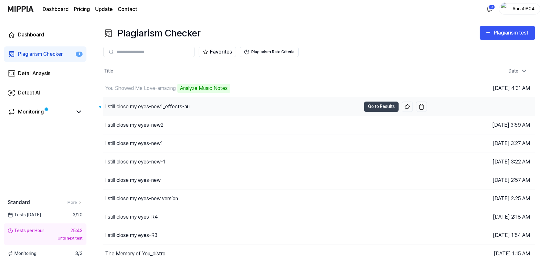
click at [147, 111] on div "I still close my eyes-new1_effects-au" at bounding box center [232, 107] width 258 height 18
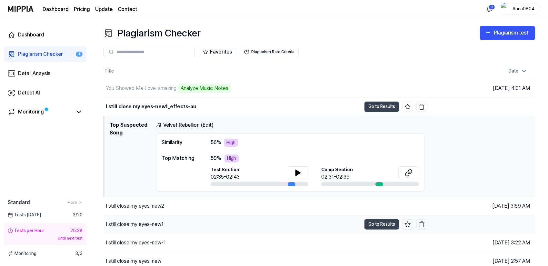
click at [193, 222] on div "I still close my eyes-new1" at bounding box center [232, 224] width 257 height 18
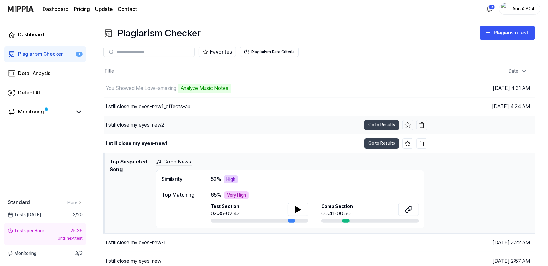
click at [163, 120] on div "I still close my eyes-new2" at bounding box center [232, 125] width 257 height 18
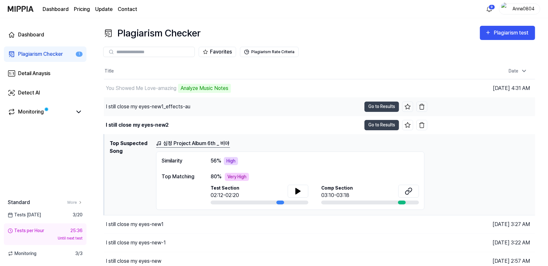
click at [165, 100] on div "I still close my eyes-new1_effects-au" at bounding box center [232, 107] width 257 height 18
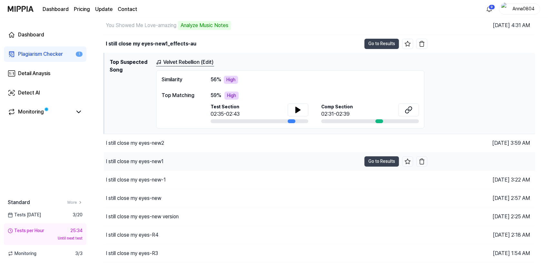
scroll to position [64, 0]
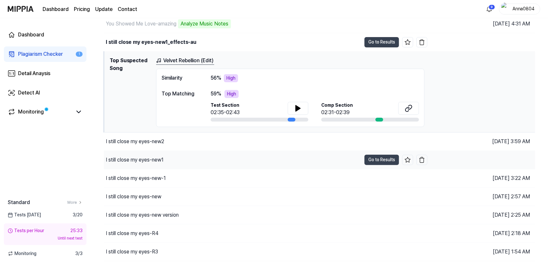
click at [175, 157] on div "I still close my eyes-new1" at bounding box center [232, 160] width 257 height 18
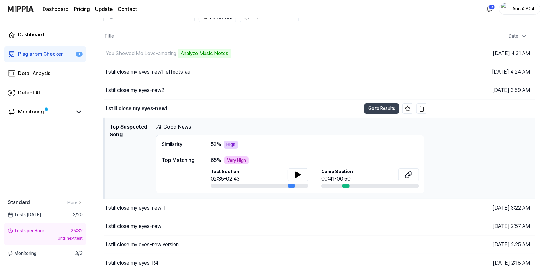
scroll to position [32, 0]
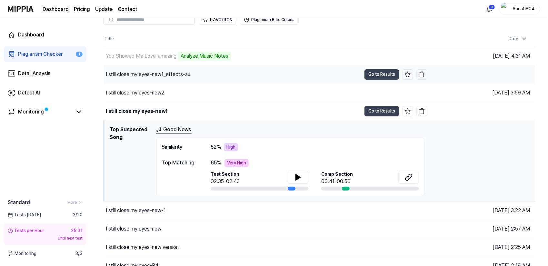
click at [175, 76] on div "I still close my eyes-new1_effects-au" at bounding box center [148, 75] width 84 height 8
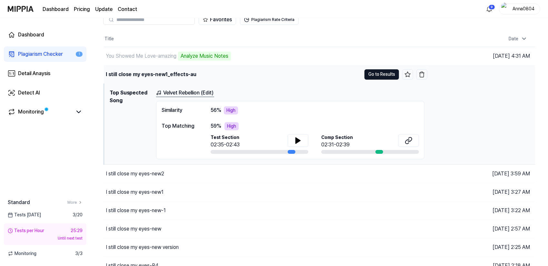
click at [385, 74] on button "Go to Results" at bounding box center [381, 74] width 35 height 10
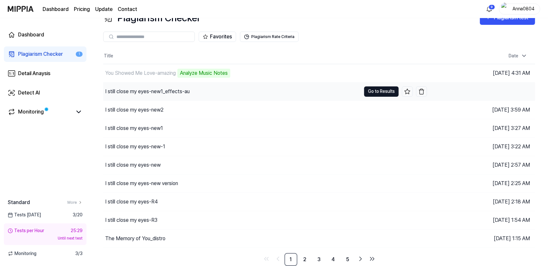
scroll to position [14, 0]
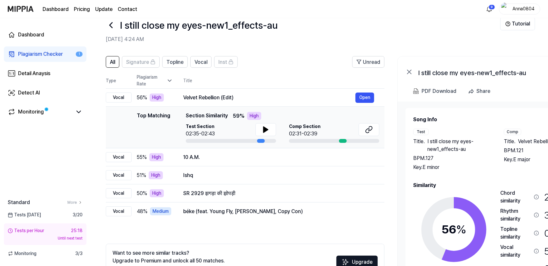
drag, startPoint x: 444, startPoint y: 169, endPoint x: 460, endPoint y: 179, distance: 18.7
click at [460, 179] on div "Song Info Test Title . I still close my eyes-new1_effects-au BPM. 127 Key. E mi…" at bounding box center [497, 208] width 168 height 185
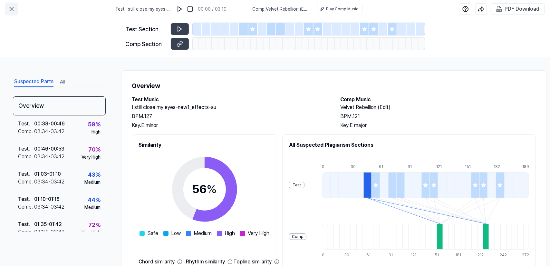
click at [10, 7] on icon at bounding box center [12, 9] width 8 height 8
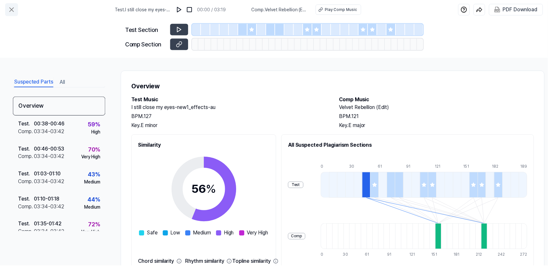
scroll to position [14, 0]
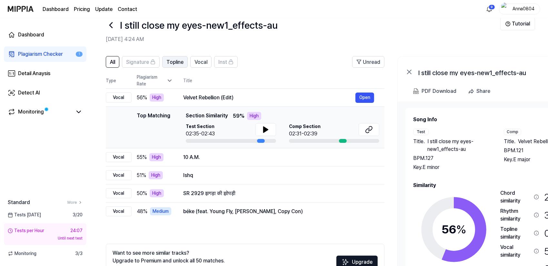
click at [178, 64] on span "Topline" at bounding box center [174, 62] width 17 height 8
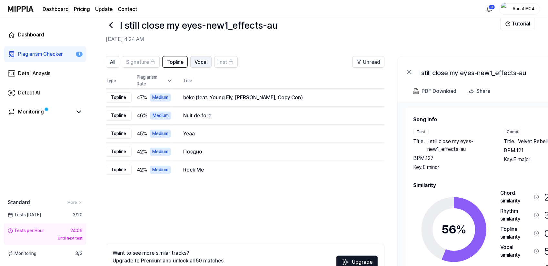
click at [199, 64] on span "Vocal" at bounding box center [200, 62] width 13 height 8
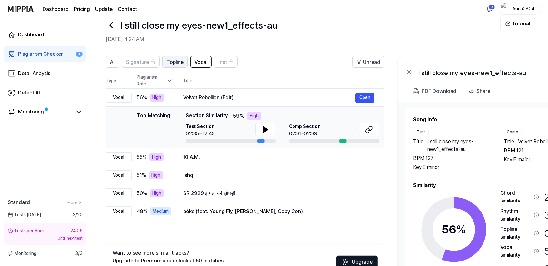
click at [170, 62] on span "Topline" at bounding box center [174, 62] width 17 height 8
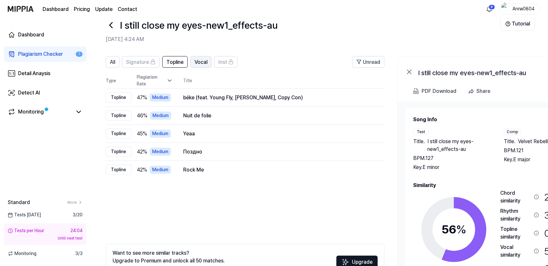
click at [205, 60] on span "Vocal" at bounding box center [200, 62] width 13 height 8
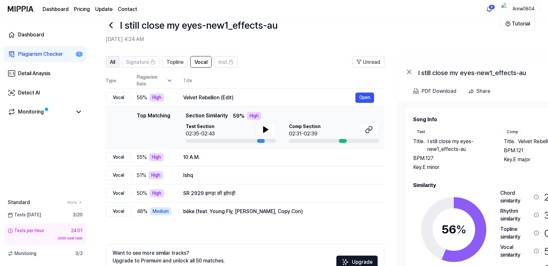
click at [114, 59] on span "All" at bounding box center [112, 62] width 5 height 8
click at [28, 55] on div "Plagiarism Checker" at bounding box center [40, 54] width 45 height 8
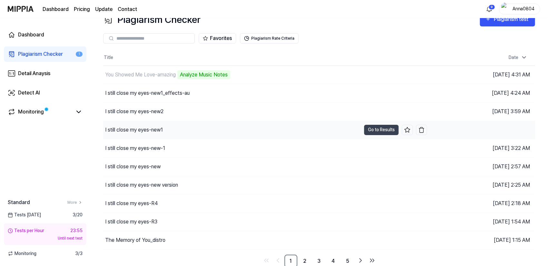
click at [145, 130] on div "I still close my eyes-new1" at bounding box center [134, 130] width 58 height 8
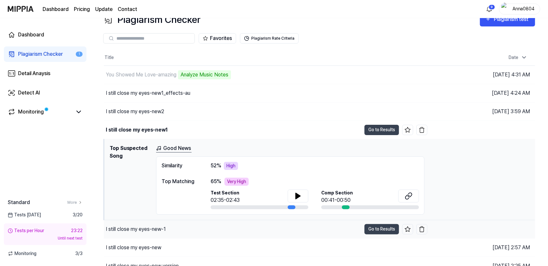
click at [187, 230] on div "I still close my eyes-new-1" at bounding box center [232, 229] width 257 height 18
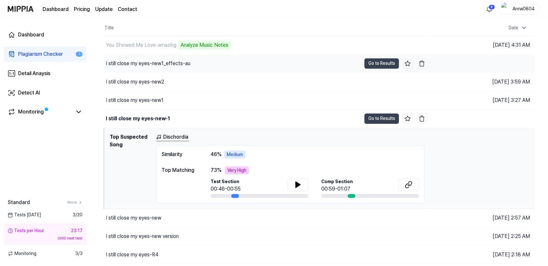
scroll to position [46, 0]
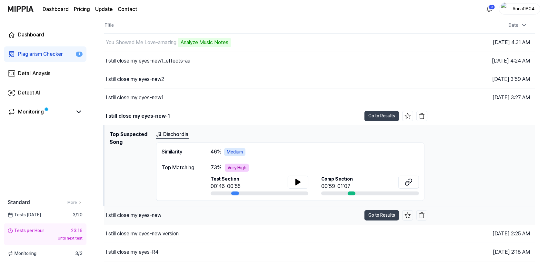
click at [187, 216] on div "I still close my eyes-new" at bounding box center [232, 215] width 257 height 18
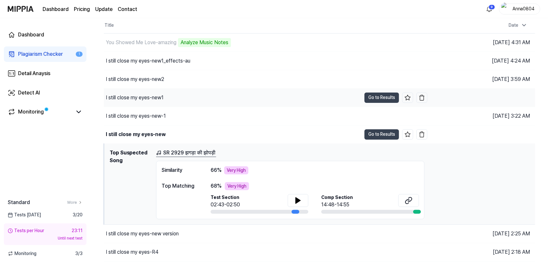
click at [161, 97] on div "I still close my eyes-new1" at bounding box center [135, 98] width 58 height 8
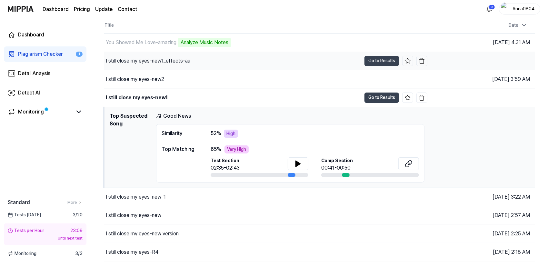
click at [161, 57] on div "I still close my eyes-new1_effects-au" at bounding box center [148, 61] width 84 height 8
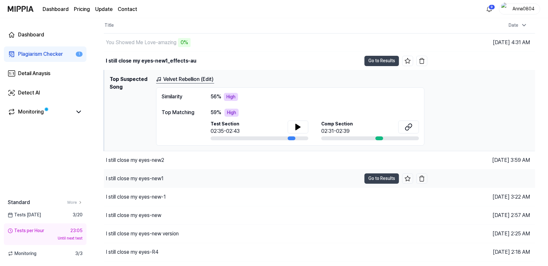
click at [170, 179] on div "I still close my eyes-new1" at bounding box center [232, 179] width 257 height 18
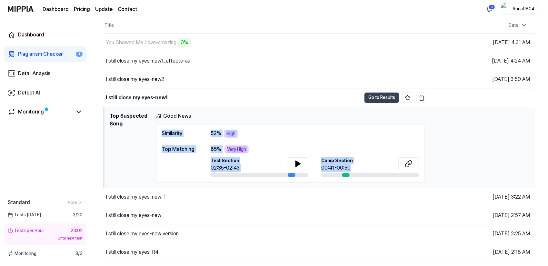
drag, startPoint x: 475, startPoint y: 154, endPoint x: 444, endPoint y: 137, distance: 35.6
click at [460, 155] on div "Good News Similarity 52 % High Top Matching 65 % Very High Test Section 02:35-0…" at bounding box center [343, 147] width 374 height 70
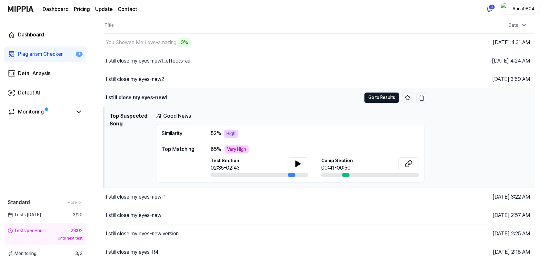
click at [386, 95] on button "Go to Results" at bounding box center [381, 98] width 35 height 10
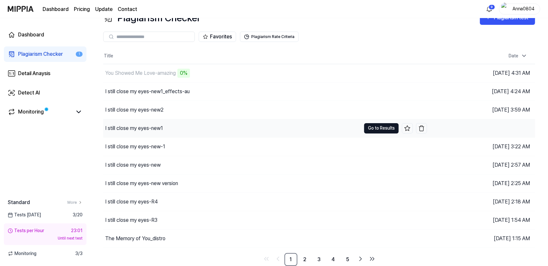
scroll to position [14, 0]
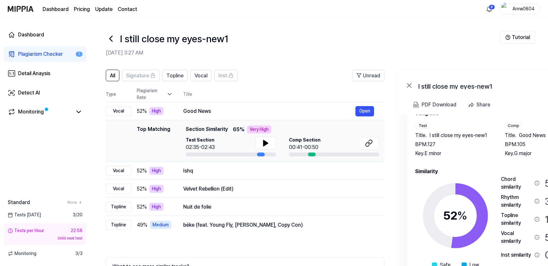
click at [40, 55] on div "Plagiarism Checker" at bounding box center [40, 54] width 45 height 8
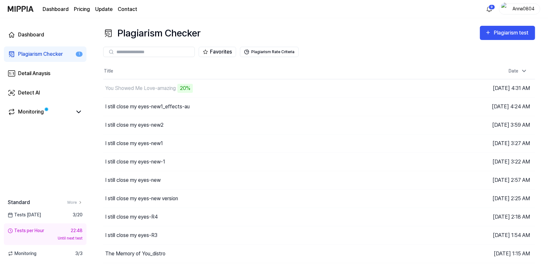
click at [26, 54] on div "Plagiarism Checker" at bounding box center [40, 54] width 45 height 8
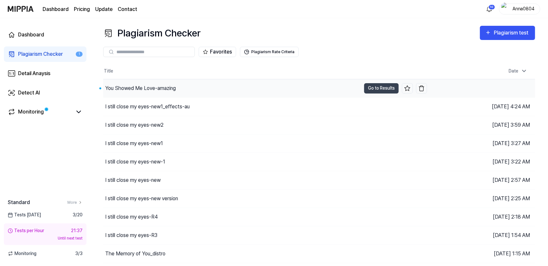
click at [213, 89] on div "You Showed Me Love-amazing" at bounding box center [232, 88] width 258 height 18
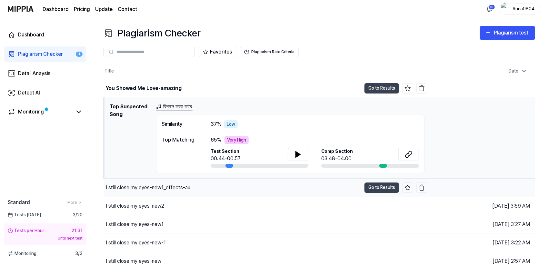
click at [213, 190] on div "I still close my eyes-new1_effects-au" at bounding box center [232, 188] width 257 height 18
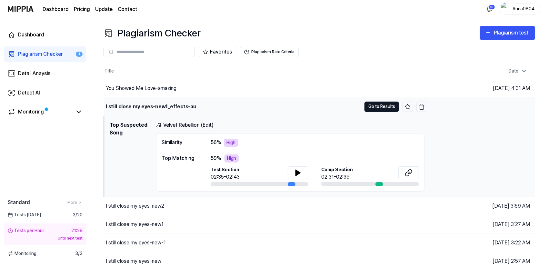
click at [381, 105] on button "Go to Results" at bounding box center [381, 107] width 35 height 10
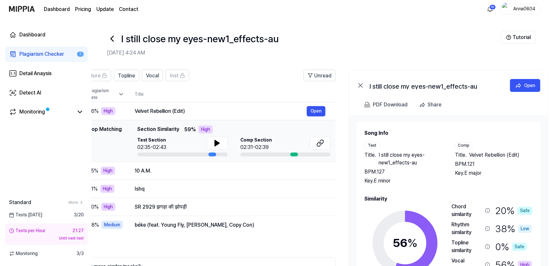
scroll to position [0, 62]
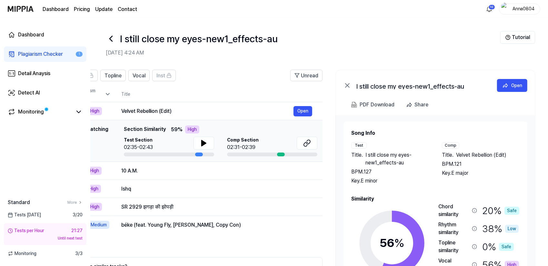
drag, startPoint x: 521, startPoint y: 183, endPoint x: 439, endPoint y: 187, distance: 82.6
click at [439, 187] on div "Song Info Test Title . I still close my eyes-new1_effects-au BPM. 127 Key. E mi…" at bounding box center [435, 221] width 168 height 185
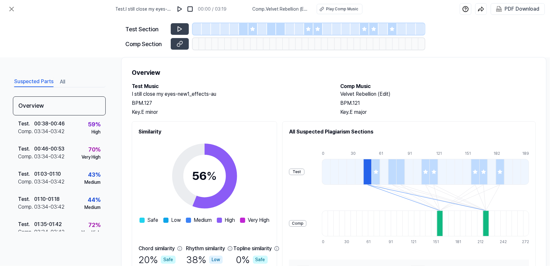
scroll to position [32, 0]
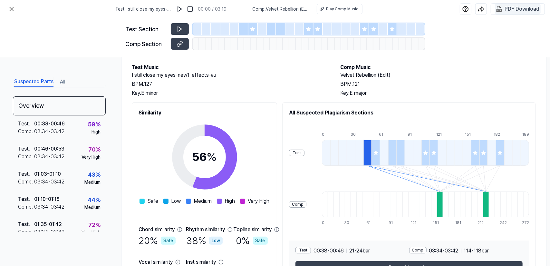
click at [520, 8] on div "PDF Download" at bounding box center [522, 9] width 35 height 8
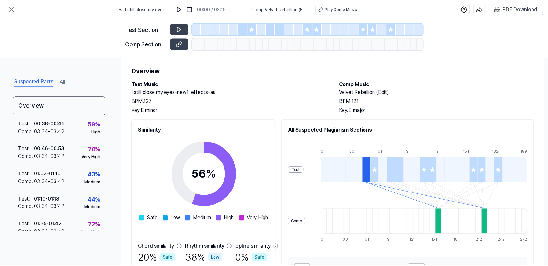
scroll to position [0, 0]
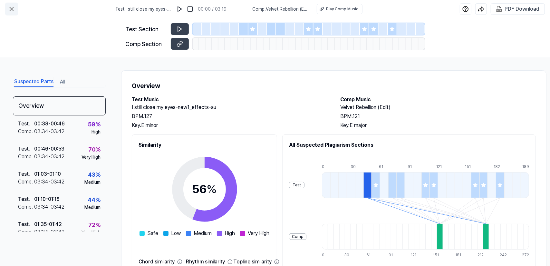
click at [15, 12] on icon at bounding box center [12, 9] width 8 height 8
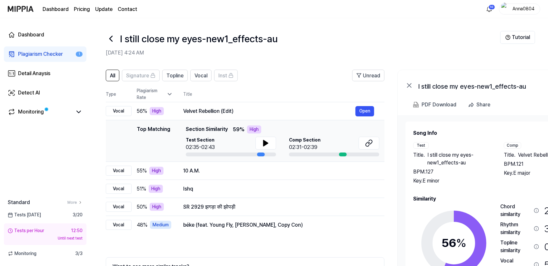
click at [27, 53] on div "Plagiarism Checker" at bounding box center [40, 54] width 45 height 8
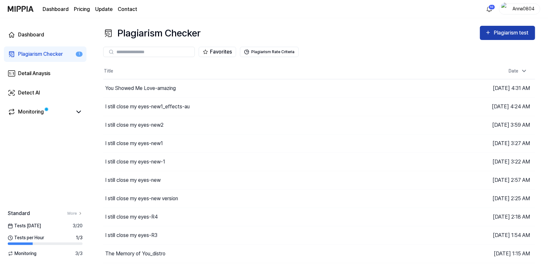
click at [506, 32] on div "Plagiarism test" at bounding box center [512, 33] width 36 height 8
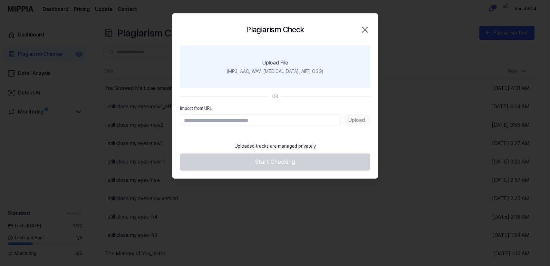
click at [256, 62] on label "Upload File (MP3, AAC, WAV, [MEDICAL_DATA], AIFF, OGG)" at bounding box center [275, 67] width 190 height 42
click at [0, 0] on input "Upload File (MP3, AAC, WAV, [MEDICAL_DATA], AIFF, OGG)" at bounding box center [0, 0] width 0 height 0
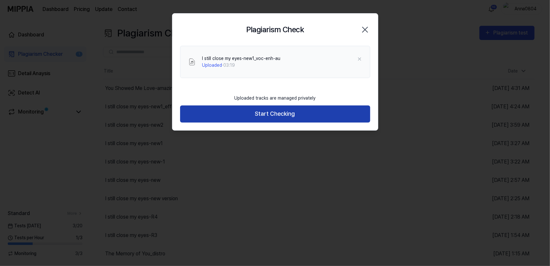
click at [263, 112] on button "Start Checking" at bounding box center [275, 113] width 190 height 17
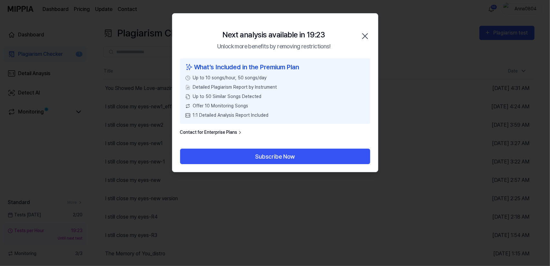
click at [363, 34] on icon "button" at bounding box center [365, 36] width 10 height 10
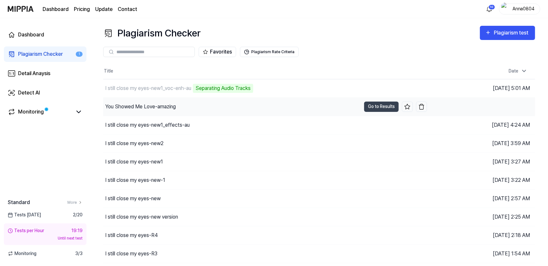
click at [158, 108] on div "You Showed Me Love-amazing" at bounding box center [140, 107] width 71 height 8
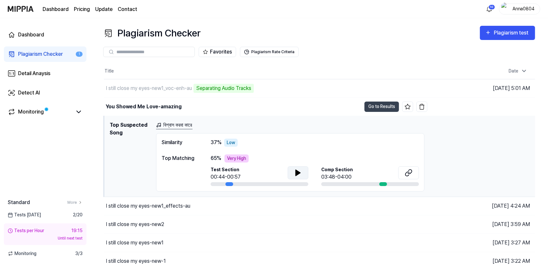
click at [296, 173] on icon at bounding box center [298, 173] width 5 height 6
click at [298, 173] on icon at bounding box center [298, 173] width 8 height 8
click at [378, 105] on button "Go to Results" at bounding box center [381, 107] width 35 height 10
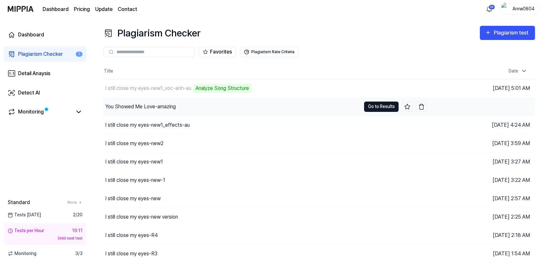
click at [380, 106] on button "Go to Results" at bounding box center [381, 107] width 35 height 10
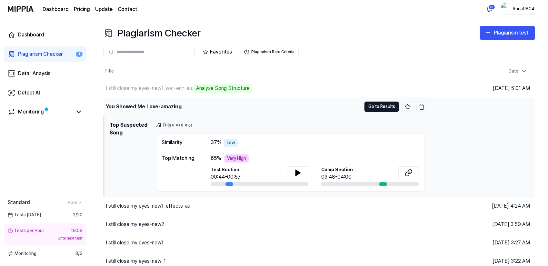
click at [398, 107] on button "Go to Results" at bounding box center [381, 107] width 35 height 10
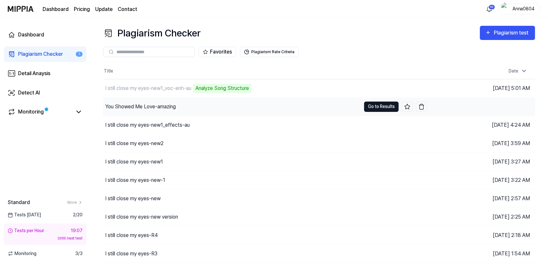
click at [398, 107] on button "Go to Results" at bounding box center [381, 107] width 35 height 10
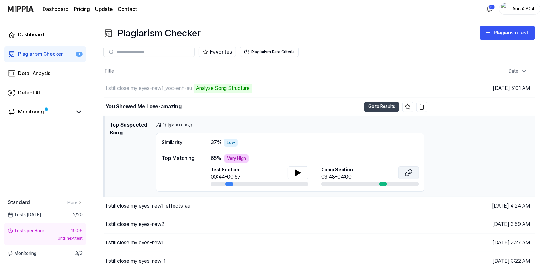
click at [409, 169] on icon at bounding box center [409, 173] width 8 height 8
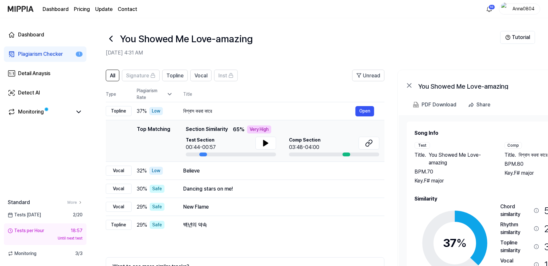
drag, startPoint x: 454, startPoint y: 165, endPoint x: 474, endPoint y: 161, distance: 20.7
click at [474, 161] on span "You Showed Me Love-amazing" at bounding box center [460, 158] width 63 height 15
click at [173, 75] on span "Topline" at bounding box center [174, 76] width 17 height 8
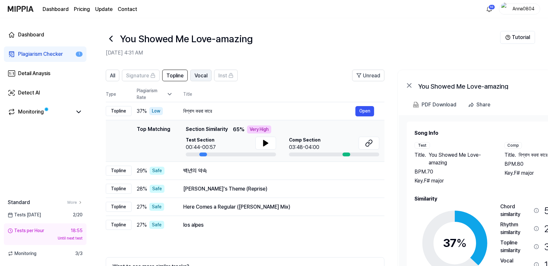
click at [203, 75] on span "Vocal" at bounding box center [200, 76] width 13 height 8
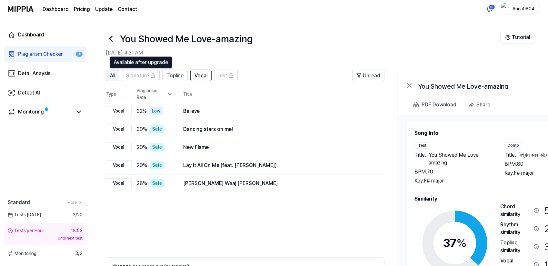
click at [108, 75] on button "All" at bounding box center [113, 76] width 14 height 12
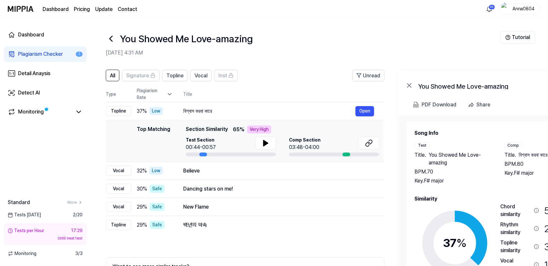
click at [41, 56] on div "Plagiarism Checker" at bounding box center [40, 54] width 45 height 8
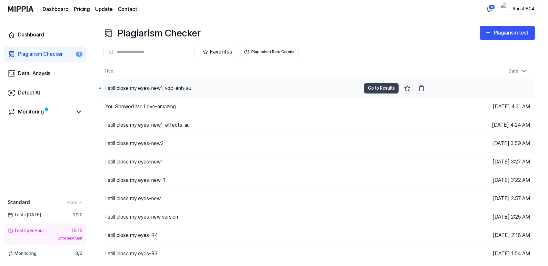
click at [184, 87] on div "I still close my eyes-new1_voc-enh-au" at bounding box center [148, 88] width 86 height 8
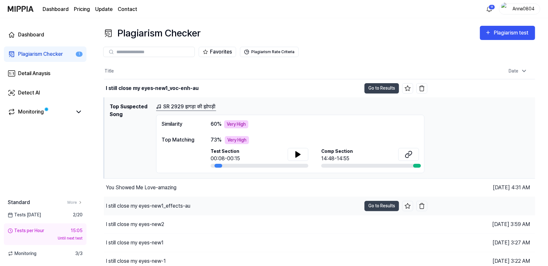
click at [204, 209] on div "I still close my eyes-new1_effects-au" at bounding box center [232, 206] width 257 height 18
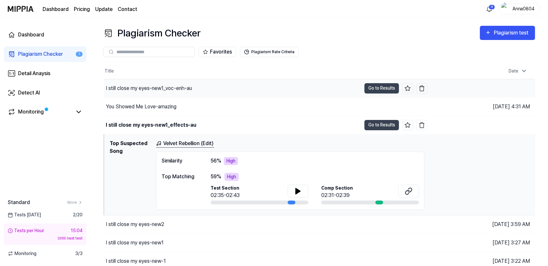
click at [183, 89] on div "I still close my eyes-new1_voc-enh-au" at bounding box center [149, 88] width 86 height 8
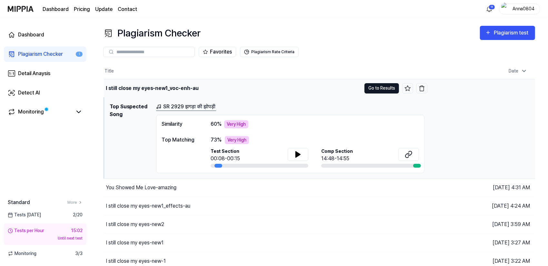
click at [375, 88] on button "Go to Results" at bounding box center [381, 88] width 35 height 10
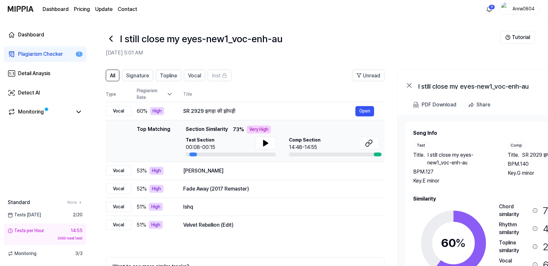
click at [38, 55] on div "Plagiarism Checker" at bounding box center [40, 54] width 45 height 8
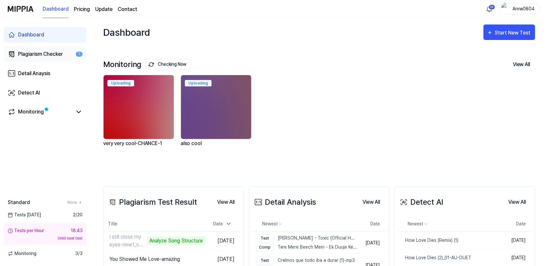
click at [23, 53] on div "Plagiarism Checker" at bounding box center [40, 54] width 45 height 8
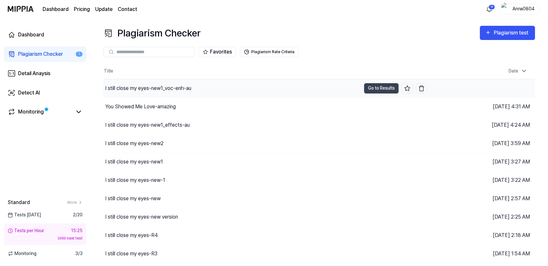
click at [162, 89] on div "I still close my eyes-new1_voc-enh-au" at bounding box center [148, 88] width 86 height 8
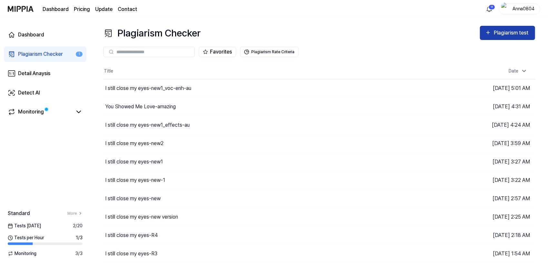
click at [508, 28] on button "Plagiarism test" at bounding box center [507, 33] width 55 height 14
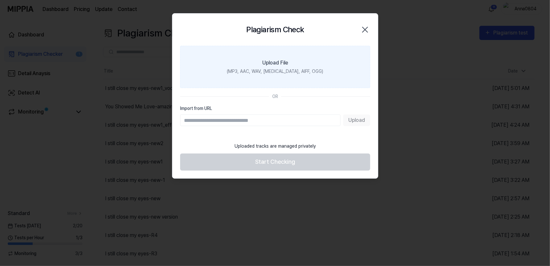
click at [276, 67] on label "Upload File (MP3, AAC, WAV, FLAC, AIFF, OGG)" at bounding box center [275, 67] width 190 height 42
click at [0, 0] on input "Upload File (MP3, AAC, WAV, FLAC, AIFF, OGG)" at bounding box center [0, 0] width 0 height 0
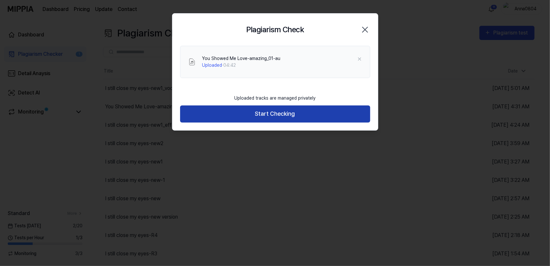
click at [286, 114] on button "Start Checking" at bounding box center [275, 113] width 190 height 17
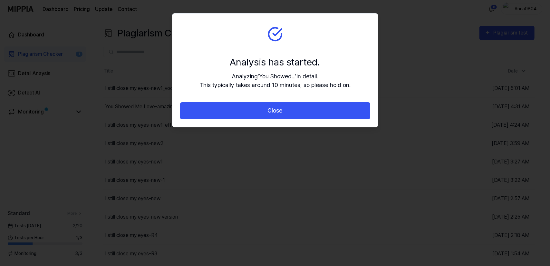
click at [286, 114] on button "Close" at bounding box center [275, 110] width 190 height 17
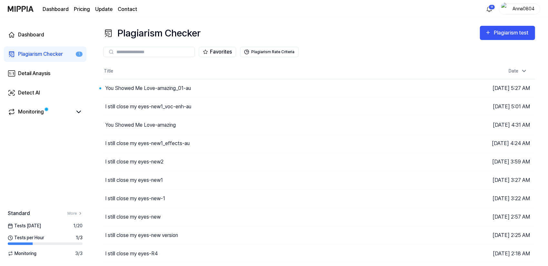
click at [175, 78] on th "Title" at bounding box center [265, 71] width 324 height 15
click at [178, 87] on div "You Showed Me Love-amazing_01-au" at bounding box center [148, 88] width 86 height 8
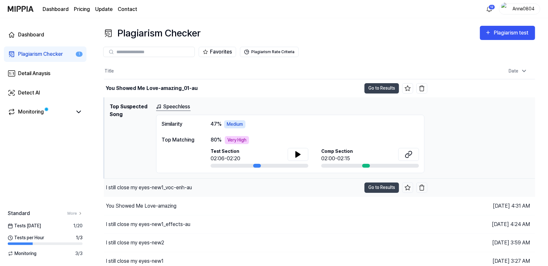
click at [157, 191] on div "I still close my eyes-new1_voc-enh-au" at bounding box center [149, 188] width 86 height 8
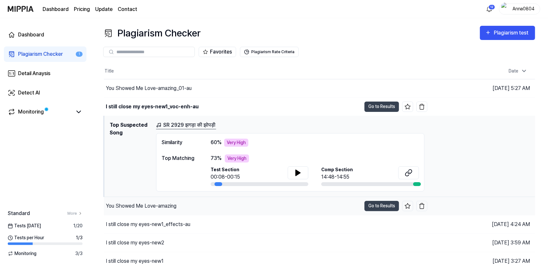
click at [162, 207] on div "You Showed Me Love-amazing" at bounding box center [141, 206] width 71 height 8
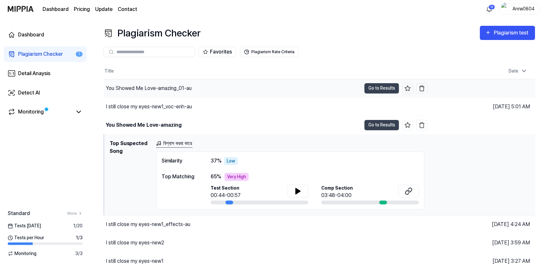
click at [154, 92] on div "You Showed Me Love-amazing_01-au" at bounding box center [149, 88] width 86 height 8
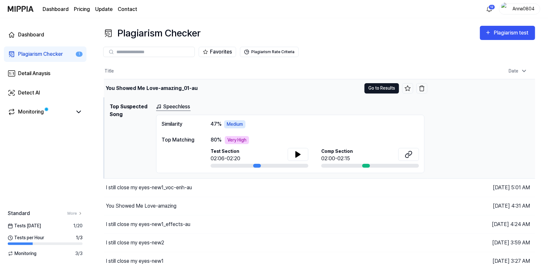
click at [375, 87] on button "Go to Results" at bounding box center [381, 88] width 35 height 10
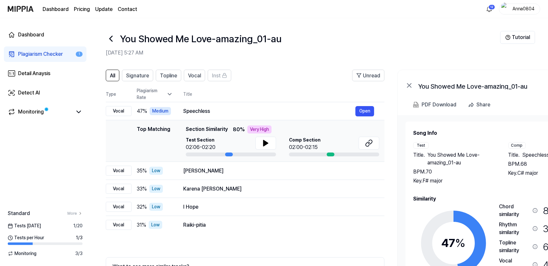
drag, startPoint x: 454, startPoint y: 180, endPoint x: 470, endPoint y: 180, distance: 16.1
click at [470, 180] on div "Key. F# major" at bounding box center [454, 181] width 82 height 8
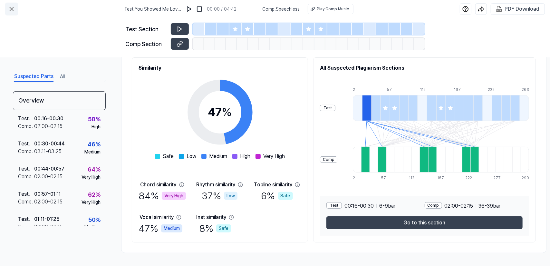
click at [10, 10] on icon at bounding box center [12, 9] width 8 height 8
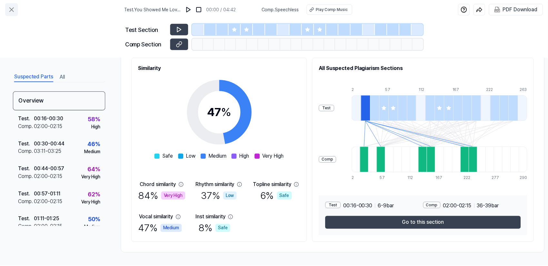
scroll to position [37, 0]
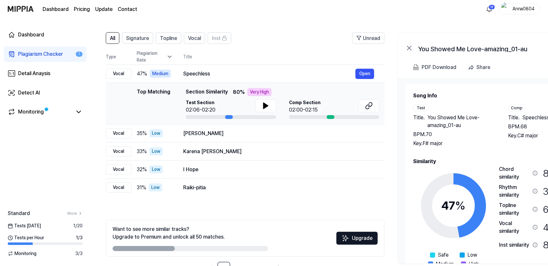
click at [24, 50] on div "Plagiarism Checker" at bounding box center [40, 54] width 45 height 8
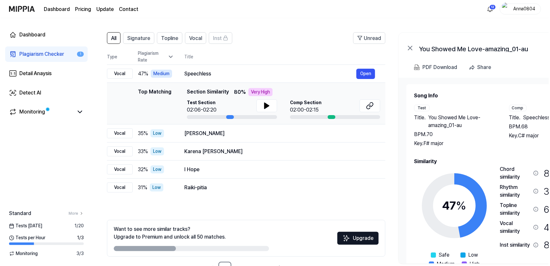
scroll to position [14, 0]
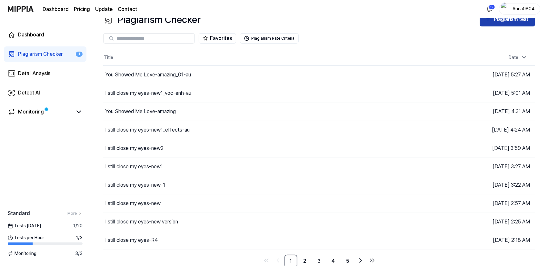
click at [497, 21] on div "Plagiarism test" at bounding box center [512, 19] width 36 height 8
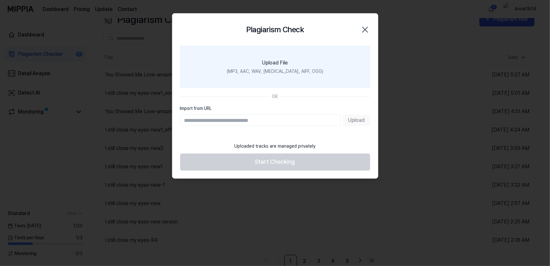
click at [261, 58] on label "Upload File (MP3, AAC, WAV, [MEDICAL_DATA], AIFF, OGG)" at bounding box center [275, 67] width 190 height 42
click at [0, 0] on input "Upload File (MP3, AAC, WAV, [MEDICAL_DATA], AIFF, OGG)" at bounding box center [0, 0] width 0 height 0
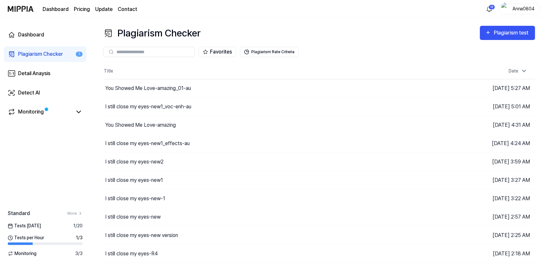
click at [127, 52] on input "text" at bounding box center [153, 52] width 74 height 6
type input "****"
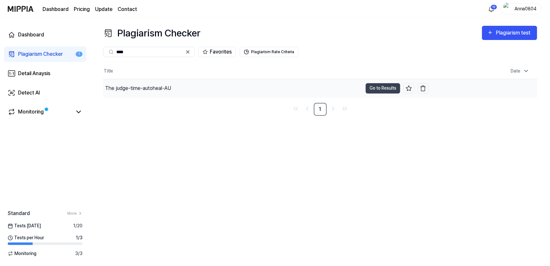
click at [152, 85] on div "The judge-time-autoheal-AU" at bounding box center [138, 88] width 66 height 8
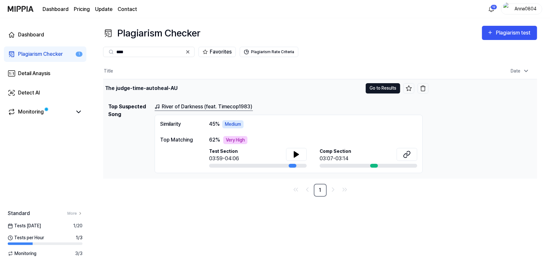
click at [374, 87] on button "Go to Results" at bounding box center [383, 88] width 35 height 10
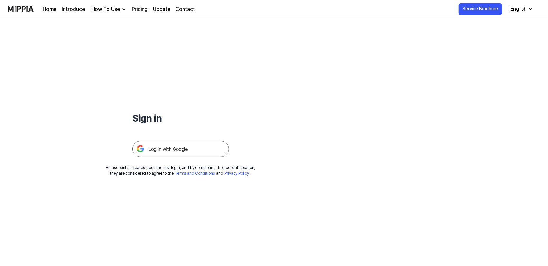
click at [166, 151] on img at bounding box center [180, 149] width 97 height 16
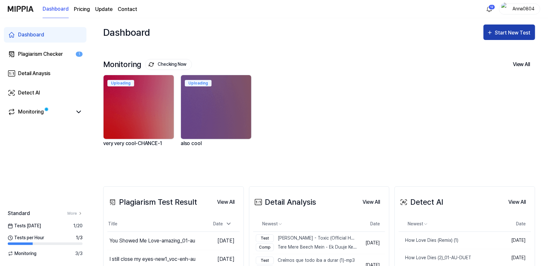
click at [526, 35] on div "Start New Test" at bounding box center [513, 33] width 37 height 8
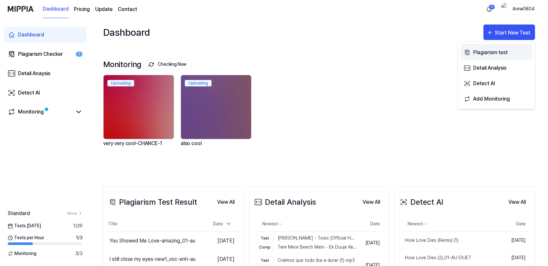
click at [500, 52] on div "Plagiarism test" at bounding box center [501, 52] width 56 height 8
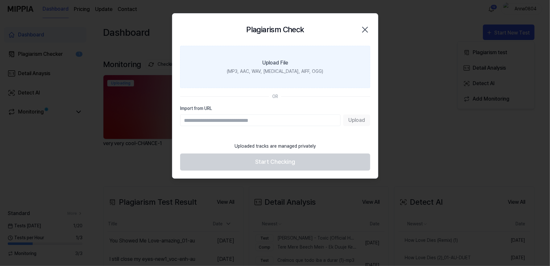
click at [267, 60] on div "Upload File" at bounding box center [276, 63] width 26 height 8
click at [0, 0] on input "Upload File (MP3, AAC, WAV, [MEDICAL_DATA], AIFF, OGG)" at bounding box center [0, 0] width 0 height 0
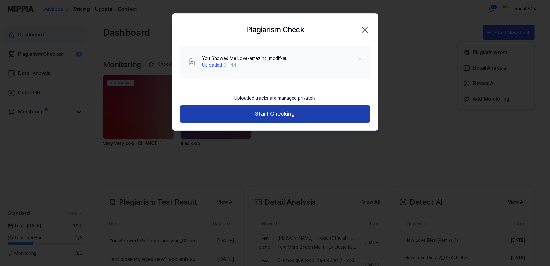
click at [256, 110] on button "Start Checking" at bounding box center [275, 113] width 190 height 17
click at [257, 114] on button "Start Checking" at bounding box center [275, 113] width 190 height 17
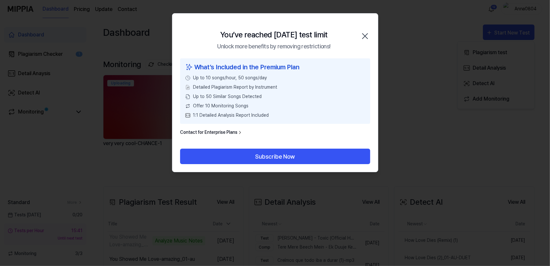
click at [365, 30] on div "You’ve reached [DATE] test limit Unlock more benefits by removing restrictions!…" at bounding box center [276, 36] width 206 height 45
click at [367, 35] on icon "button" at bounding box center [365, 36] width 10 height 10
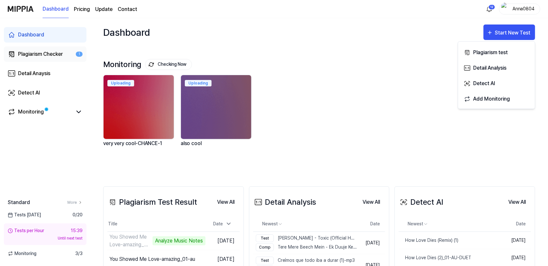
click at [40, 53] on div "Plagiarism Checker" at bounding box center [40, 54] width 45 height 8
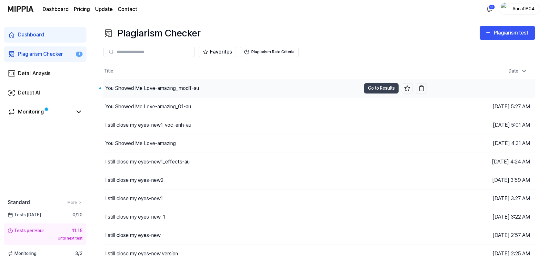
click at [171, 86] on div "You Showed Me Love-amazing_modif-au" at bounding box center [152, 88] width 94 height 8
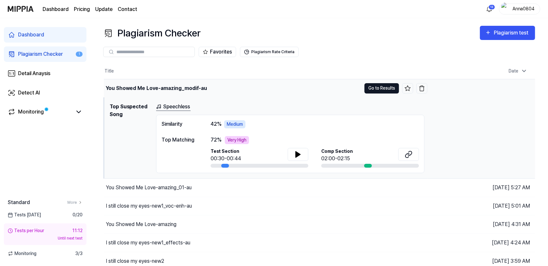
click at [390, 87] on button "Go to Results" at bounding box center [381, 88] width 35 height 10
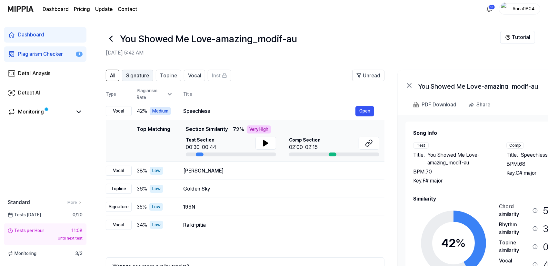
click at [136, 77] on span "Signature" at bounding box center [137, 76] width 23 height 8
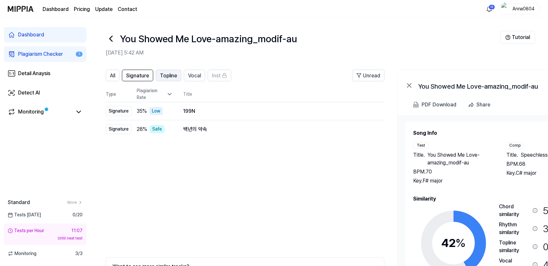
click at [167, 78] on span "Topline" at bounding box center [168, 76] width 17 height 8
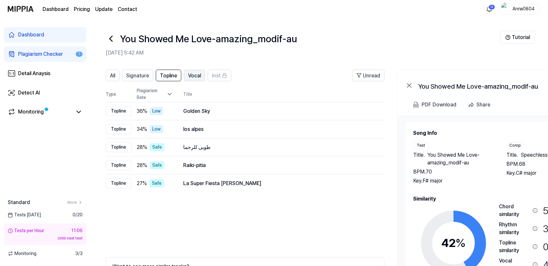
click at [190, 76] on span "Vocal" at bounding box center [194, 76] width 13 height 8
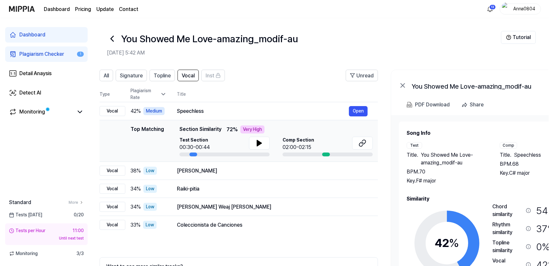
scroll to position [0, 5]
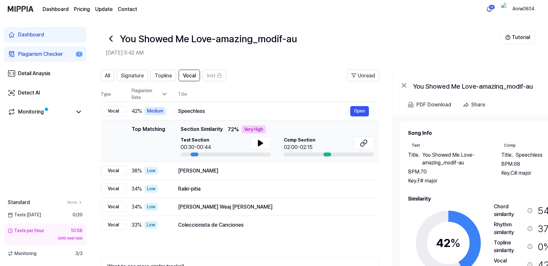
drag, startPoint x: 476, startPoint y: 166, endPoint x: 471, endPoint y: 168, distance: 5.6
click at [471, 168] on div "Title . You Showed Me Love-amazing_modif-au BPM. 70 Key. F# major" at bounding box center [448, 168] width 80 height 34
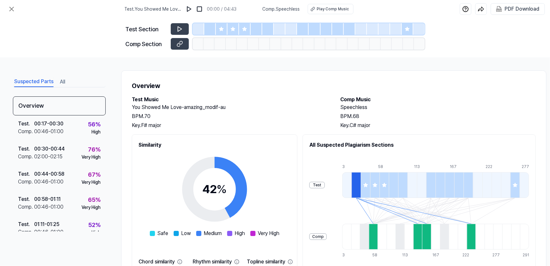
click at [63, 81] on button "All" at bounding box center [62, 82] width 5 height 10
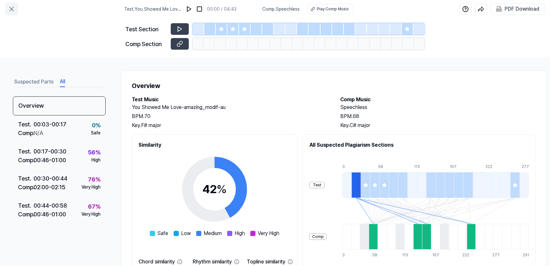
click at [10, 8] on icon at bounding box center [12, 9] width 4 height 4
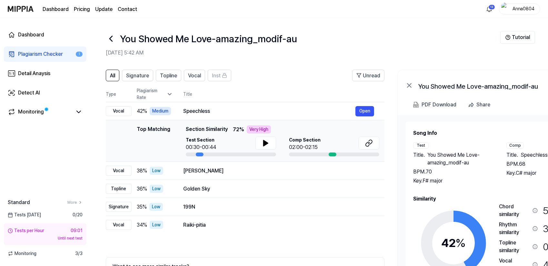
click at [29, 58] on div "Plagiarism Checker" at bounding box center [40, 54] width 45 height 8
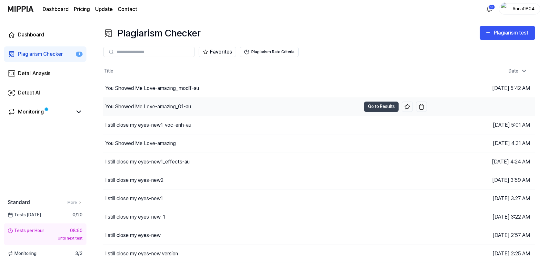
click at [139, 104] on div "You Showed Me Love-amazing_01-au" at bounding box center [148, 107] width 86 height 8
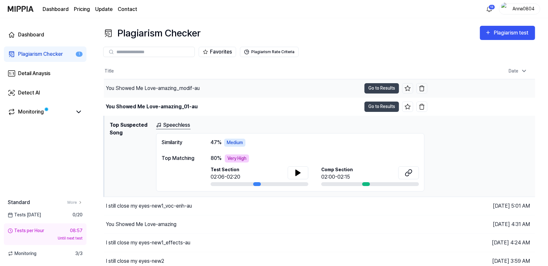
click at [136, 83] on div "You Showed Me Love-amazing_modif-au" at bounding box center [232, 88] width 257 height 18
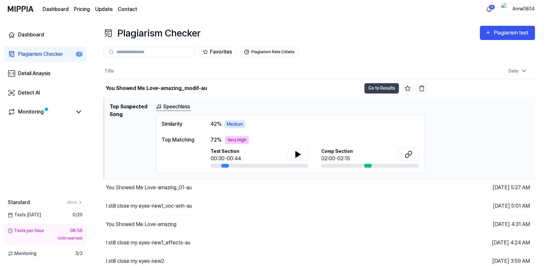
click at [137, 110] on h1 "Top Suspected Song" at bounding box center [130, 138] width 41 height 70
click at [149, 88] on div "You Showed Me Love-amazing_modif-au" at bounding box center [156, 88] width 101 height 8
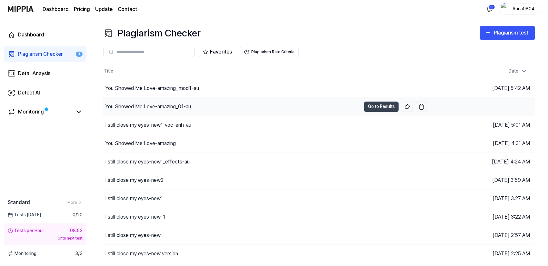
click at [157, 110] on div "You Showed Me Love-amazing_01-au" at bounding box center [148, 107] width 86 height 8
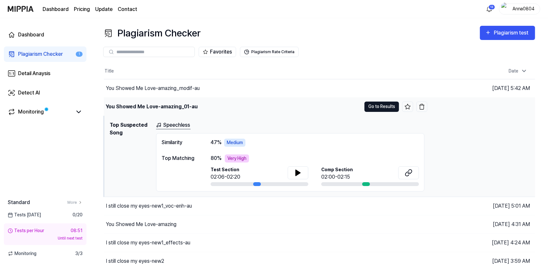
click at [378, 105] on button "Go to Results" at bounding box center [381, 107] width 35 height 10
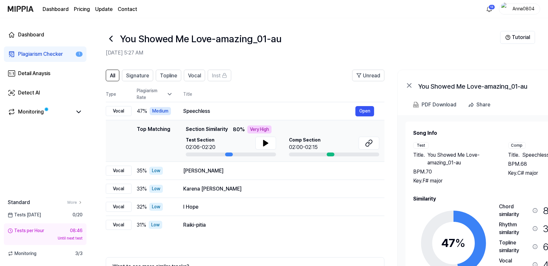
click at [31, 54] on div "Plagiarism Checker" at bounding box center [40, 54] width 45 height 8
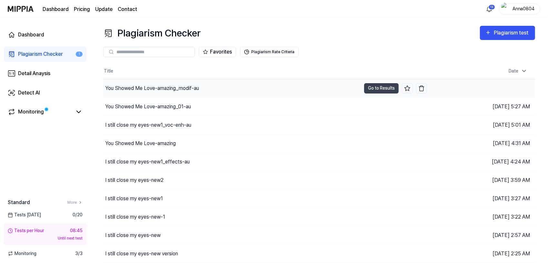
click at [130, 86] on div "You Showed Me Love-amazing_modif-au" at bounding box center [152, 88] width 94 height 8
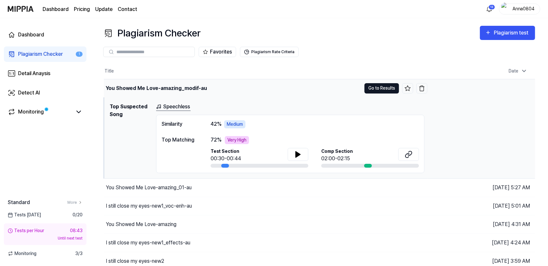
click at [385, 86] on button "Go to Results" at bounding box center [381, 88] width 35 height 10
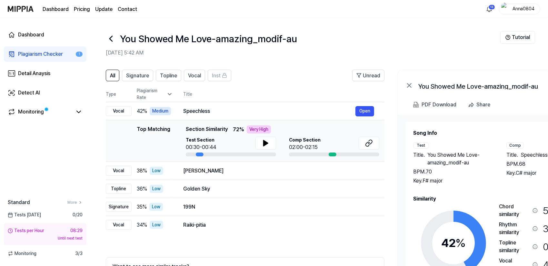
click at [38, 54] on div "Plagiarism Checker" at bounding box center [40, 54] width 45 height 8
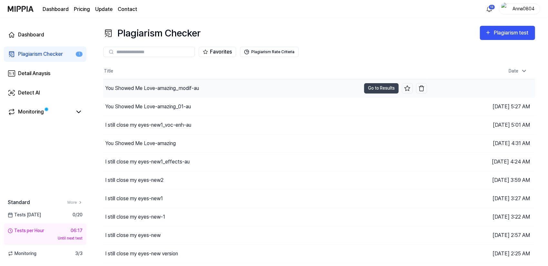
click at [168, 90] on div "You Showed Me Love-amazing_modif-au" at bounding box center [152, 88] width 94 height 8
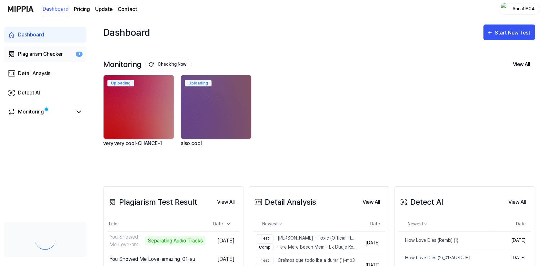
click at [27, 53] on div "Plagiarism Checker" at bounding box center [40, 54] width 45 height 8
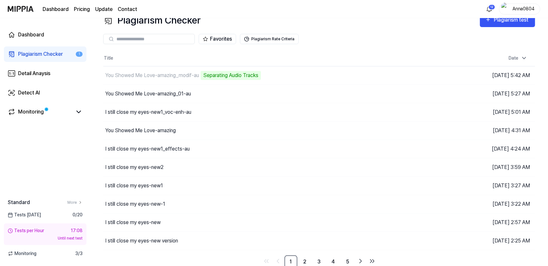
scroll to position [14, 0]
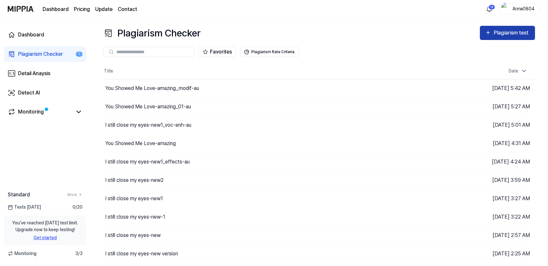
click at [497, 30] on div "Plagiarism test" at bounding box center [512, 33] width 36 height 8
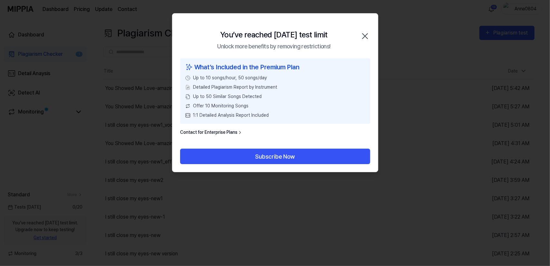
click at [365, 34] on icon "button" at bounding box center [365, 36] width 10 height 10
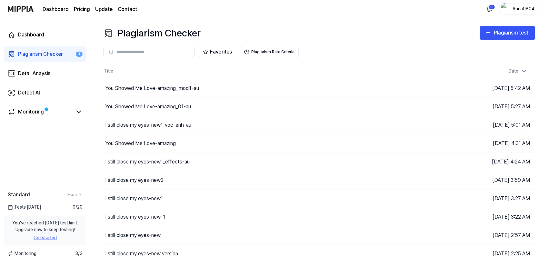
click at [48, 237] on link "Get started" at bounding box center [45, 237] width 83 height 7
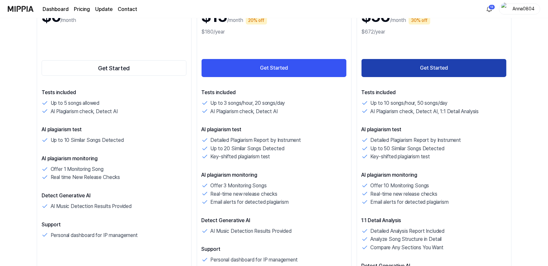
scroll to position [97, 0]
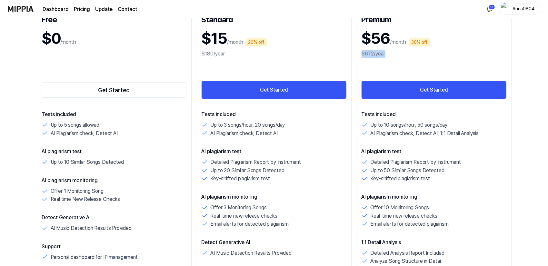
drag, startPoint x: 547, startPoint y: 53, endPoint x: 547, endPoint y: 43, distance: 10.0
click at [547, 43] on div "Start protecting your music IP with MIPPIA Monthly Yearly Up to 30% off Free $0…" at bounding box center [274, 45] width 548 height 248
click at [536, 55] on div "Start protecting your music IP with MIPPIA Monthly Yearly Up to 30% off Free $0…" at bounding box center [274, 45] width 548 height 248
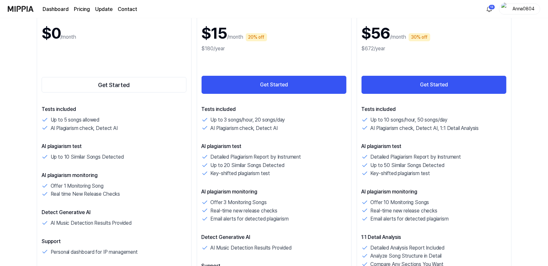
scroll to position [46, 0]
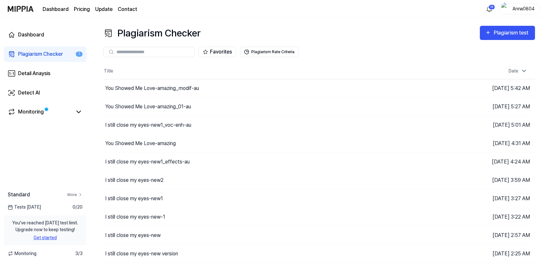
click at [77, 197] on link "More" at bounding box center [74, 195] width 15 height 6
